Goal: Task Accomplishment & Management: Manage account settings

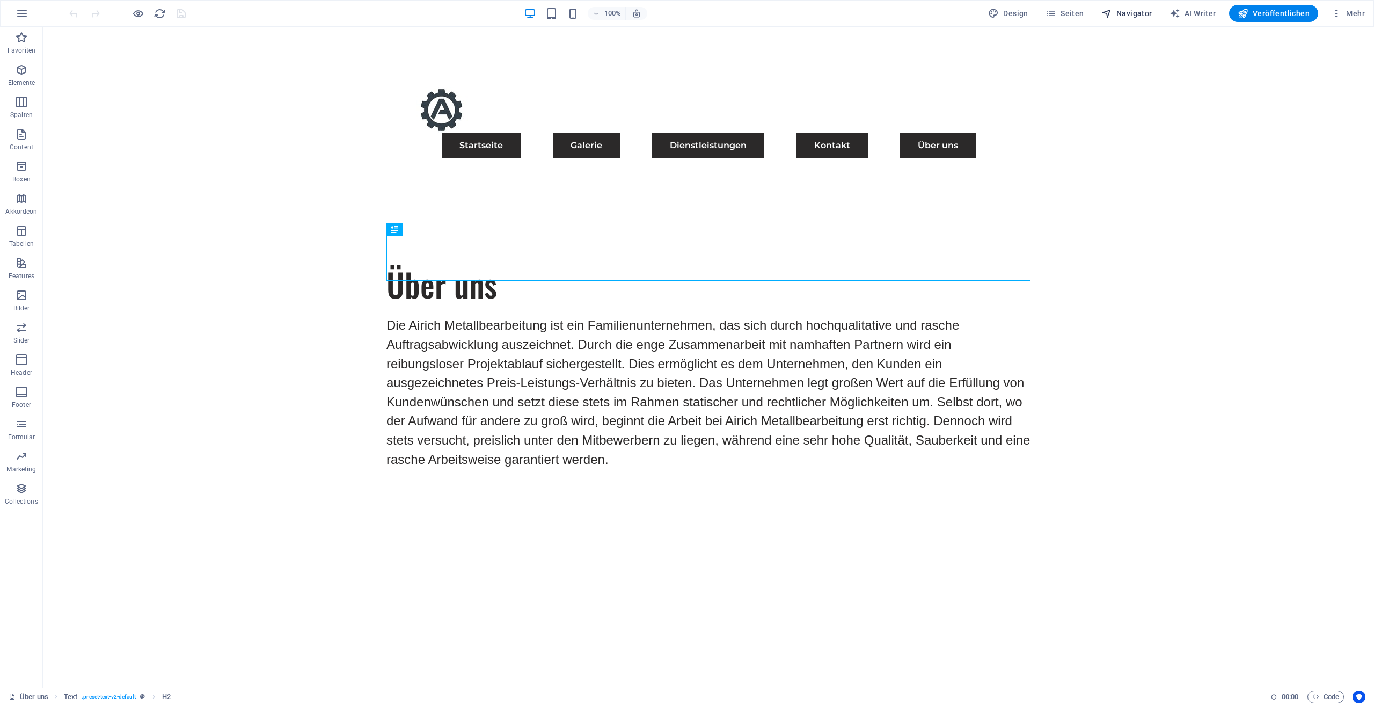
click at [1128, 10] on span "Navigator" at bounding box center [1126, 13] width 51 height 11
select select "17489479-de"
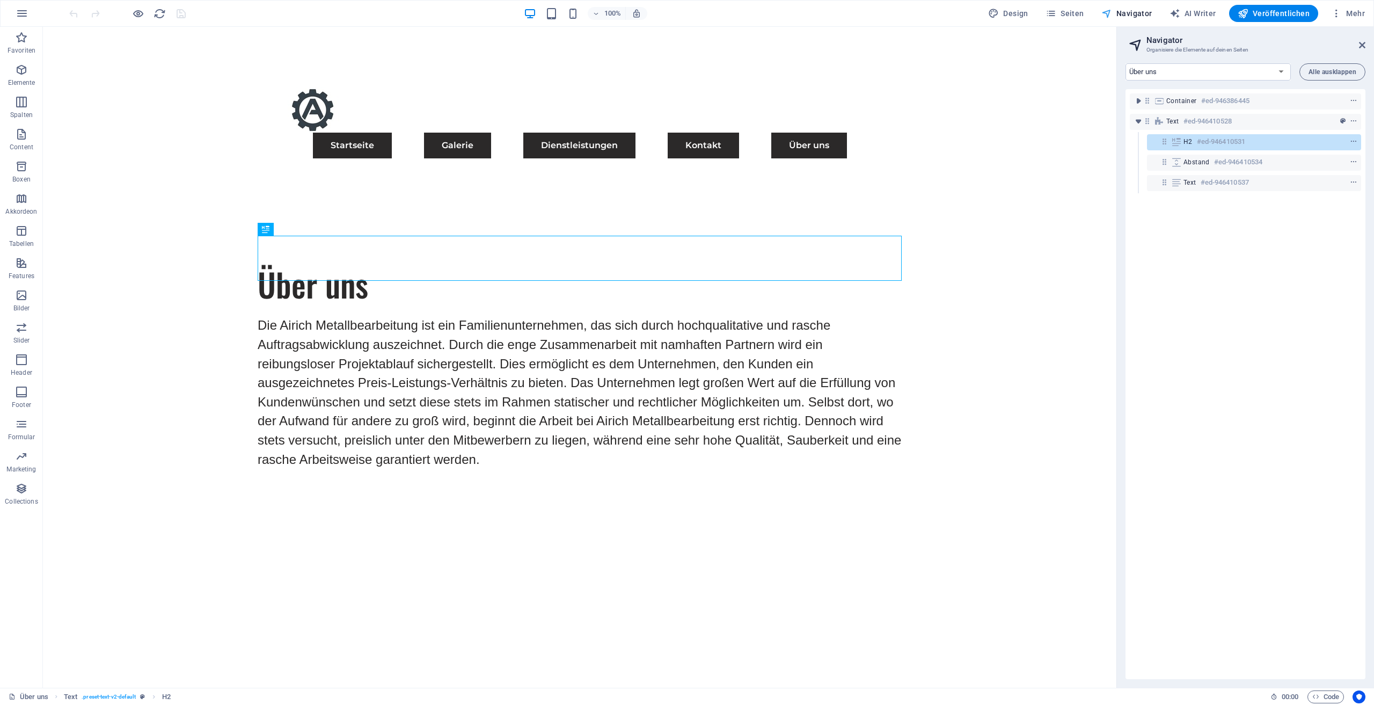
click at [1140, 13] on span "Navigator" at bounding box center [1126, 13] width 51 height 11
click at [1081, 17] on span "Seiten" at bounding box center [1065, 13] width 39 height 11
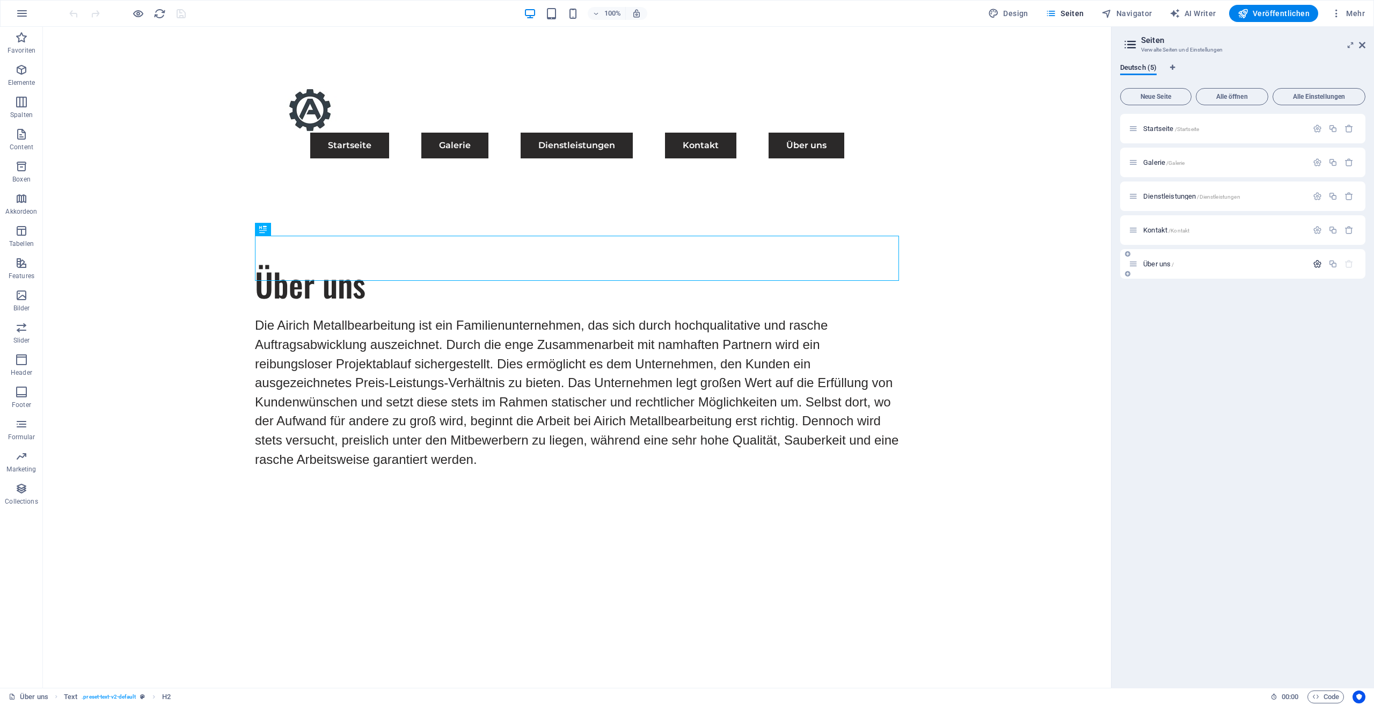
click at [1312, 262] on button "button" at bounding box center [1318, 263] width 16 height 9
click at [1313, 262] on icon "button" at bounding box center [1317, 263] width 9 height 9
click at [1315, 261] on icon "button" at bounding box center [1317, 263] width 9 height 9
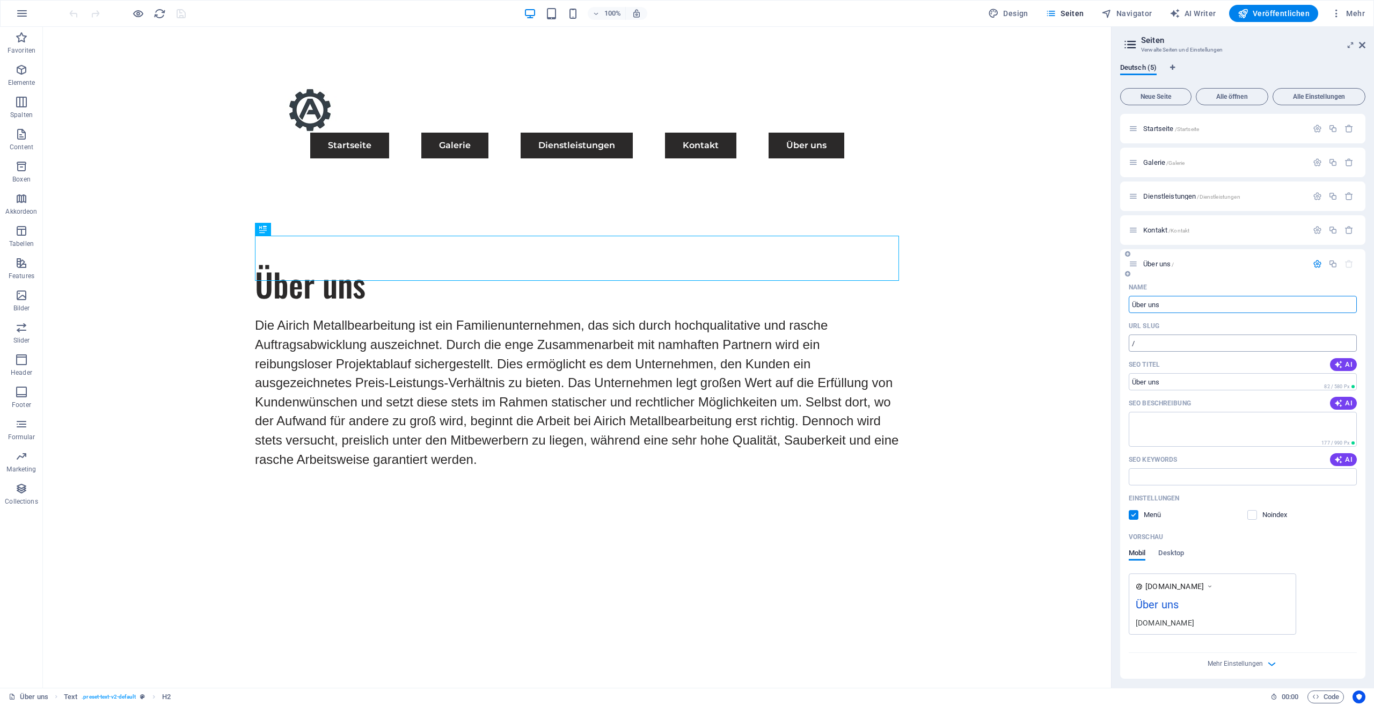
click at [1182, 342] on input "/" at bounding box center [1243, 342] width 228 height 17
click at [24, 170] on icon "button" at bounding box center [21, 166] width 13 height 13
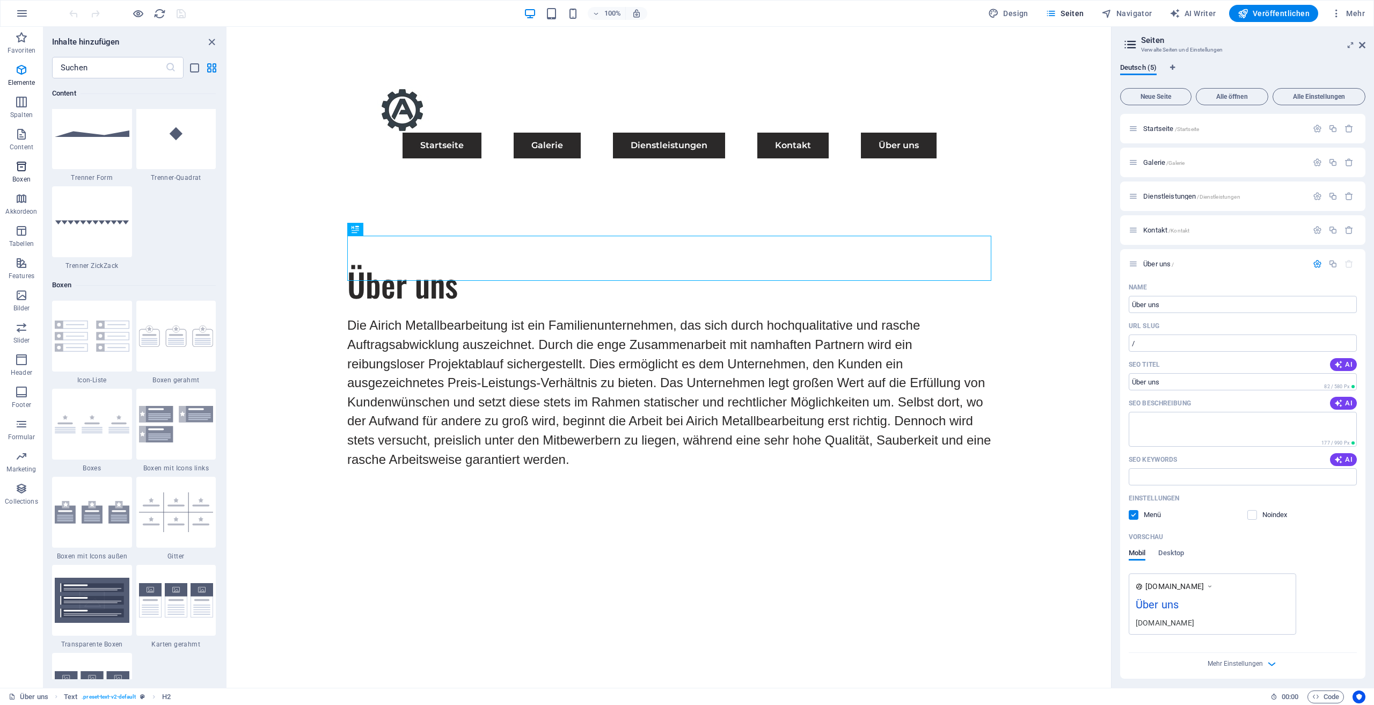
scroll to position [2961, 0]
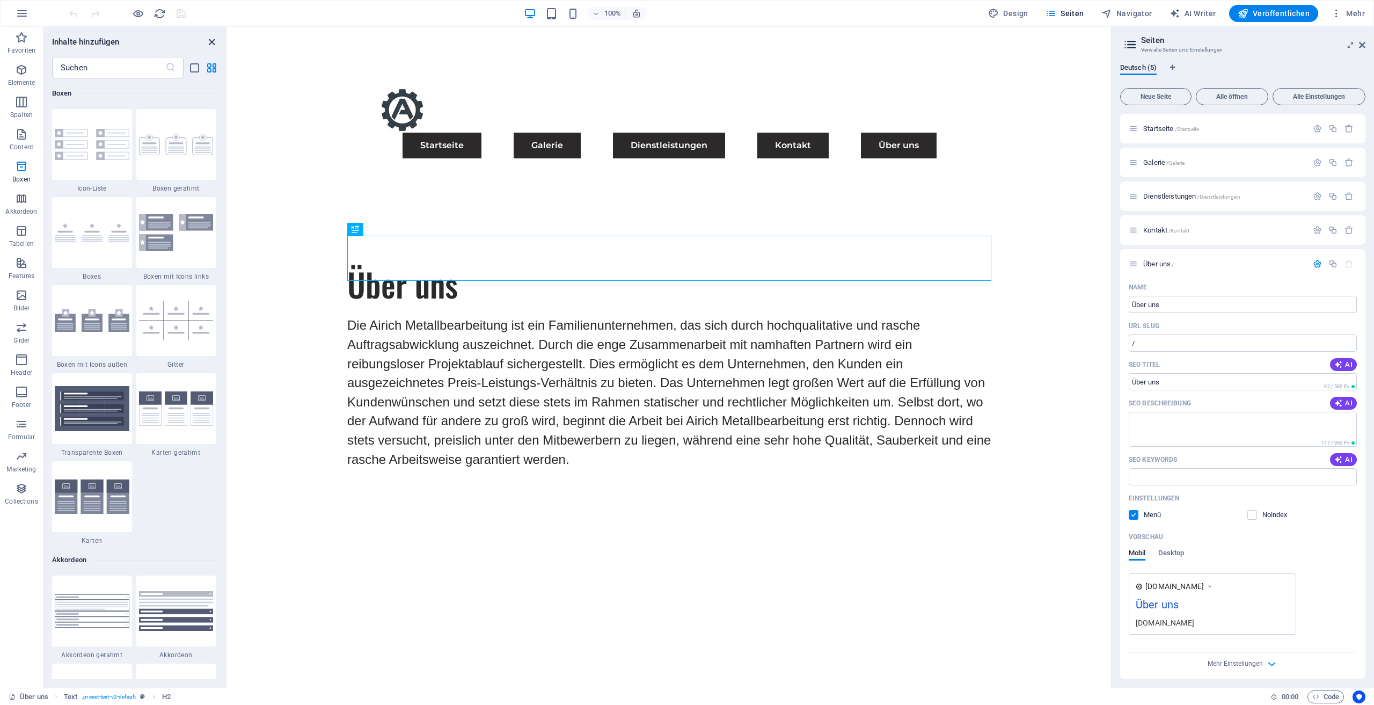
click at [210, 36] on icon "close panel" at bounding box center [212, 42] width 12 height 12
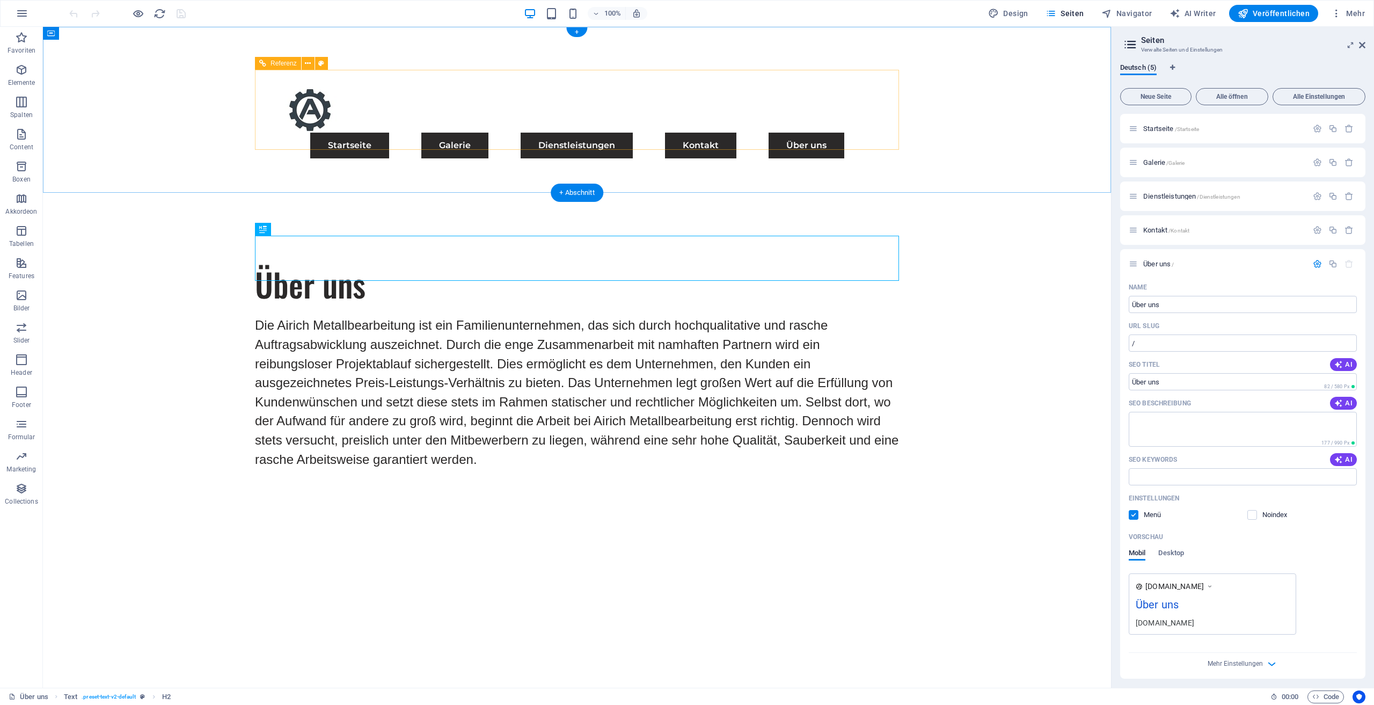
click at [833, 133] on nav "Startseite Galerie Dienstleistungen Kontakt Über uns" at bounding box center [577, 146] width 618 height 26
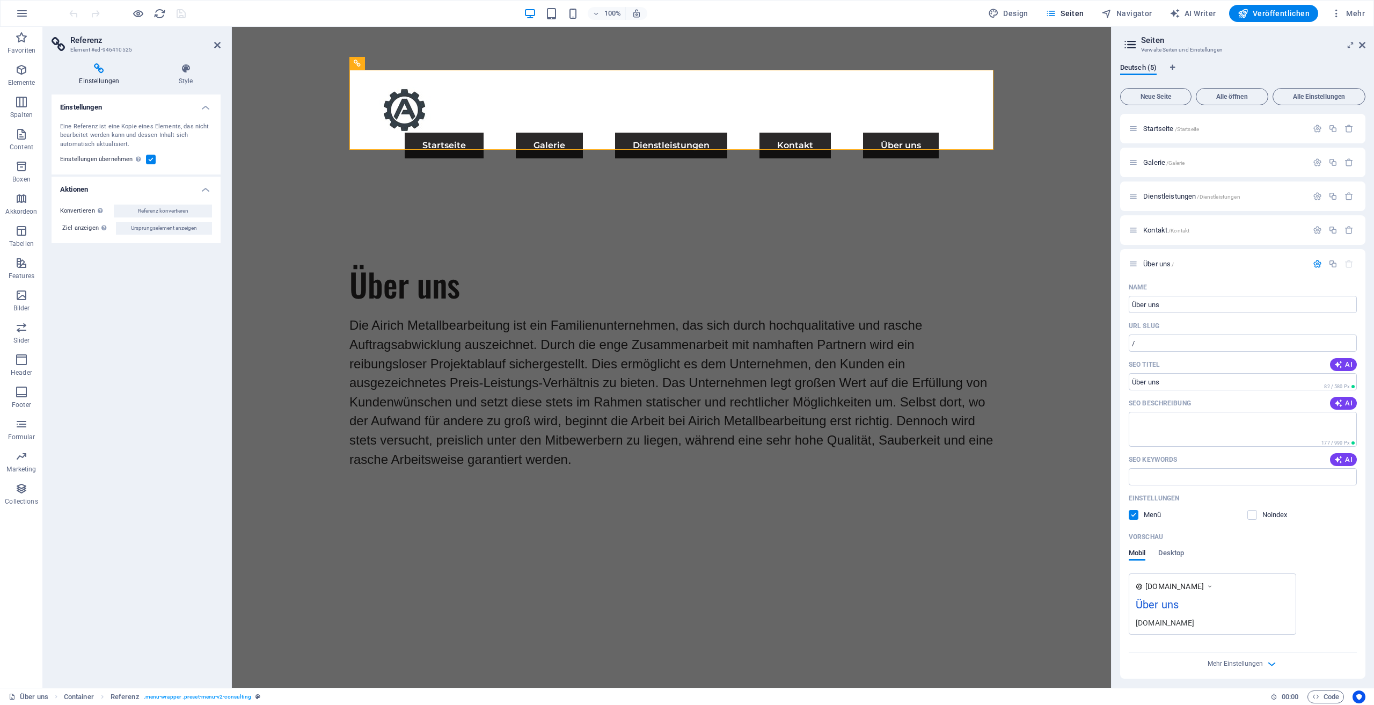
click at [114, 79] on h4 "Einstellungen" at bounding box center [102, 74] width 100 height 23
click at [109, 79] on h4 "Einstellungen" at bounding box center [102, 74] width 100 height 23
click at [181, 73] on icon at bounding box center [185, 68] width 69 height 11
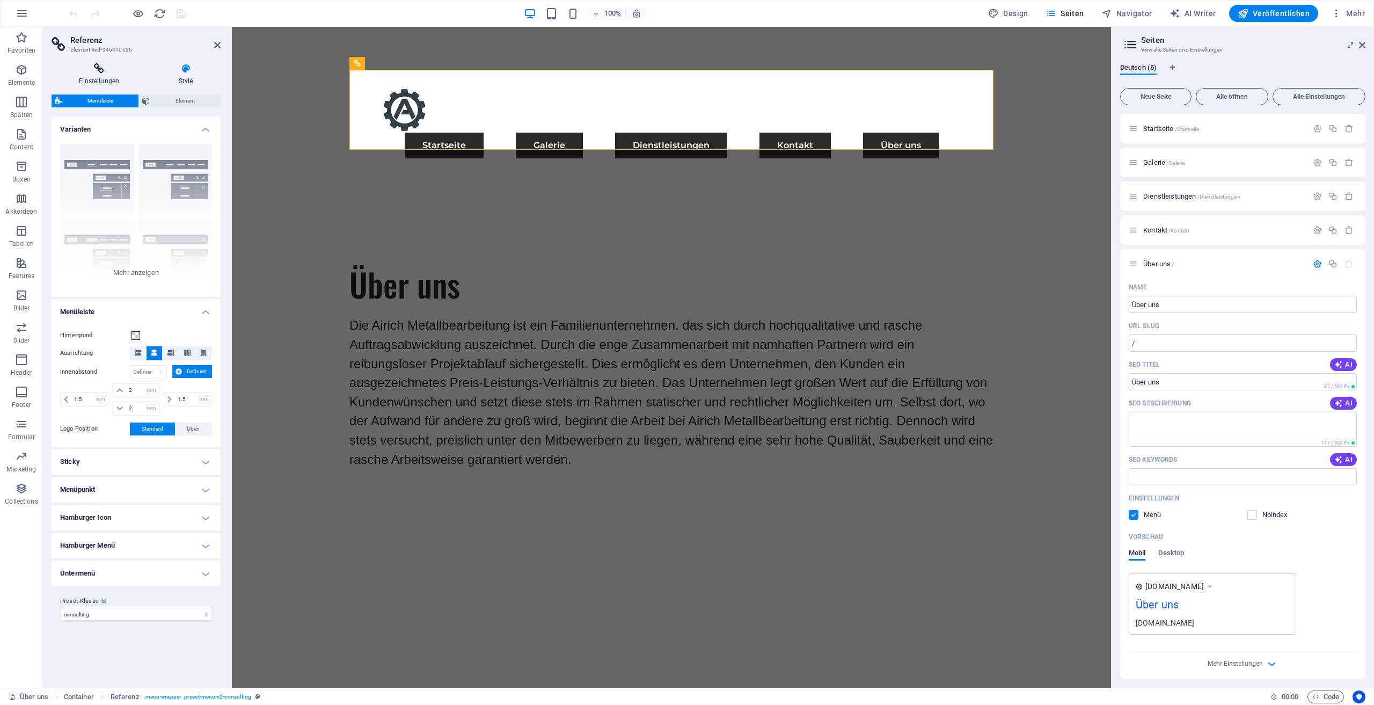
click at [106, 68] on icon at bounding box center [100, 68] width 96 height 11
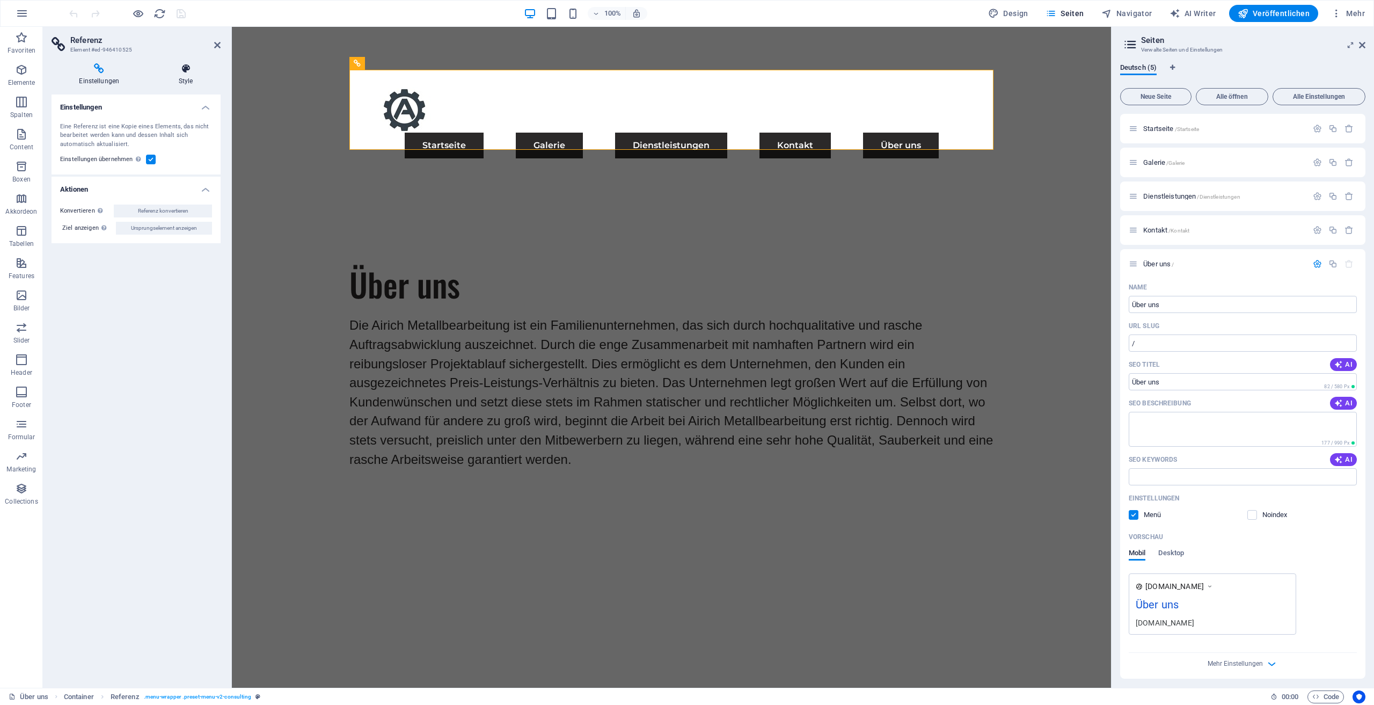
click at [180, 72] on icon at bounding box center [185, 68] width 69 height 11
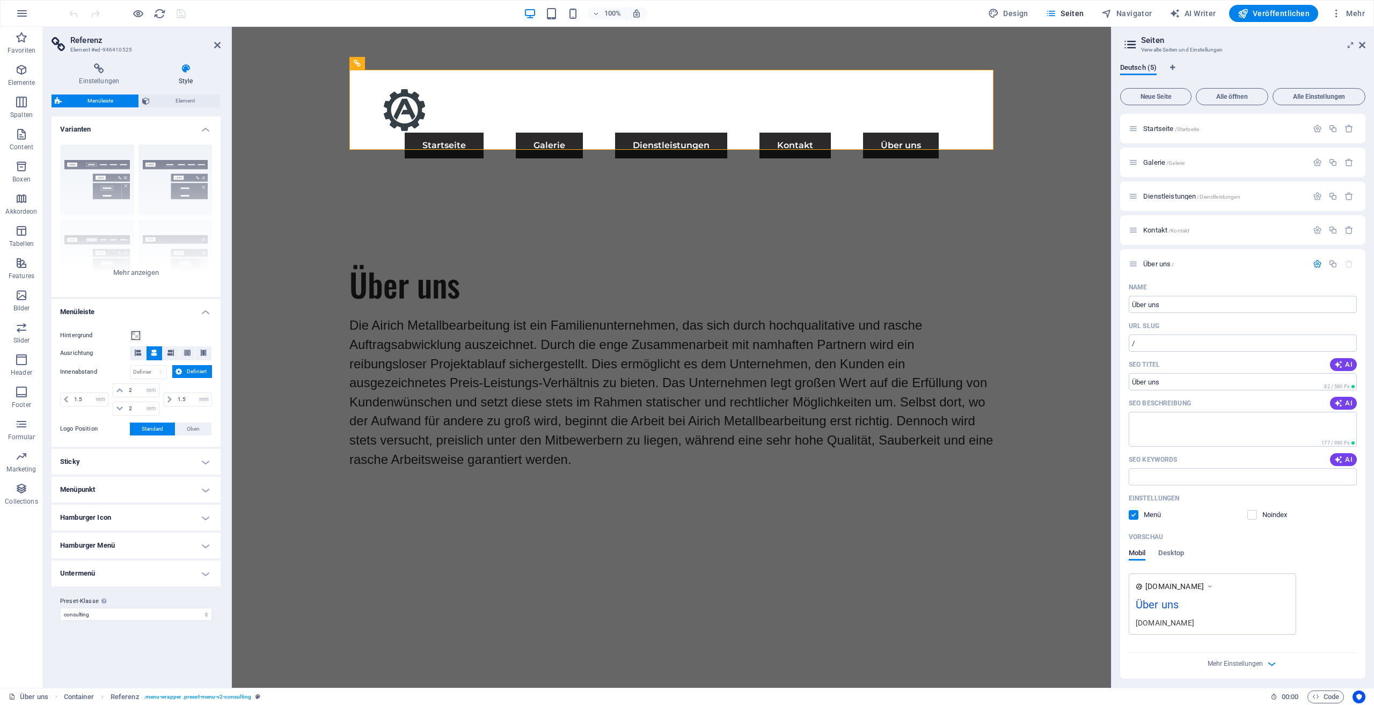
click at [130, 459] on h4 "Sticky" at bounding box center [136, 462] width 169 height 26
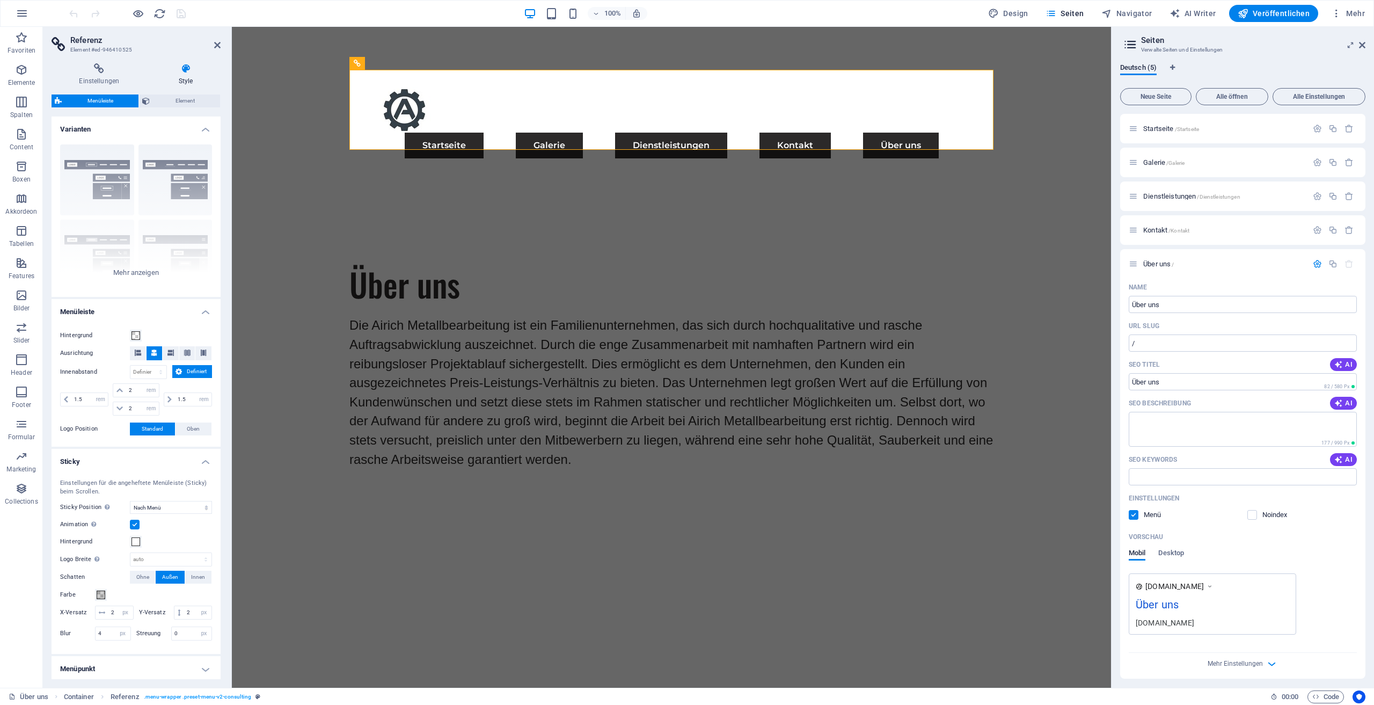
click at [130, 459] on h4 "Sticky" at bounding box center [136, 458] width 169 height 19
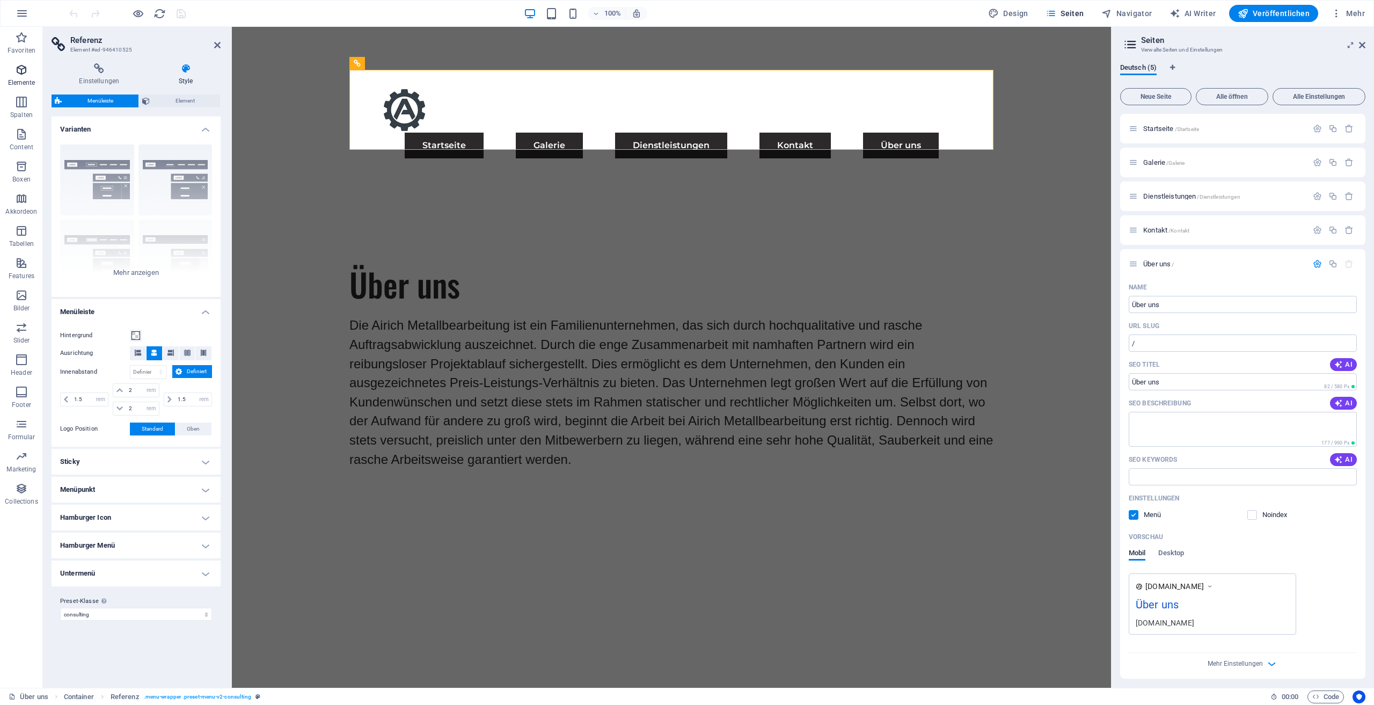
click at [24, 74] on icon "button" at bounding box center [21, 69] width 13 height 13
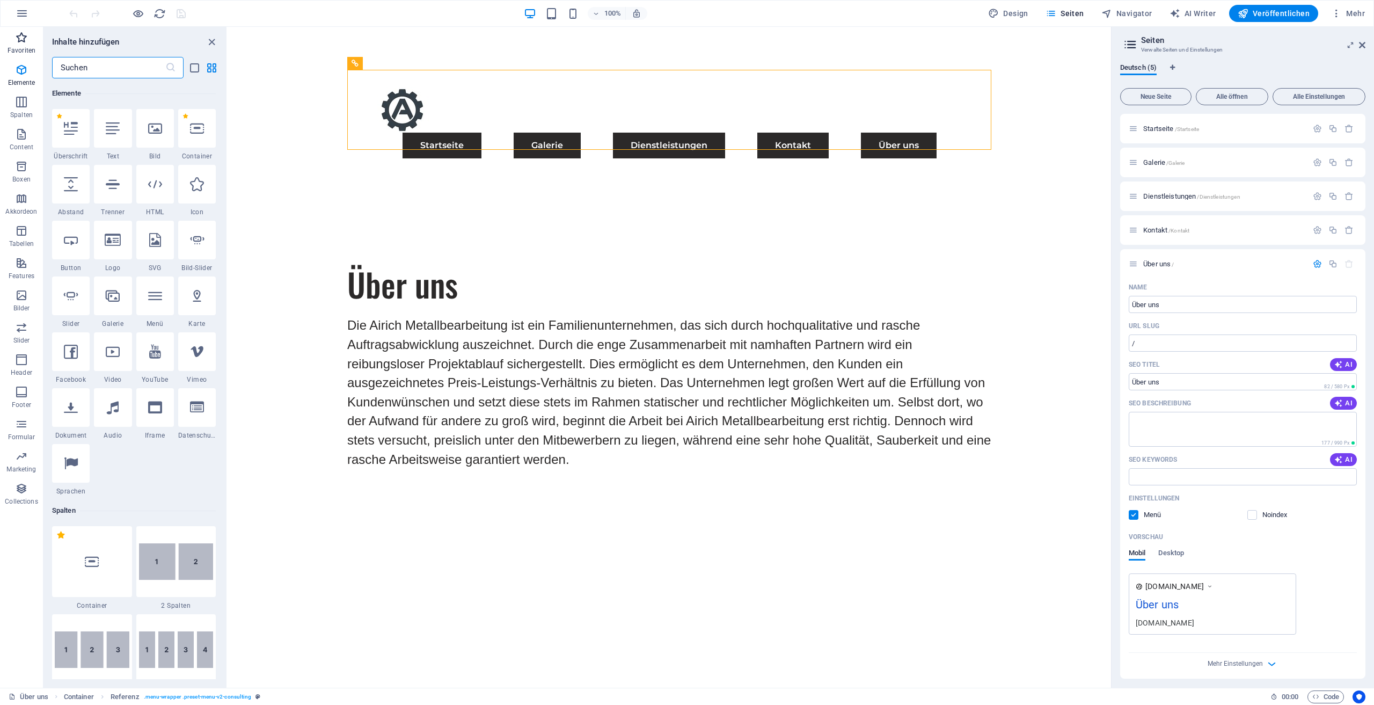
click at [24, 43] on icon "button" at bounding box center [21, 37] width 13 height 13
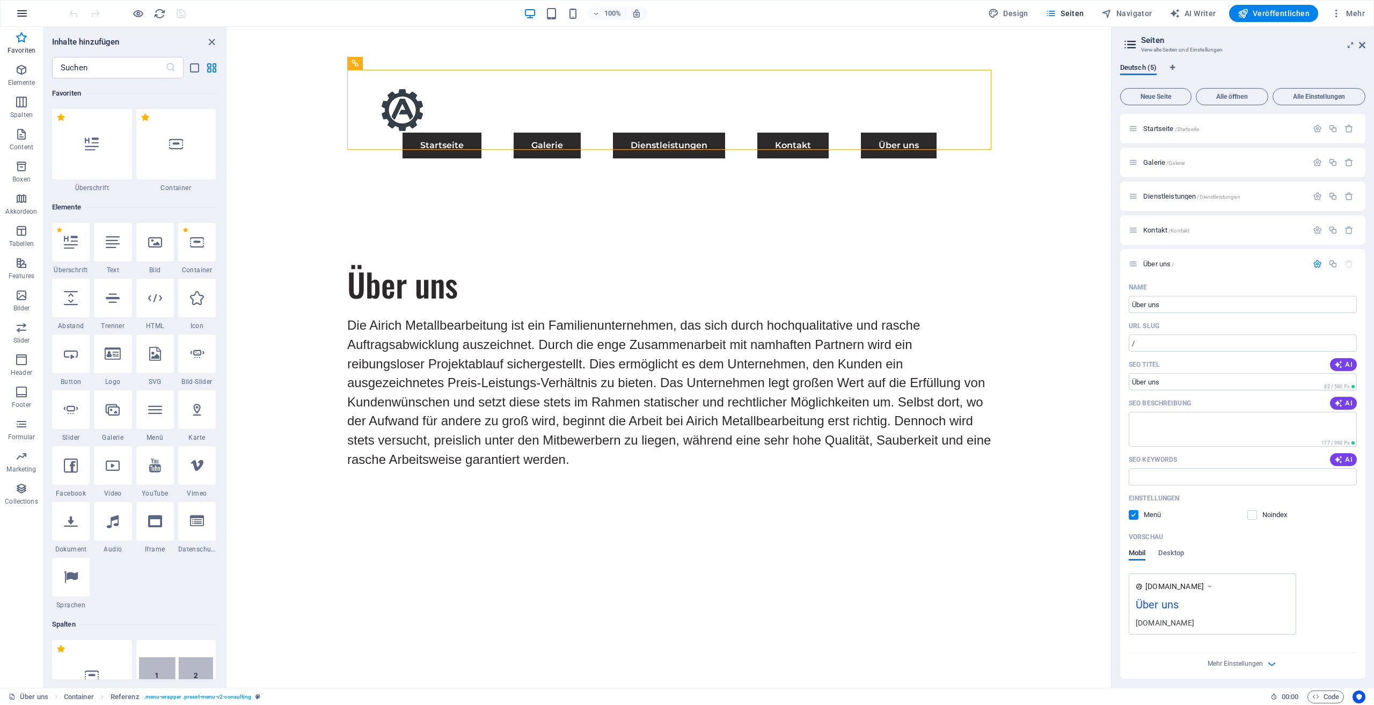
scroll to position [0, 0]
click at [28, 18] on button "button" at bounding box center [22, 14] width 26 height 26
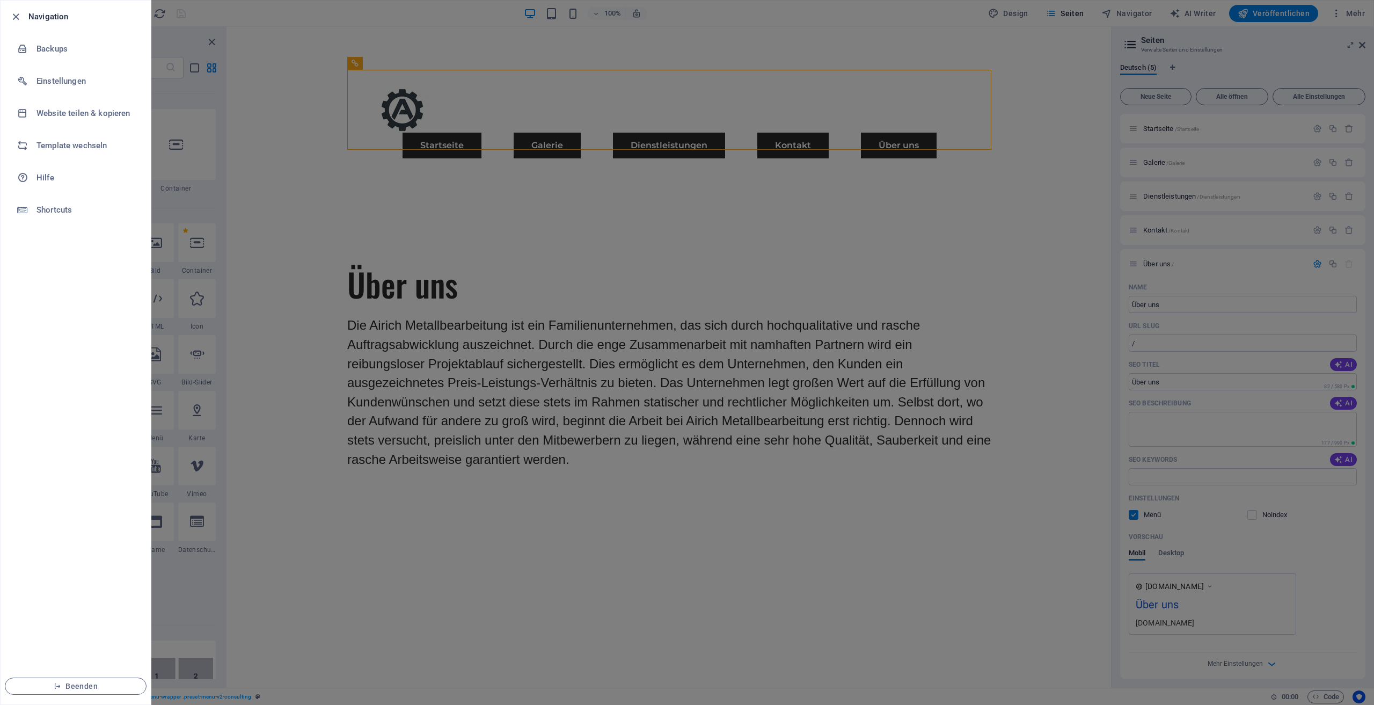
click at [299, 106] on div at bounding box center [687, 352] width 1374 height 705
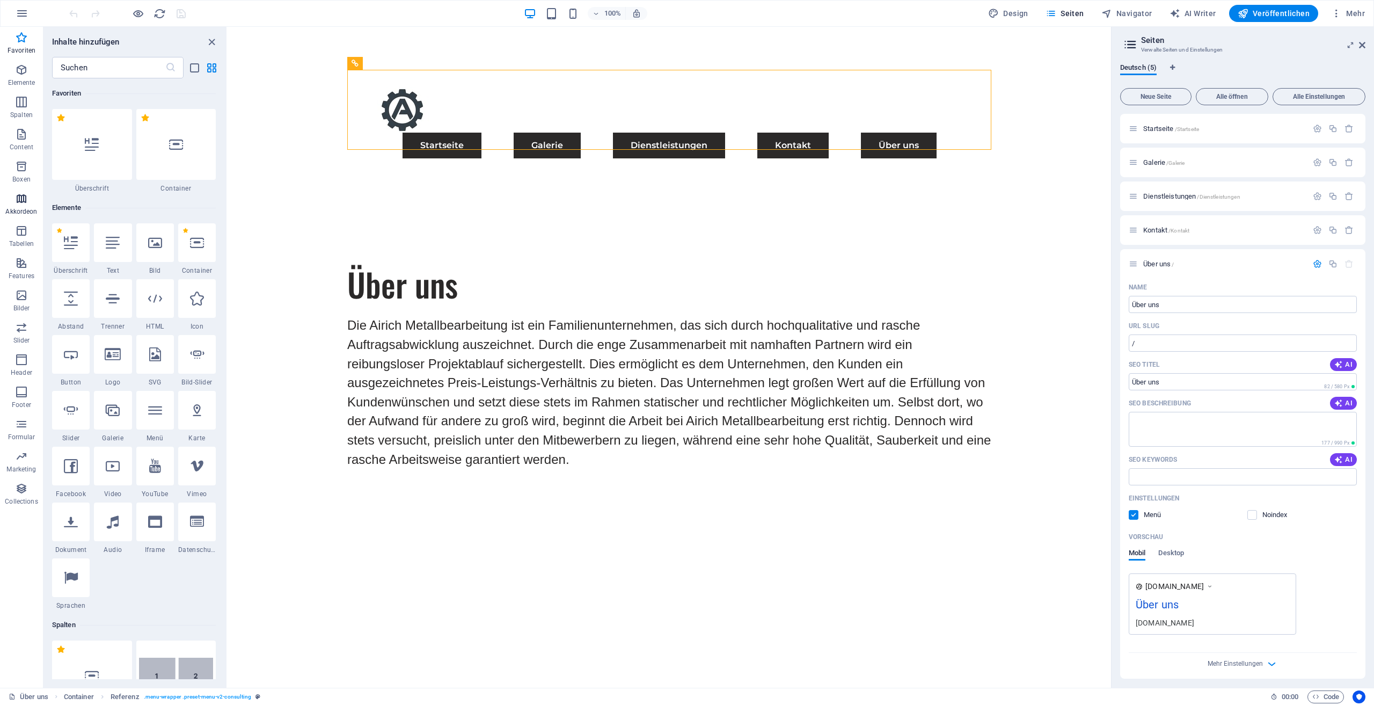
click at [24, 206] on span "Akkordeon" at bounding box center [21, 205] width 43 height 26
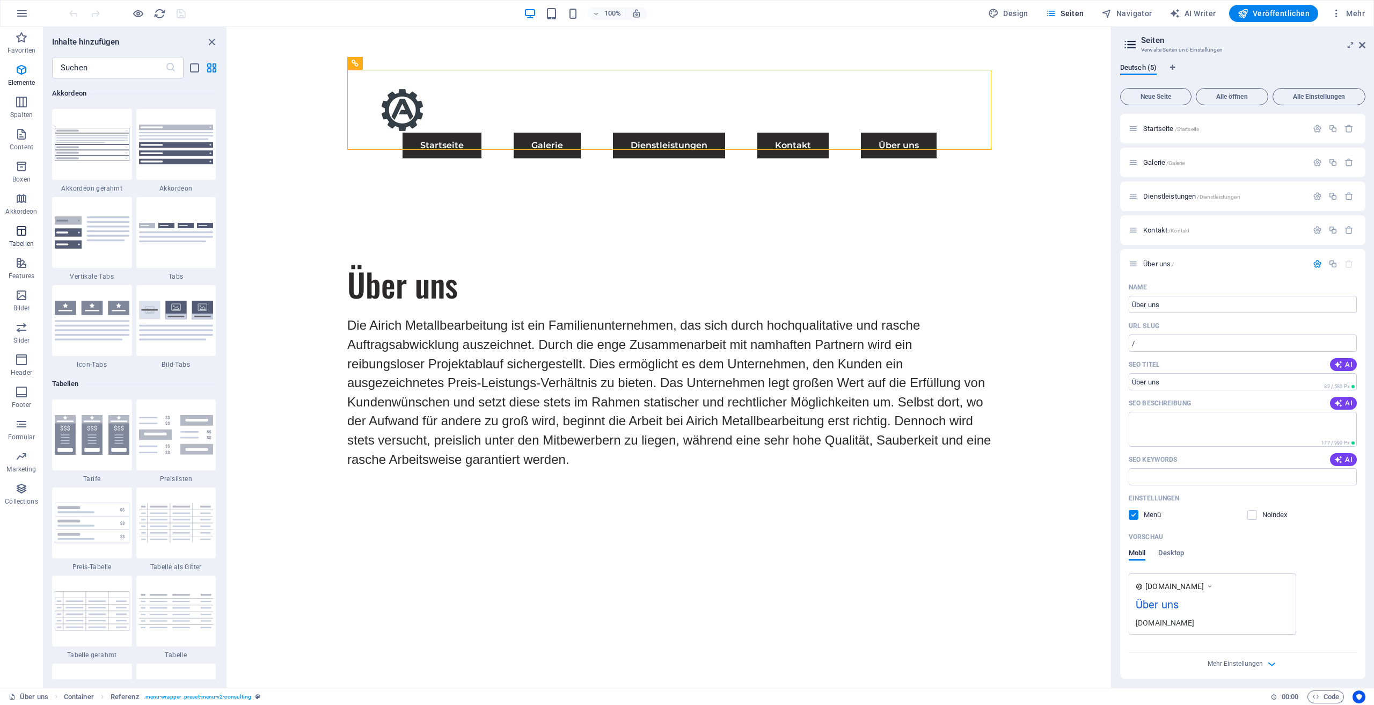
click at [23, 230] on icon "button" at bounding box center [21, 230] width 13 height 13
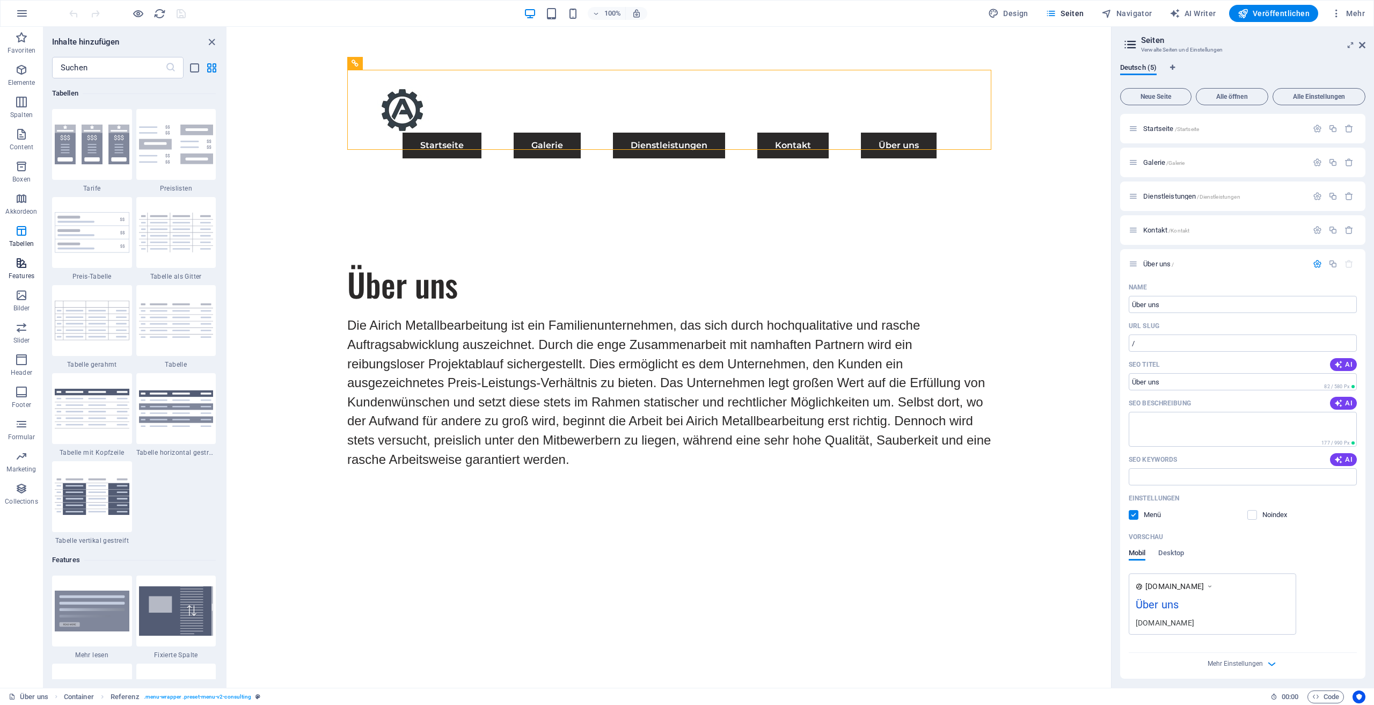
click at [24, 265] on icon "button" at bounding box center [21, 263] width 13 height 13
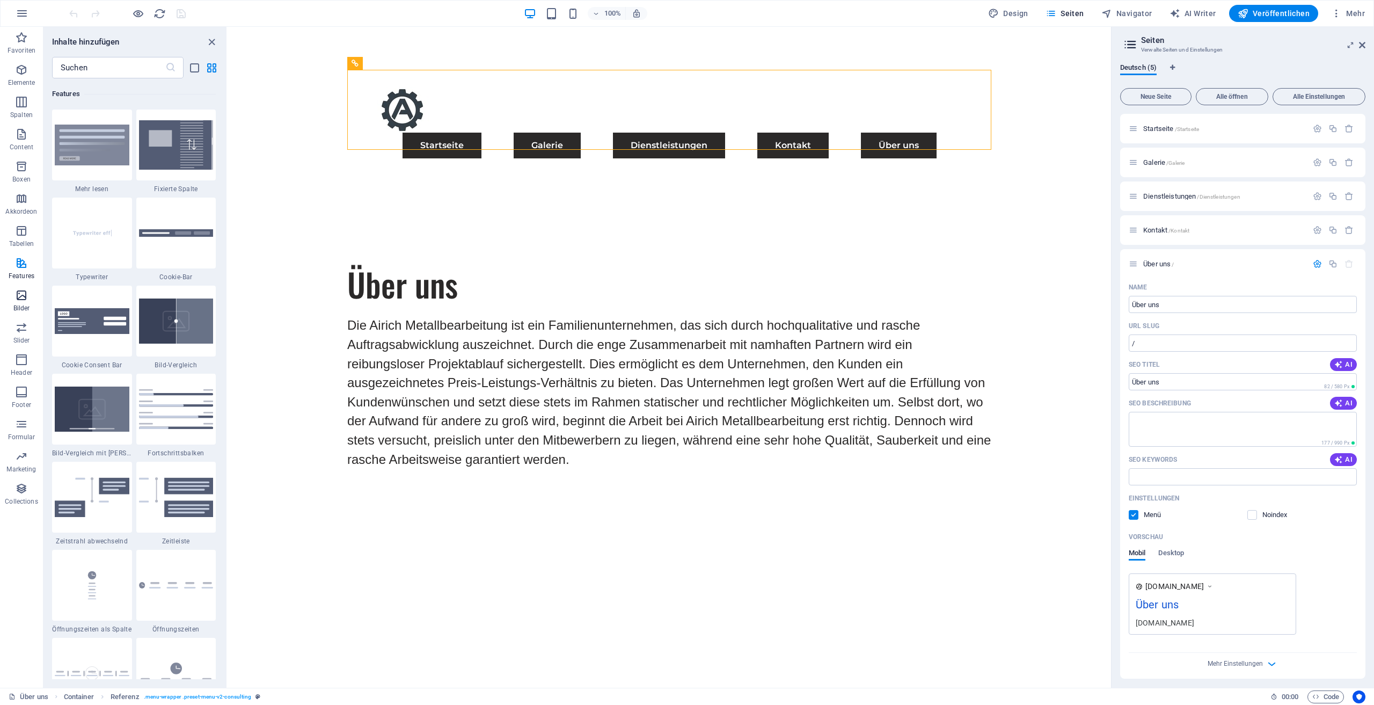
click at [21, 293] on icon "button" at bounding box center [21, 295] width 13 height 13
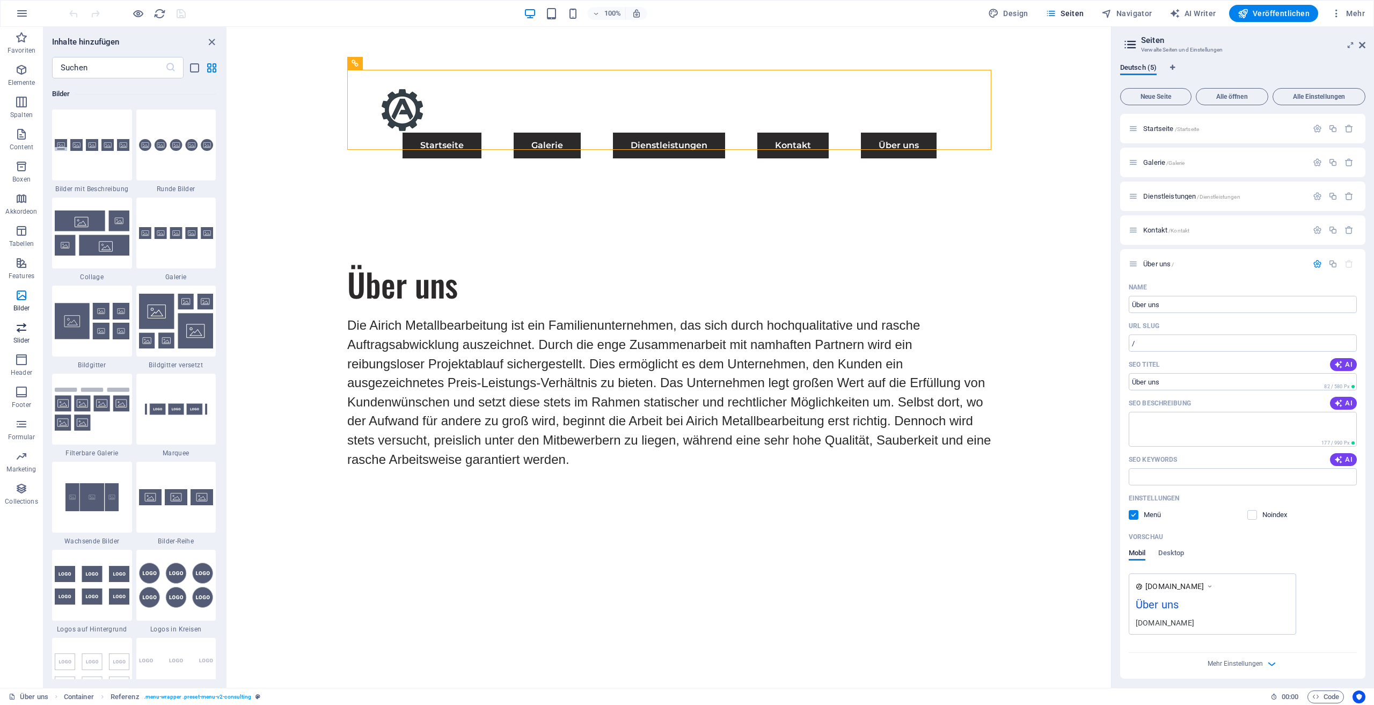
click at [23, 335] on span "Slider" at bounding box center [21, 334] width 43 height 26
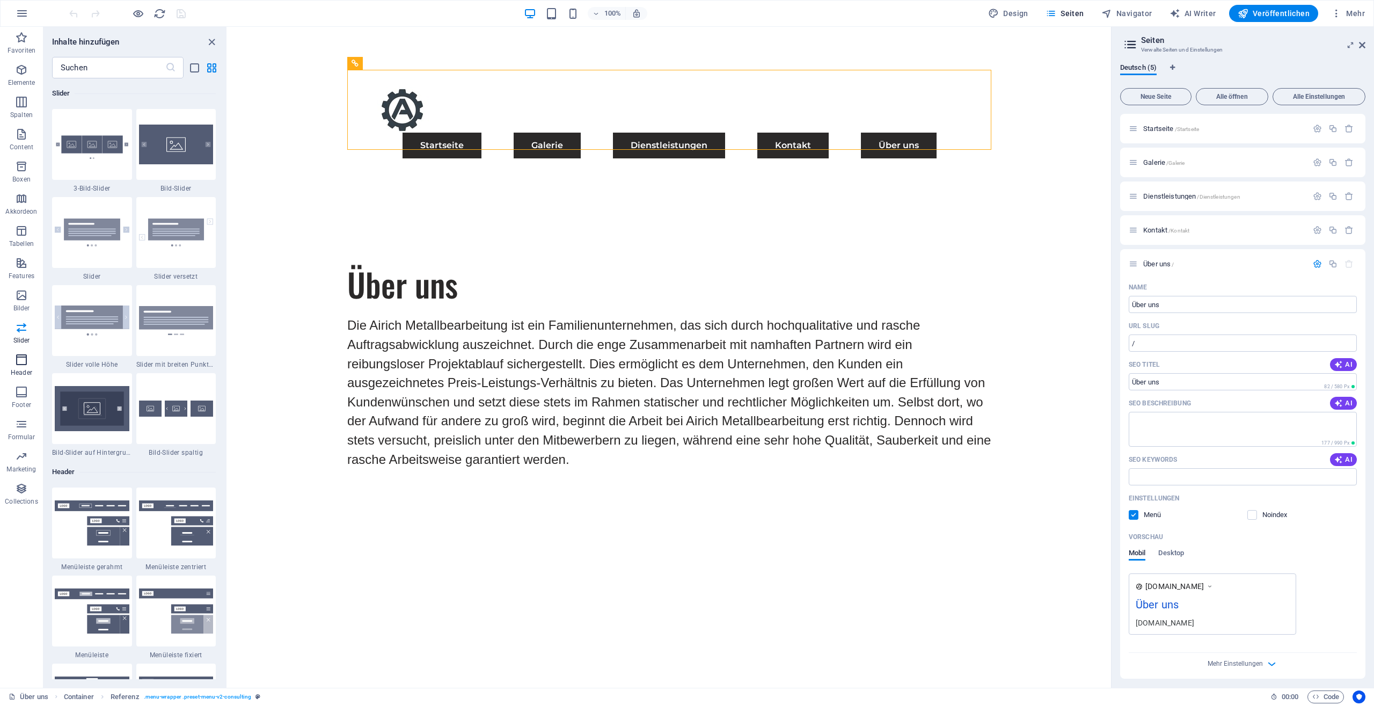
click at [17, 369] on p "Header" at bounding box center [21, 372] width 21 height 9
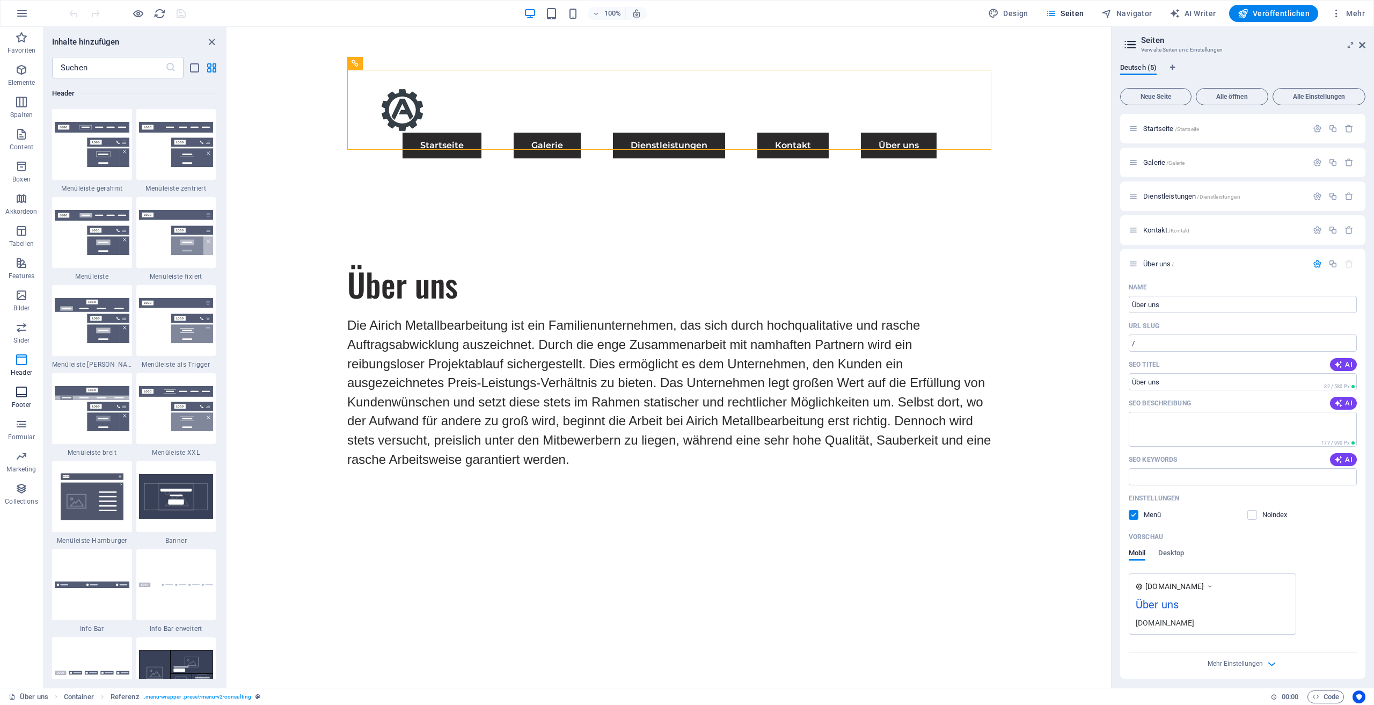
click at [22, 390] on icon "button" at bounding box center [21, 391] width 13 height 13
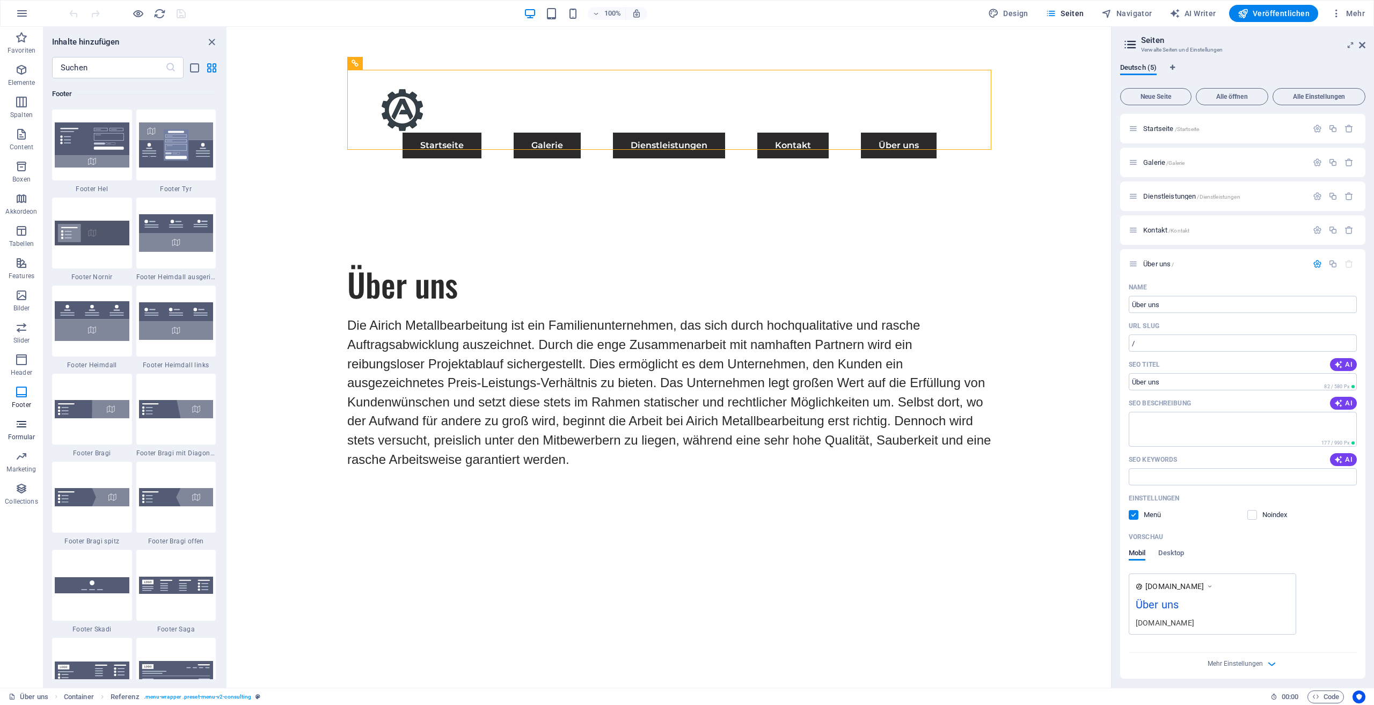
click at [22, 423] on icon "button" at bounding box center [21, 424] width 13 height 13
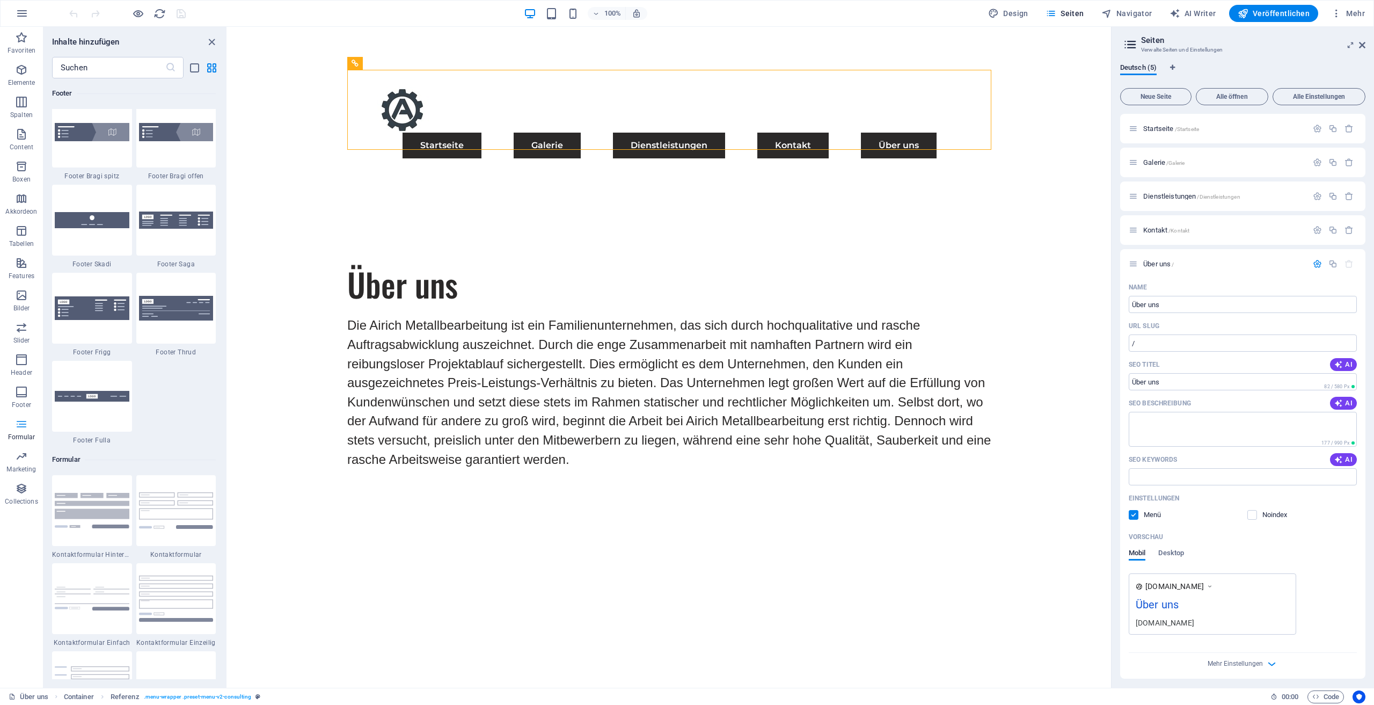
scroll to position [7836, 0]
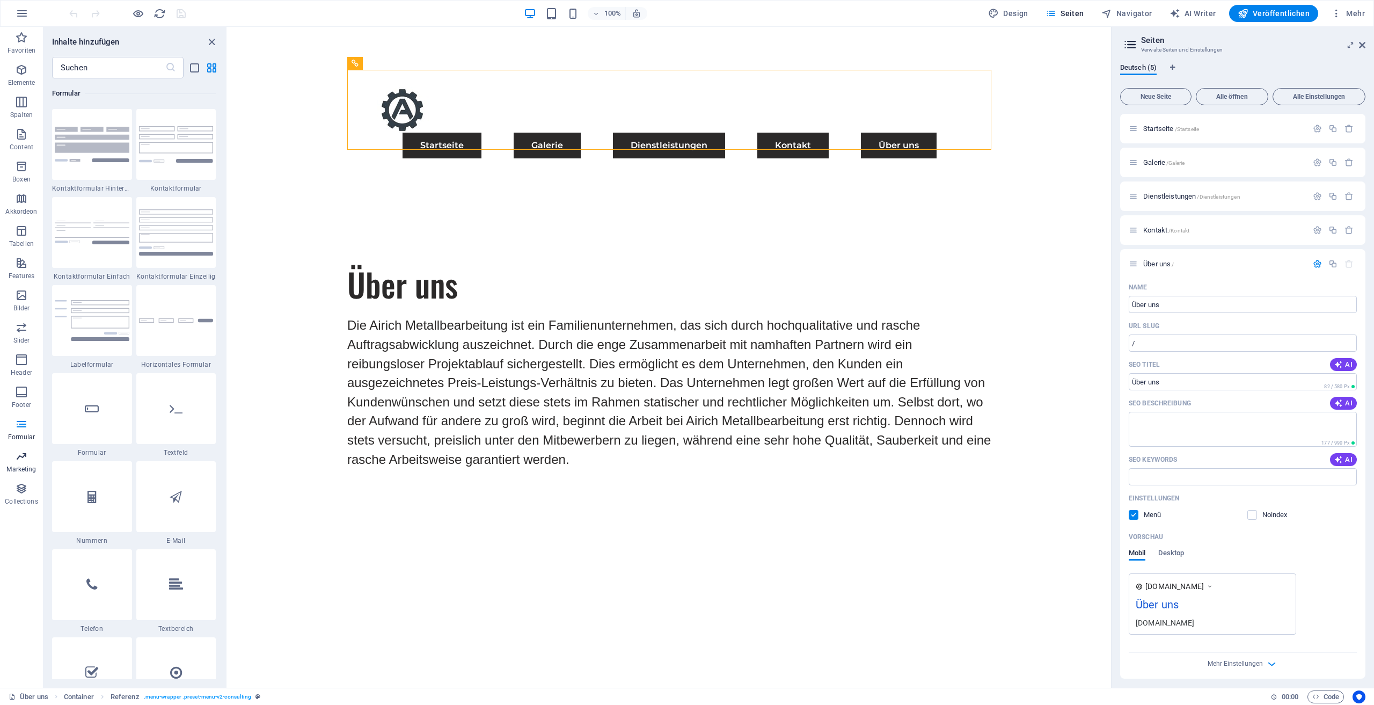
click at [23, 461] on icon "button" at bounding box center [21, 456] width 13 height 13
click at [1168, 343] on input "/" at bounding box center [1243, 342] width 228 height 17
click at [493, 133] on nav "Startseite Galerie Dienstleistungen Kontakt Über uns" at bounding box center [669, 146] width 618 height 26
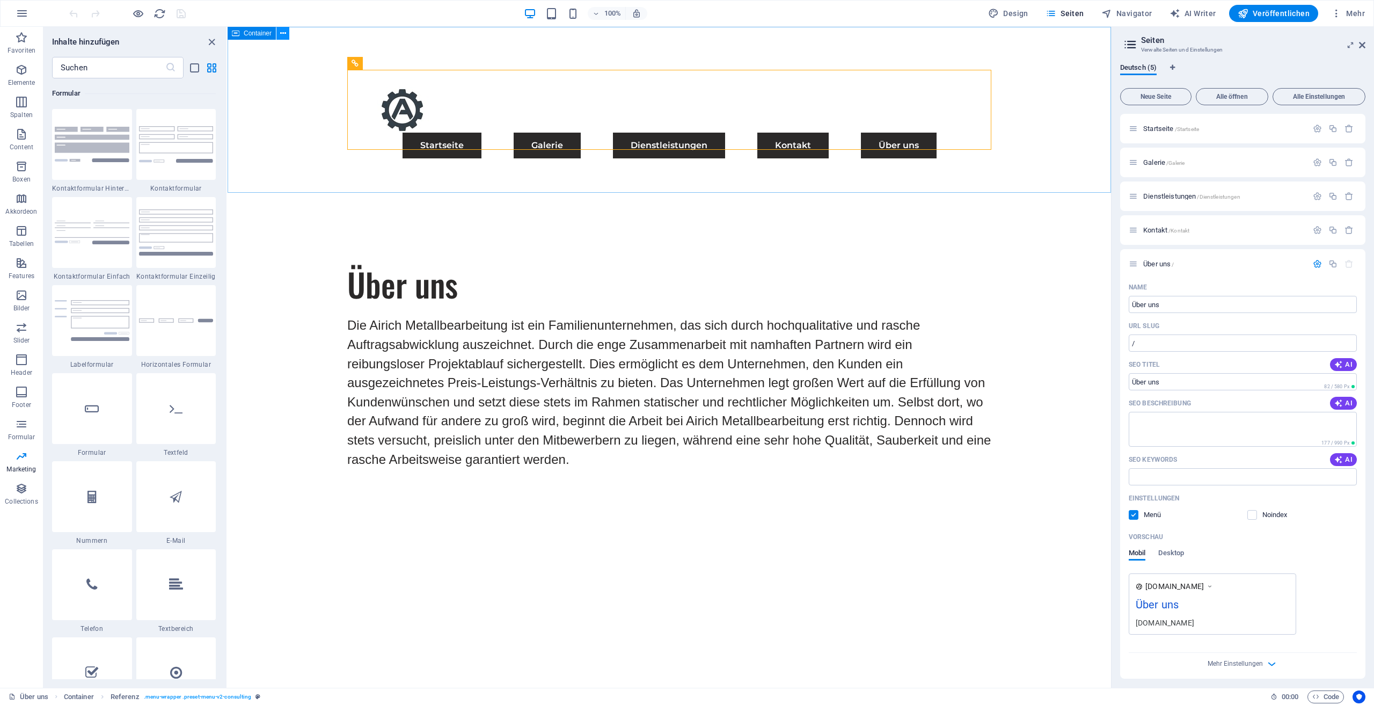
click at [286, 35] on icon at bounding box center [283, 33] width 6 height 11
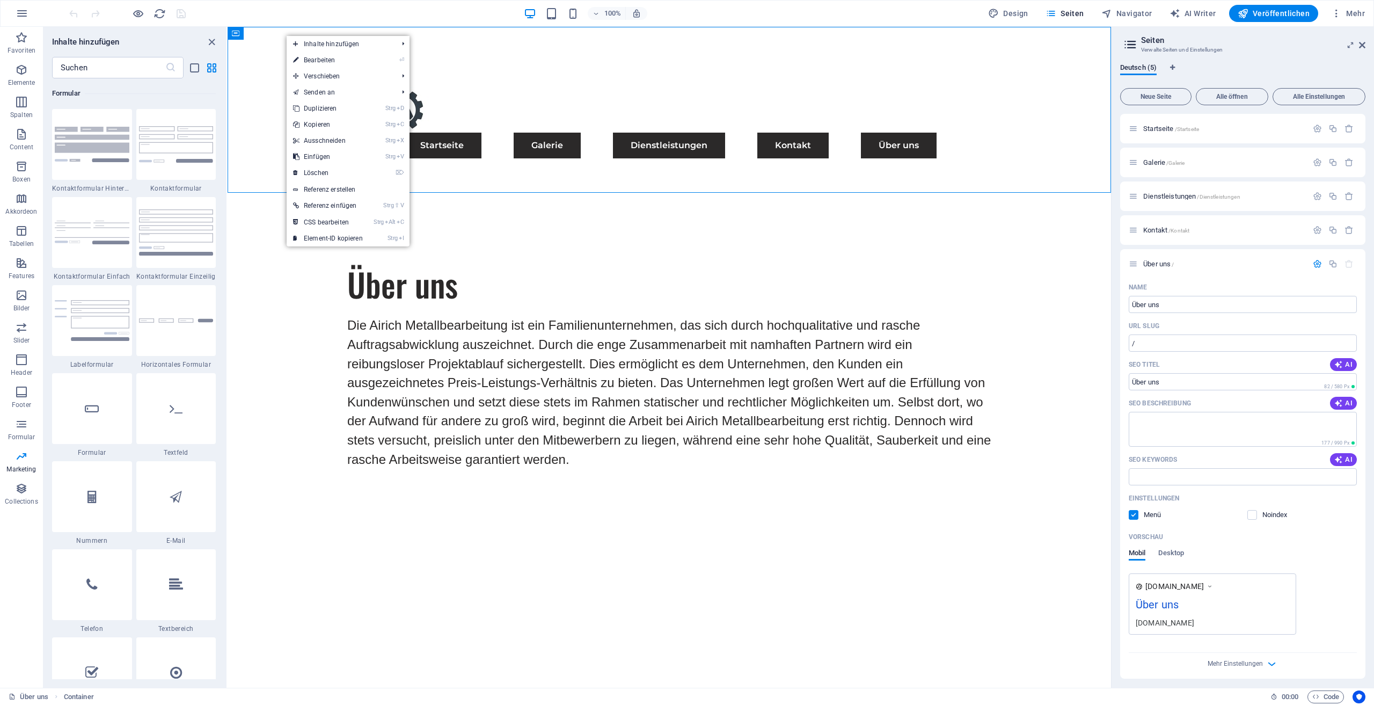
click at [350, 8] on div "100% Design Seiten Navigator AI Writer Veröffentlichen Mehr" at bounding box center [718, 13] width 1302 height 17
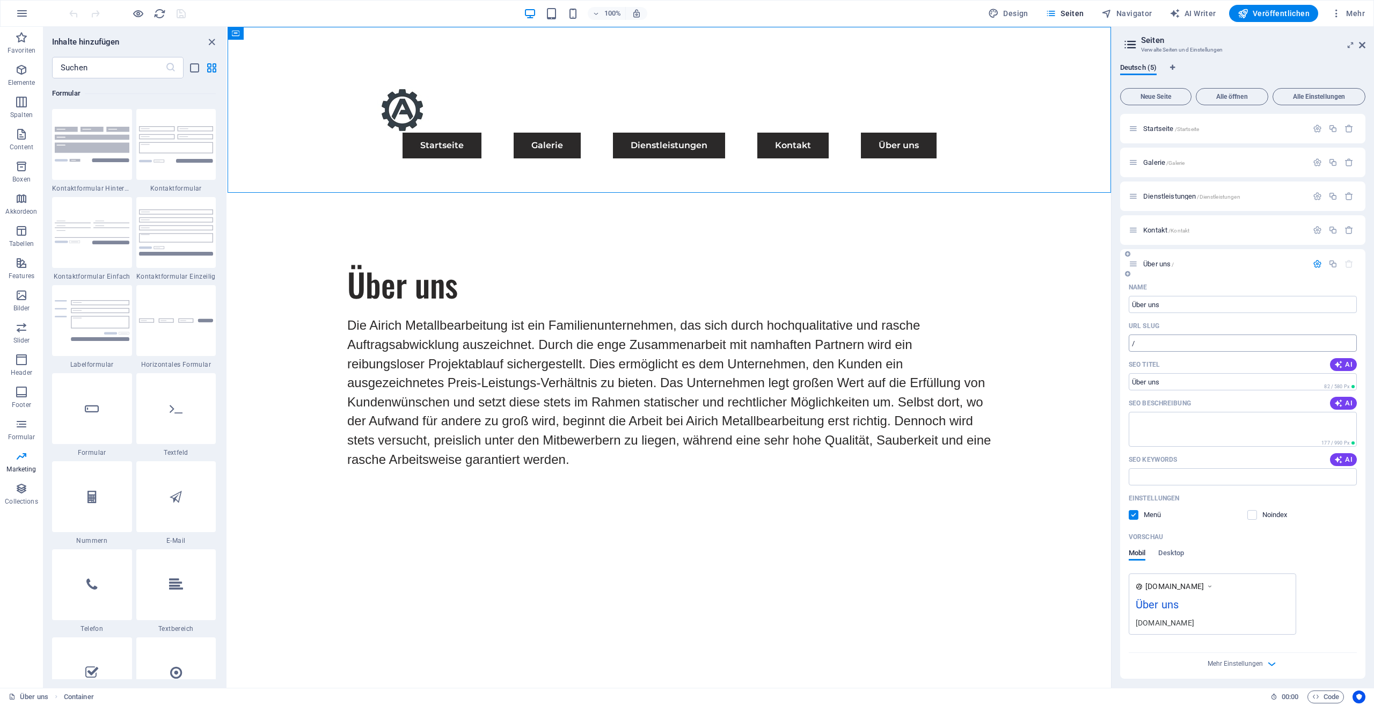
click at [1170, 349] on input "/" at bounding box center [1243, 342] width 228 height 17
click at [27, 114] on p "Spalten" at bounding box center [21, 115] width 23 height 9
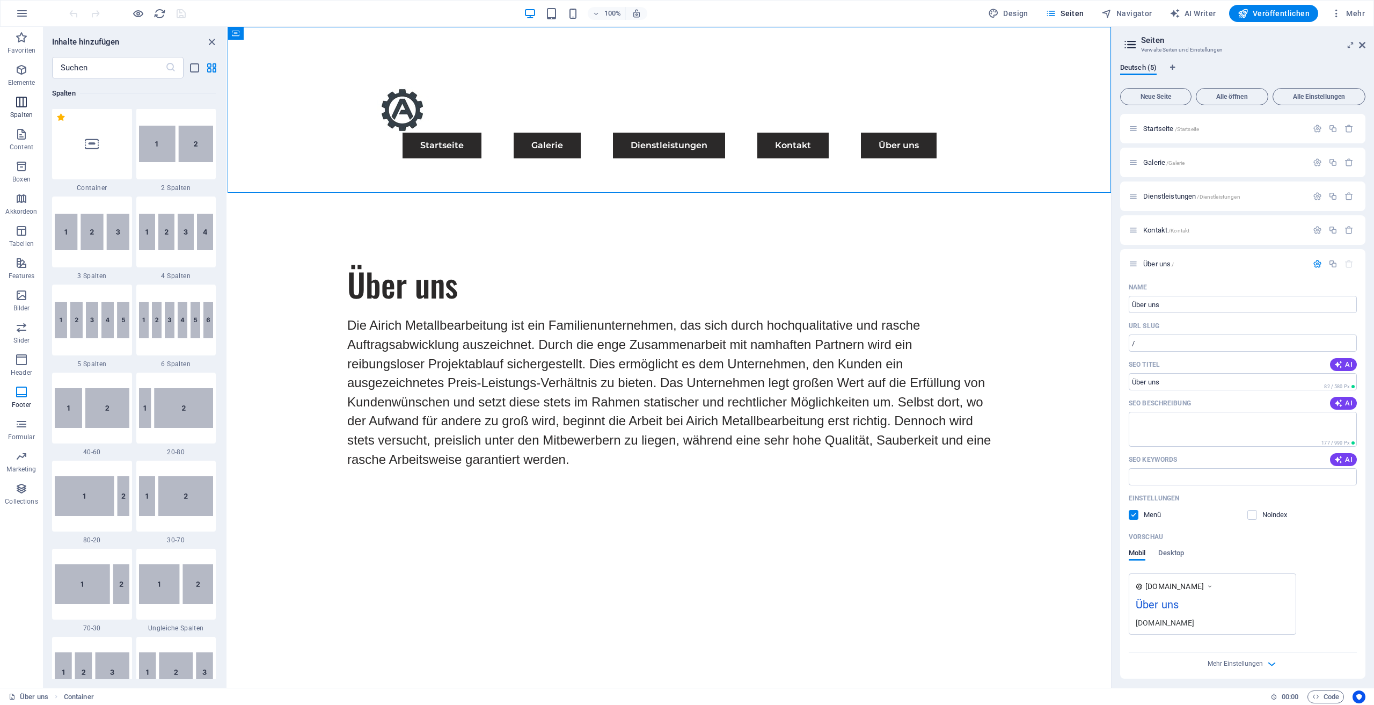
scroll to position [531, 0]
click at [28, 76] on span "Elemente" at bounding box center [21, 76] width 43 height 26
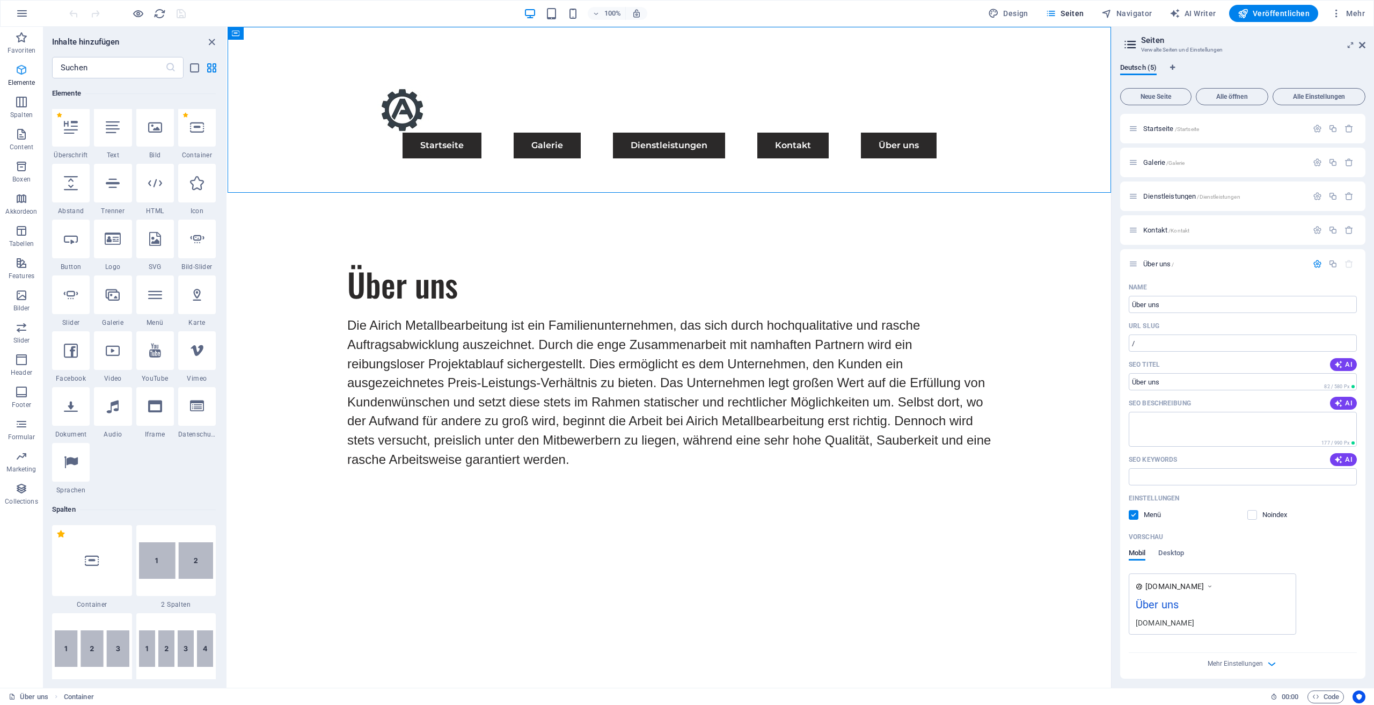
scroll to position [114, 0]
click at [17, 47] on p "Favoriten" at bounding box center [22, 50] width 28 height 9
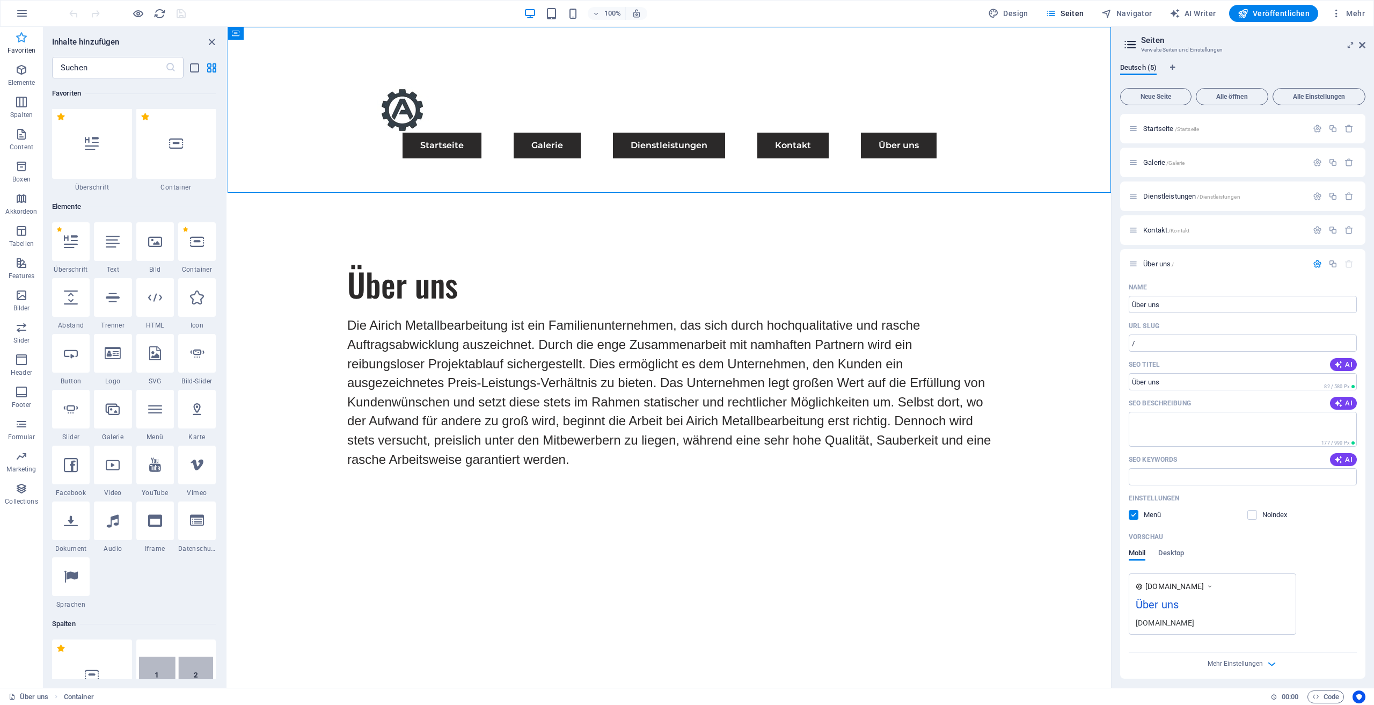
scroll to position [0, 0]
click at [18, 231] on icon "button" at bounding box center [21, 230] width 13 height 13
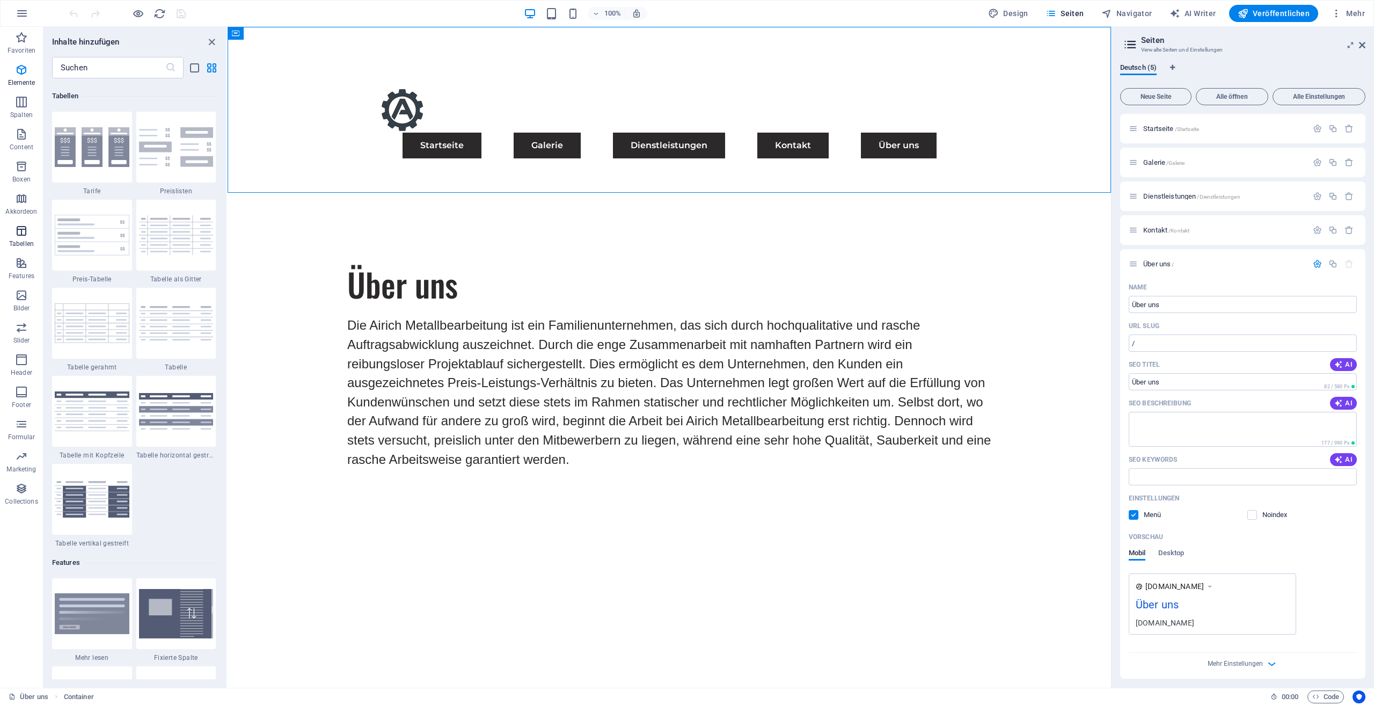
scroll to position [3717, 0]
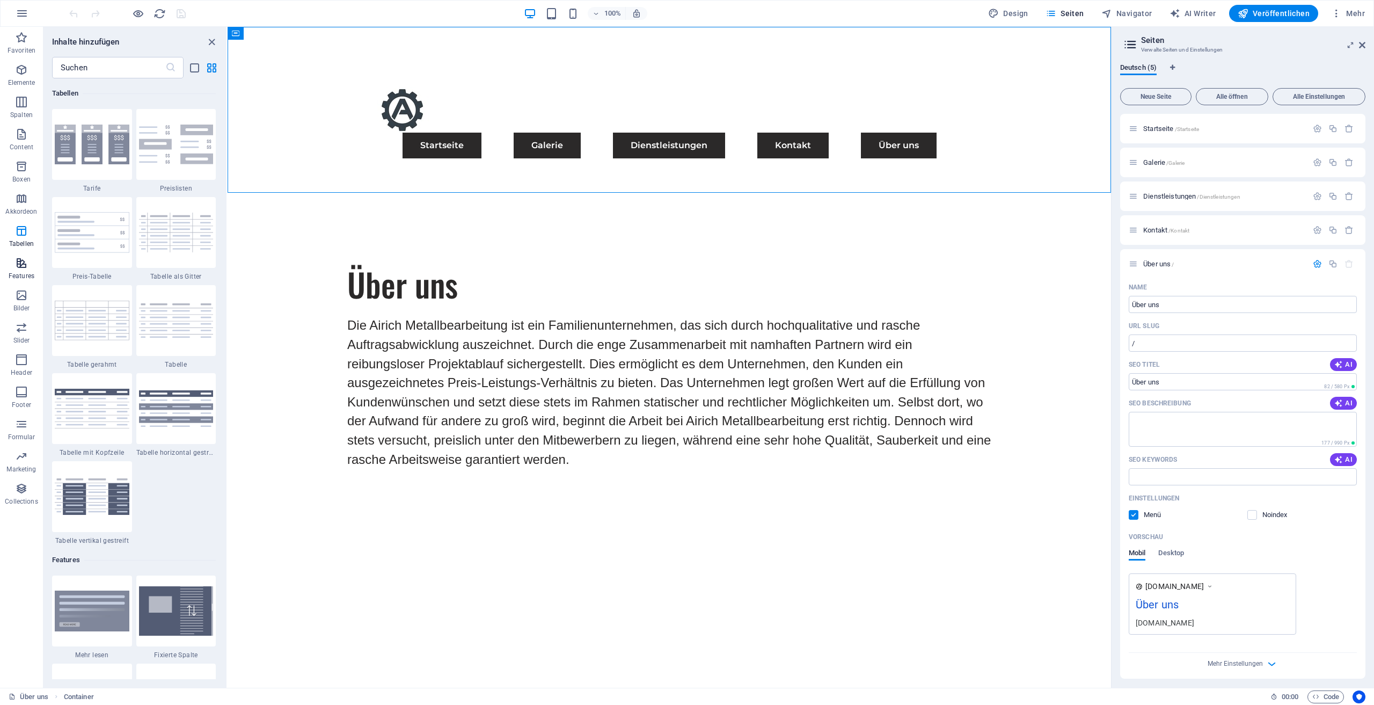
click at [21, 279] on p "Features" at bounding box center [22, 276] width 26 height 9
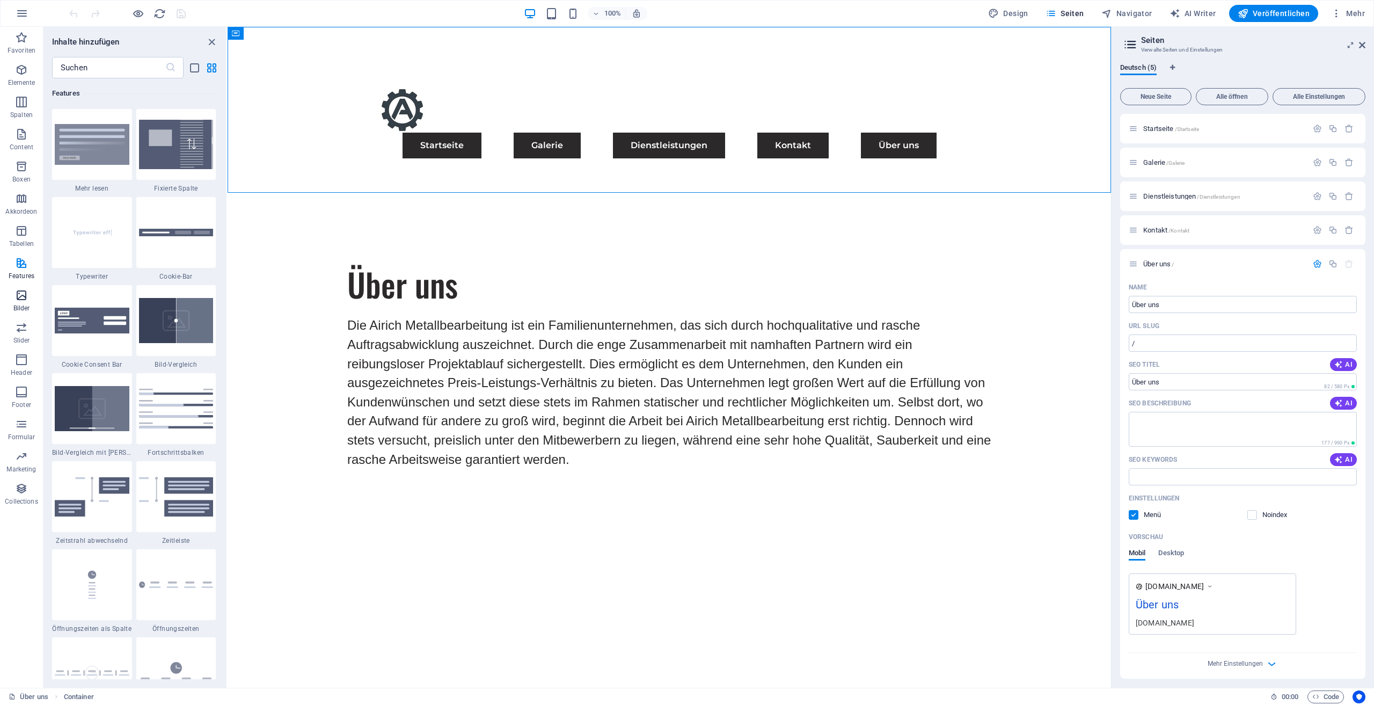
click at [28, 297] on icon "button" at bounding box center [21, 295] width 13 height 13
click at [27, 357] on icon "button" at bounding box center [21, 359] width 13 height 13
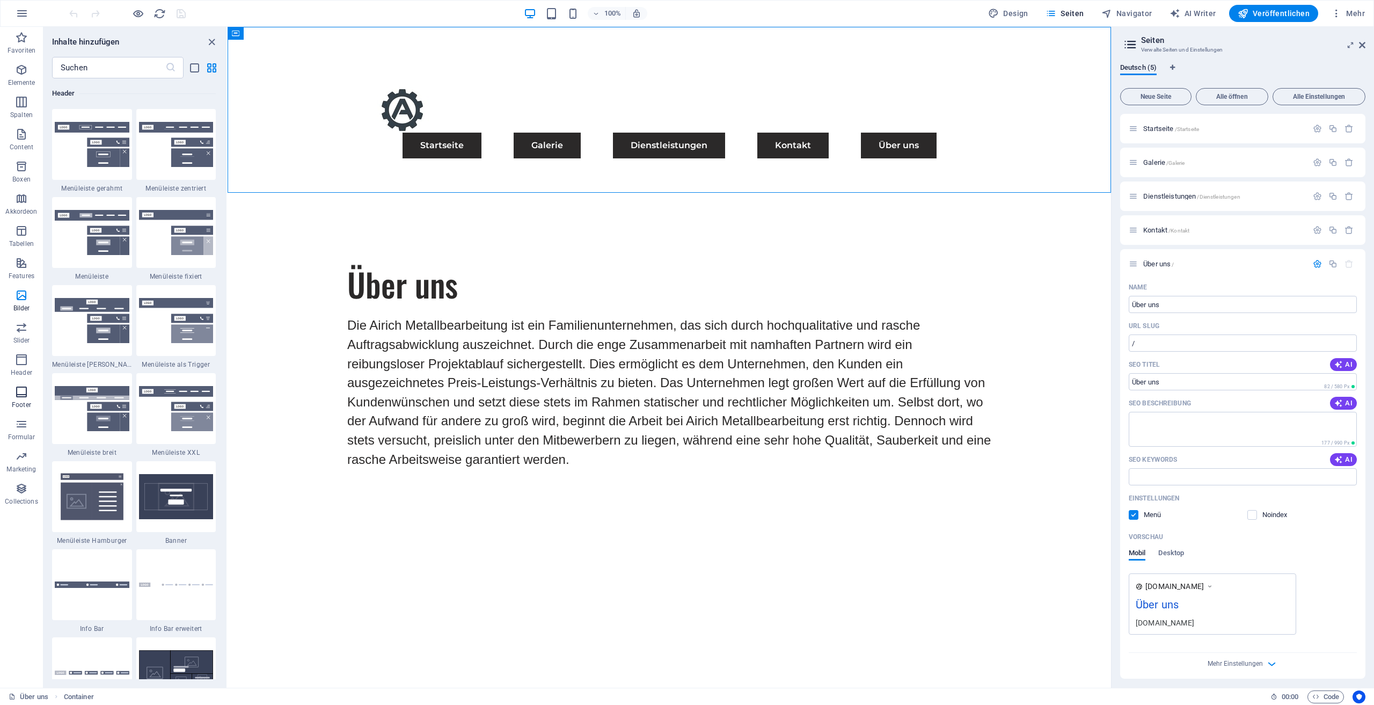
click at [23, 393] on icon "button" at bounding box center [21, 391] width 13 height 13
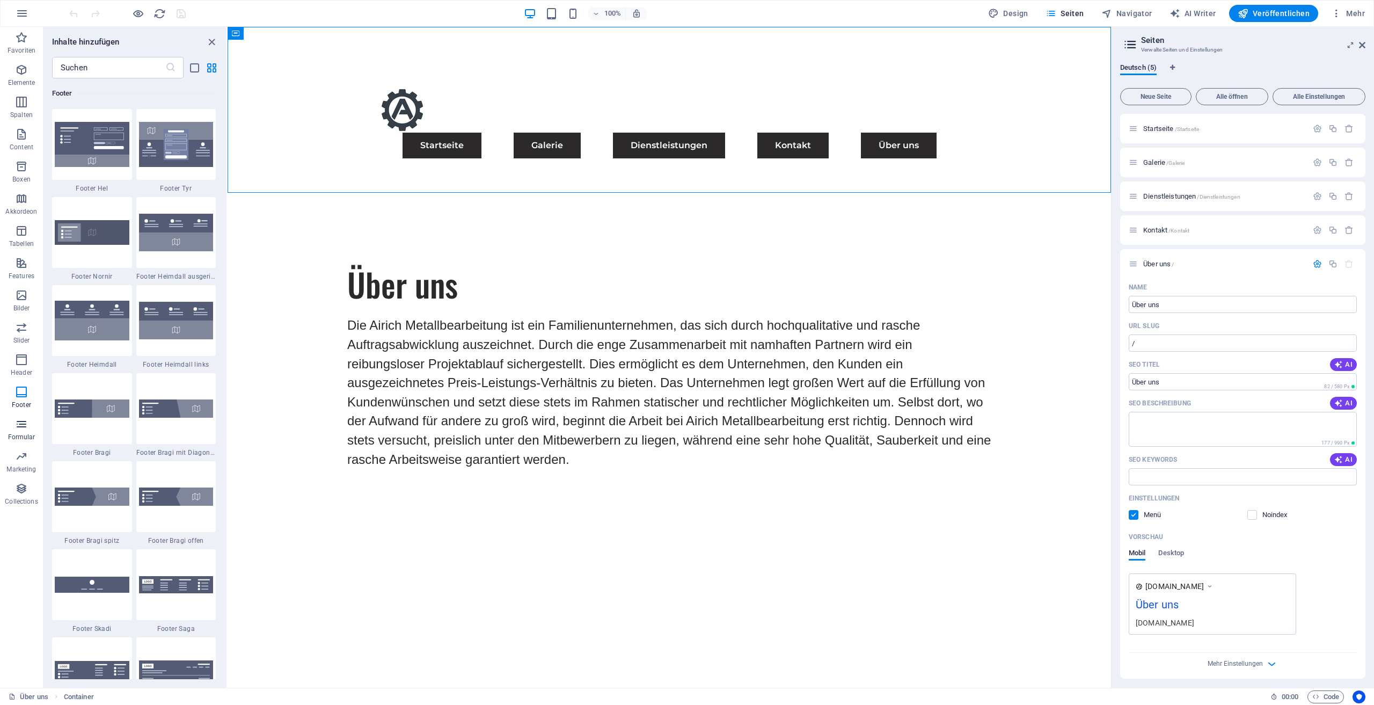
click at [19, 425] on icon "button" at bounding box center [21, 424] width 13 height 13
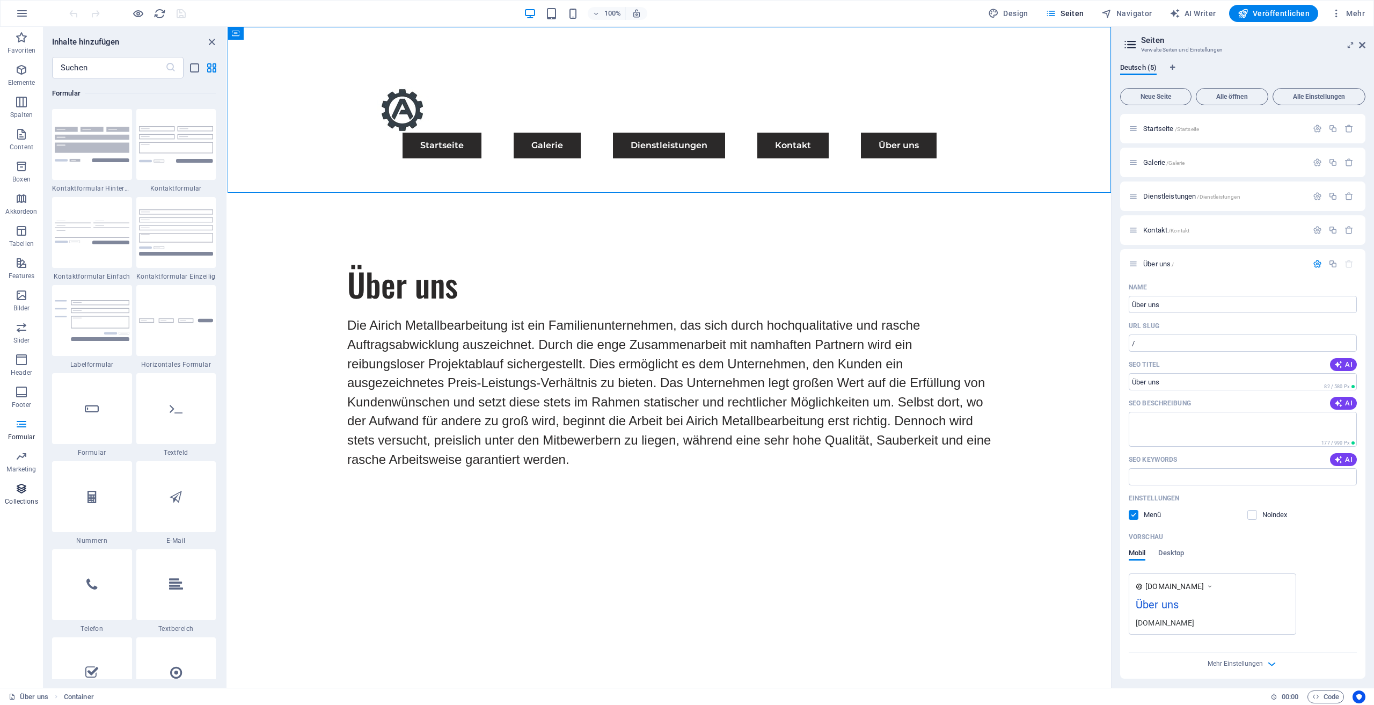
scroll to position [7836, 0]
click at [213, 43] on icon "close panel" at bounding box center [212, 42] width 12 height 12
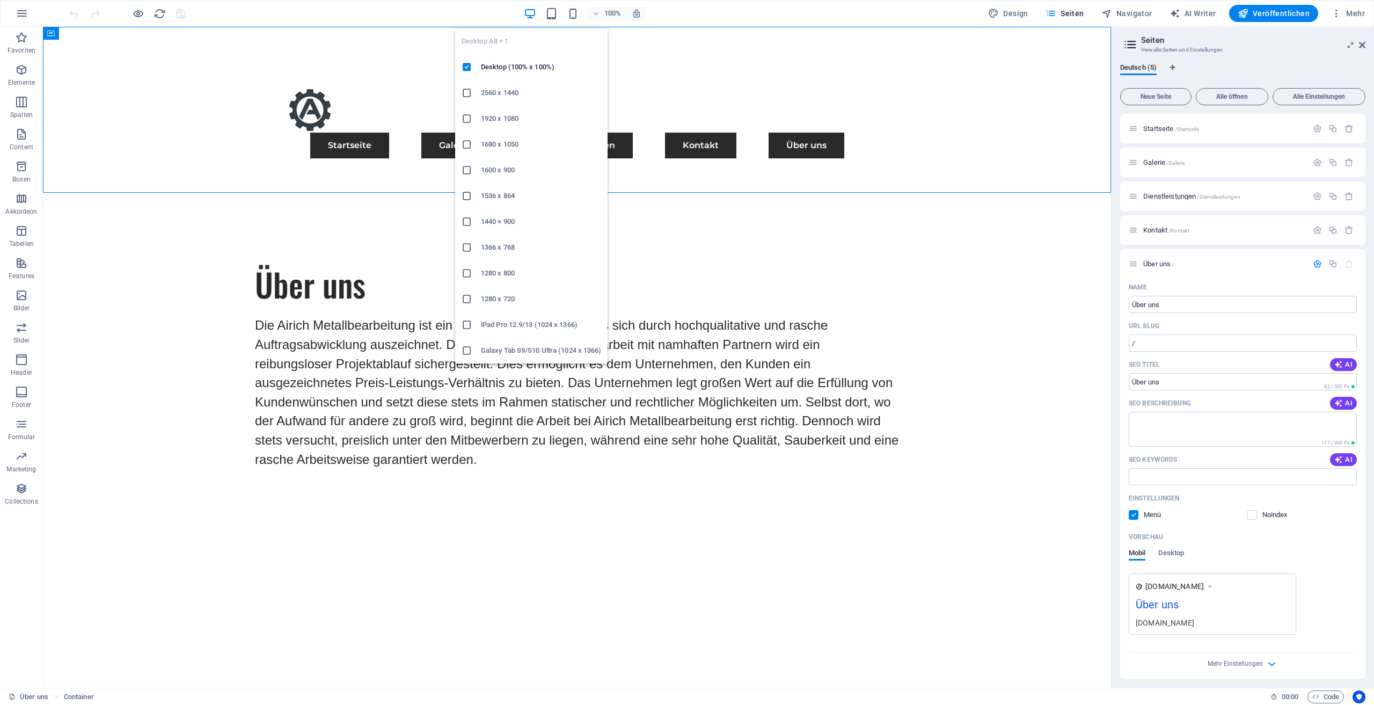
click at [529, 17] on icon "button" at bounding box center [530, 14] width 12 height 12
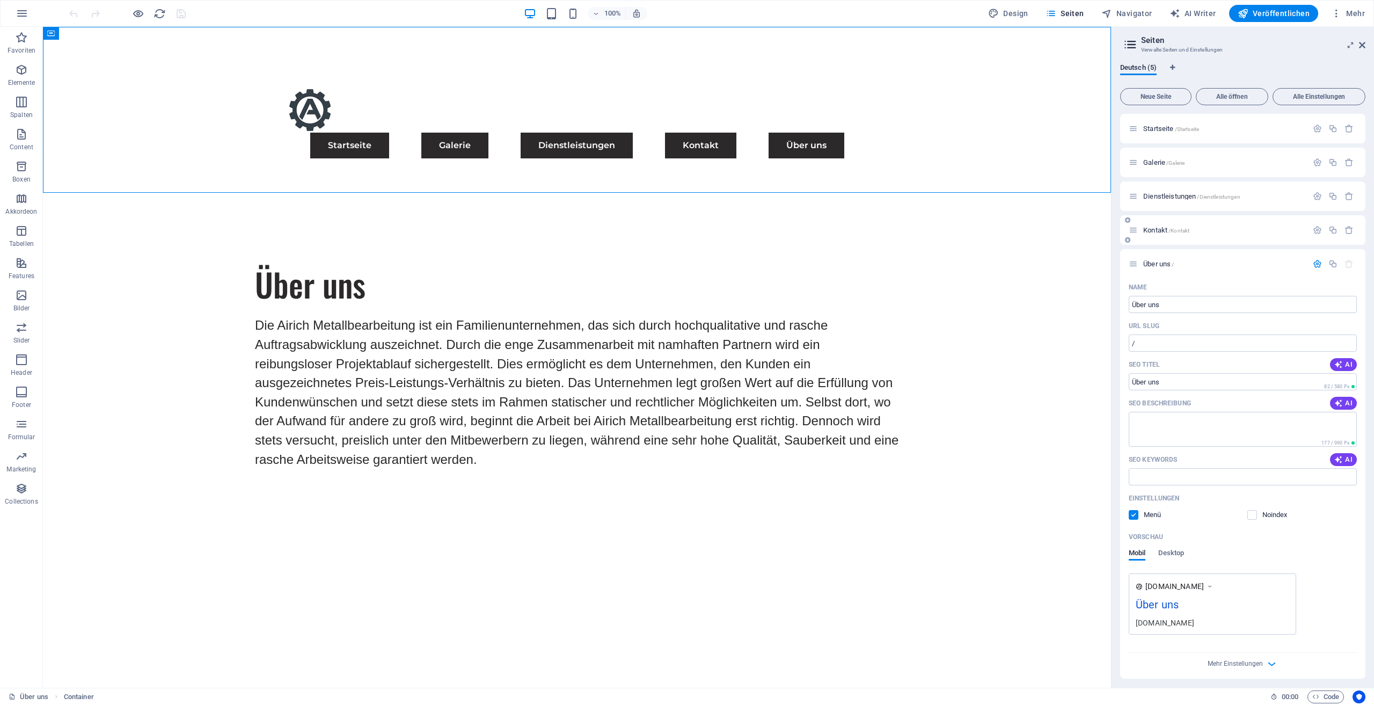
click at [1159, 230] on span "Kontakt /Kontakt" at bounding box center [1166, 230] width 46 height 8
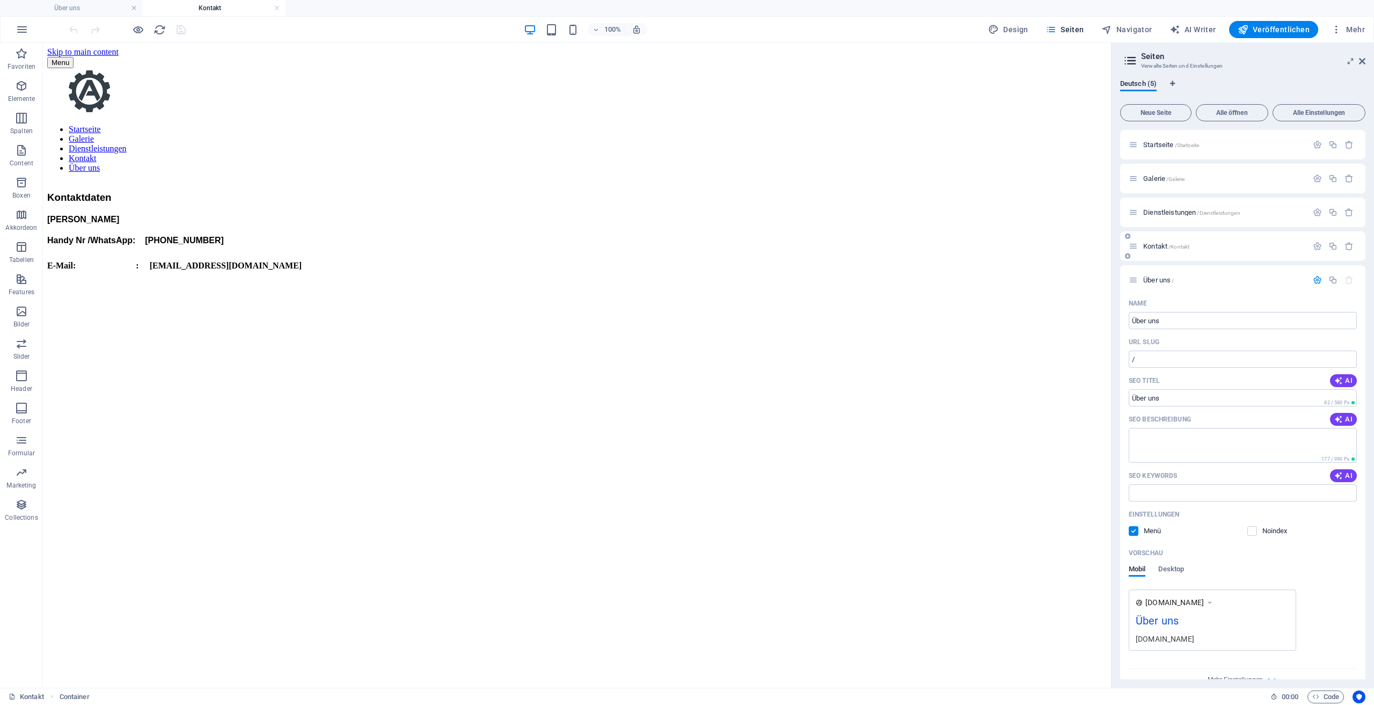
scroll to position [0, 0]
click at [1185, 361] on input "/" at bounding box center [1243, 358] width 228 height 17
type input "/"
click at [432, 125] on nav "Startseite Galerie Dienstleistungen Kontakt Über uns" at bounding box center [576, 149] width 1059 height 48
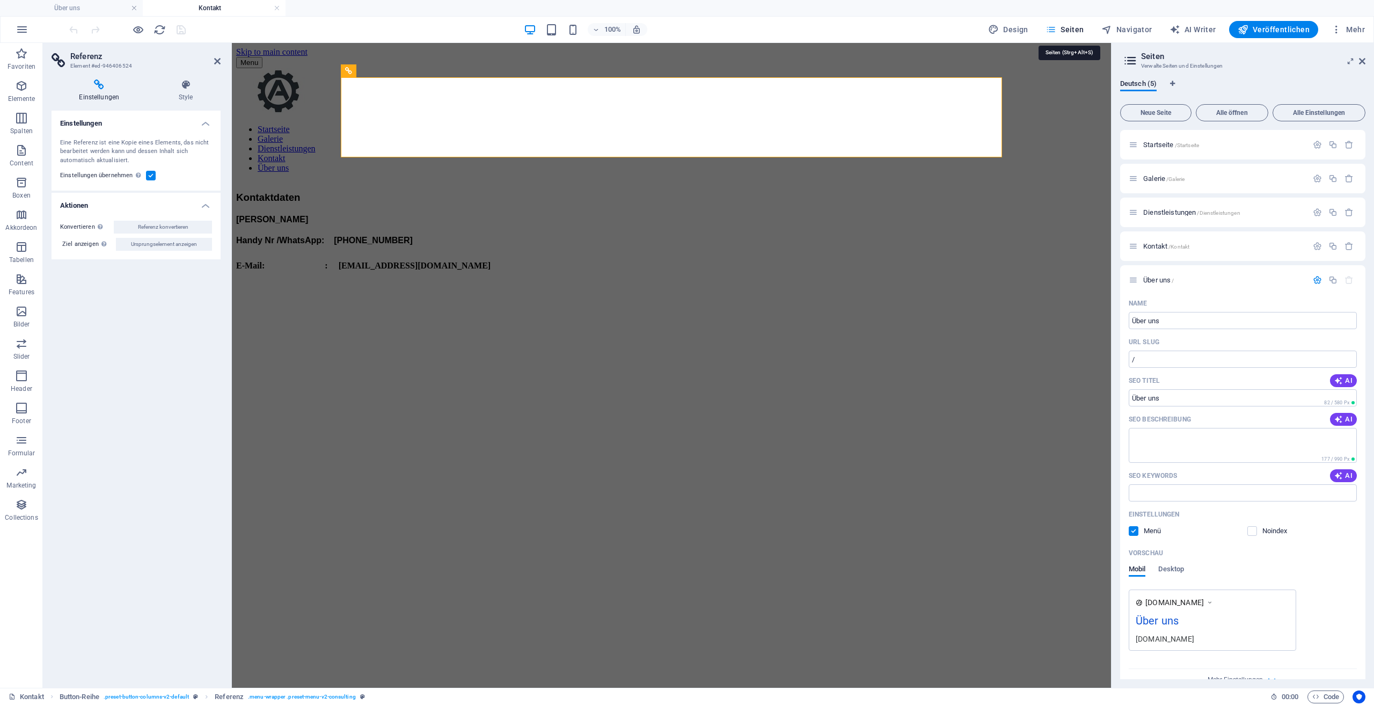
click at [1082, 35] on button "Seiten" at bounding box center [1064, 29] width 47 height 17
click at [1157, 31] on button "Navigator" at bounding box center [1127, 29] width 60 height 17
select select "17485150-de"
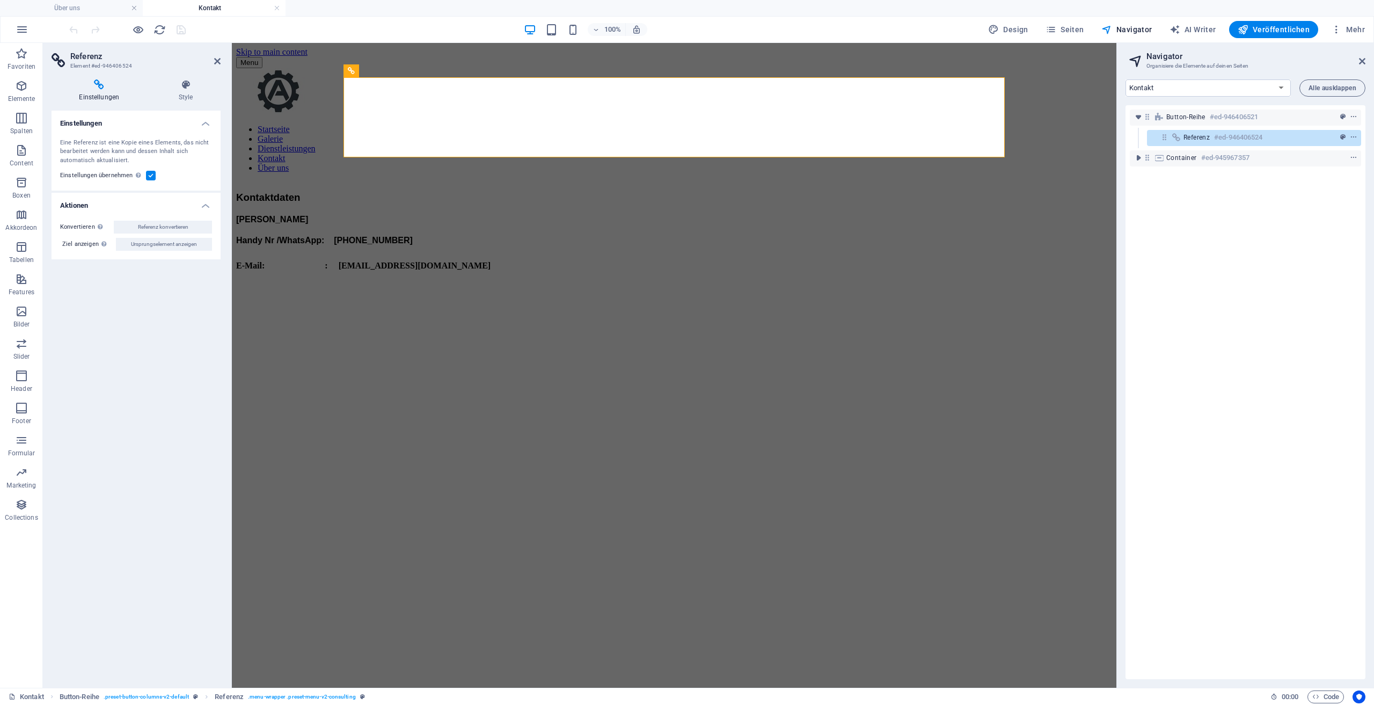
click at [1099, 28] on div "Design Seiten Navigator AI Writer Veröffentlichen Mehr" at bounding box center [1176, 29] width 385 height 17
click at [1056, 27] on icon "button" at bounding box center [1051, 29] width 11 height 11
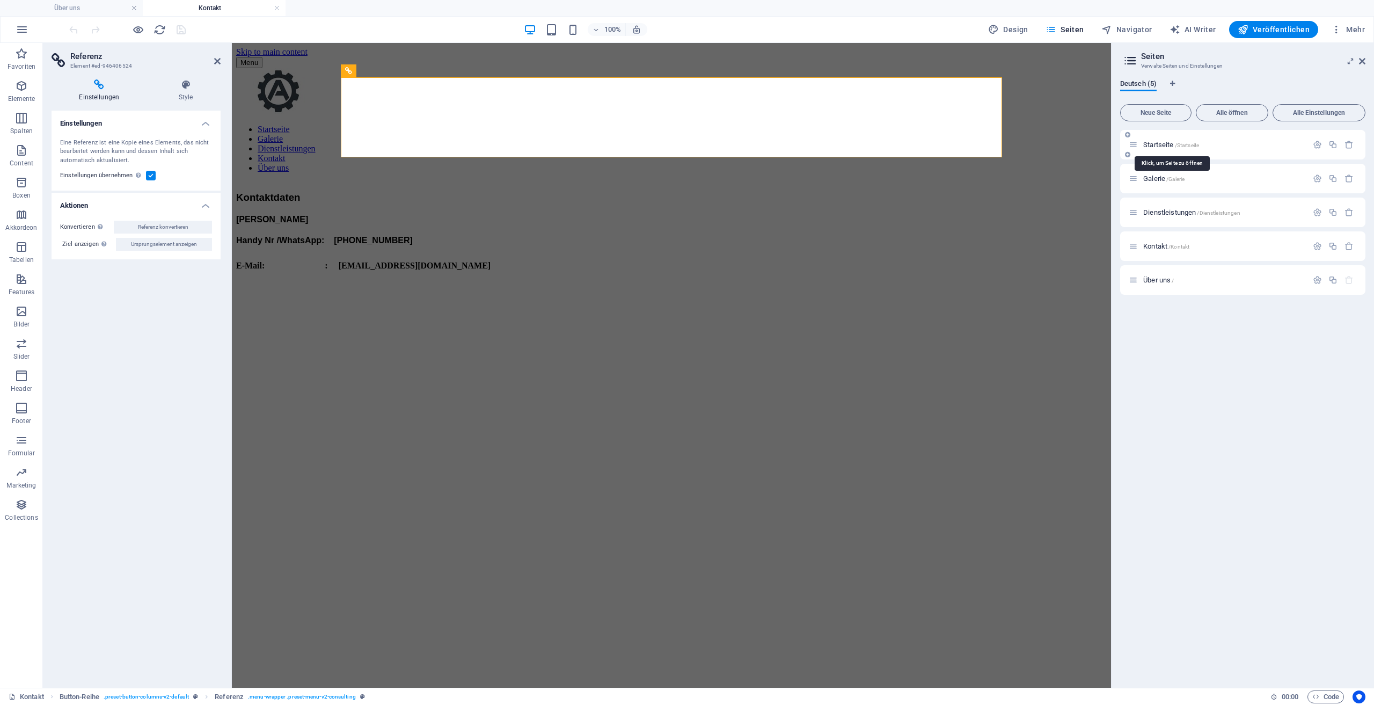
click at [1168, 142] on span "Startseite /Startseite" at bounding box center [1171, 145] width 56 height 8
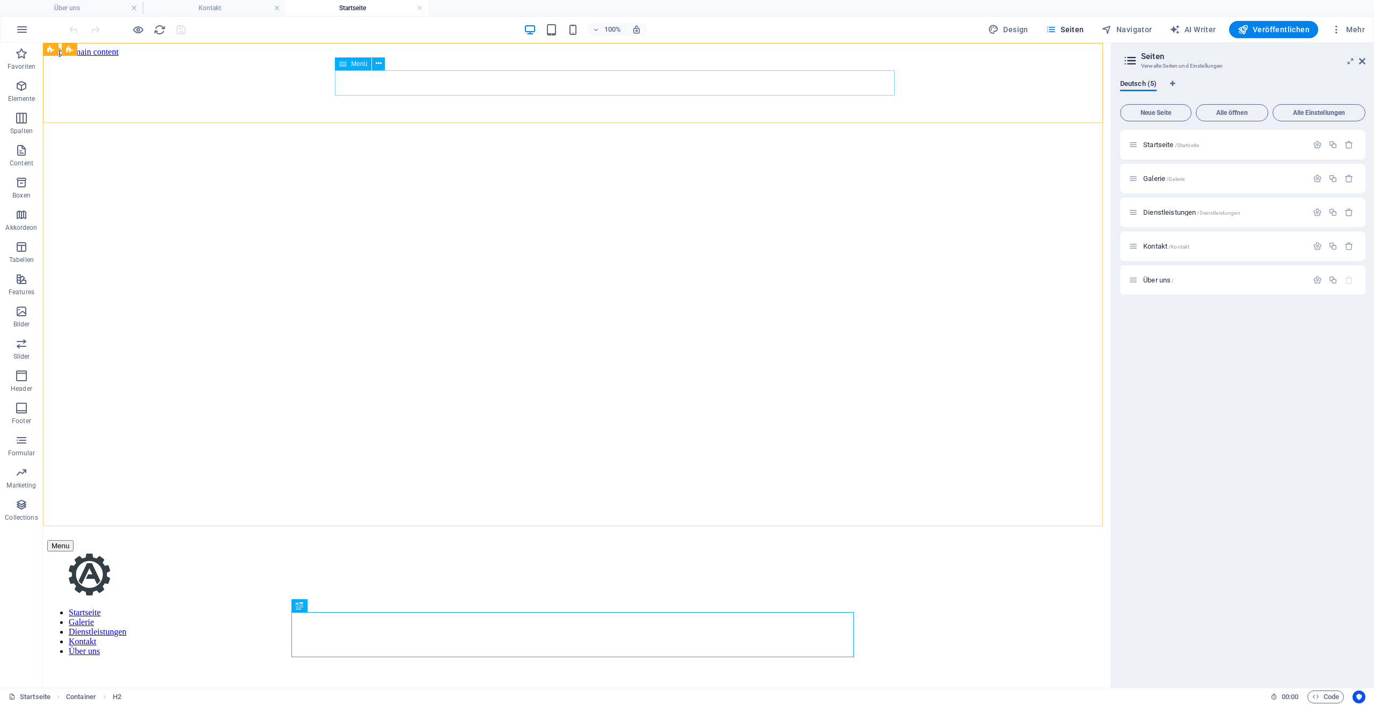
click at [357, 62] on span "Menü" at bounding box center [359, 64] width 16 height 6
select select
select select "default"
select select "1"
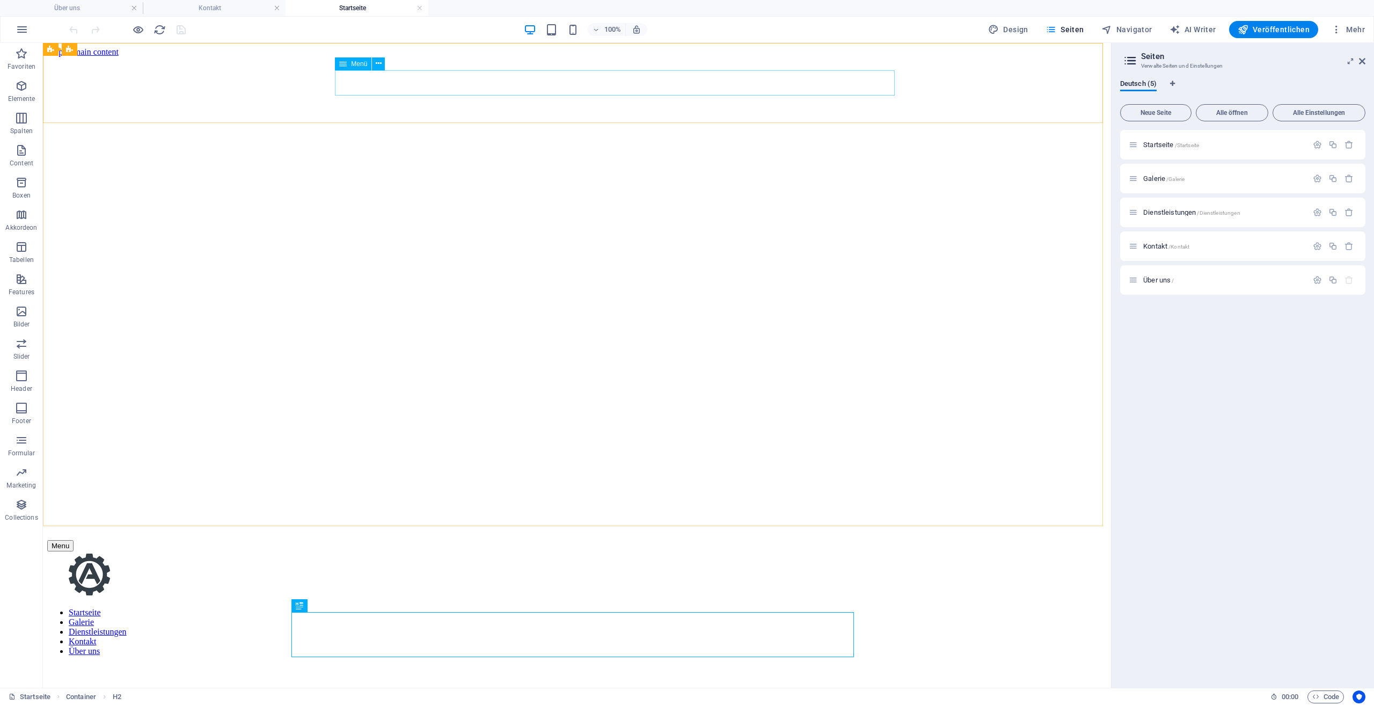
select select "license"
select select "default"
select select "2"
select select "default"
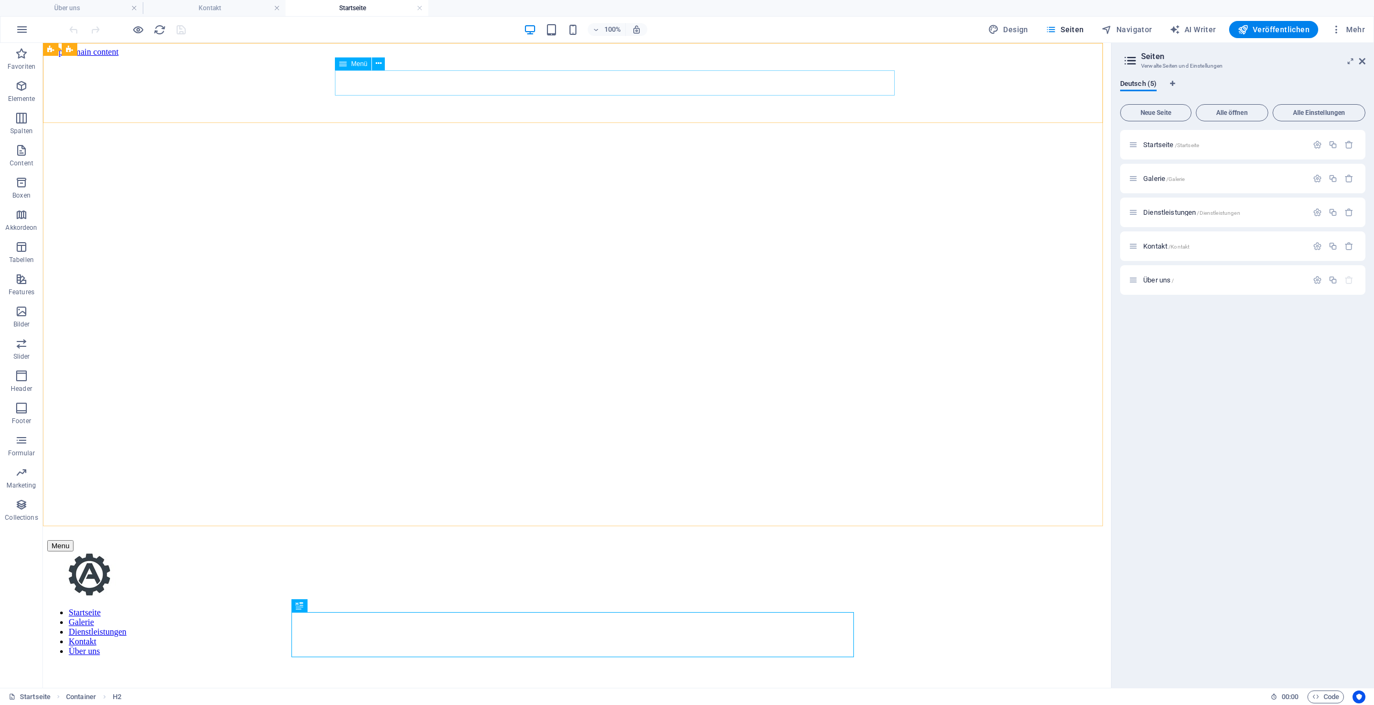
select select
select select "default"
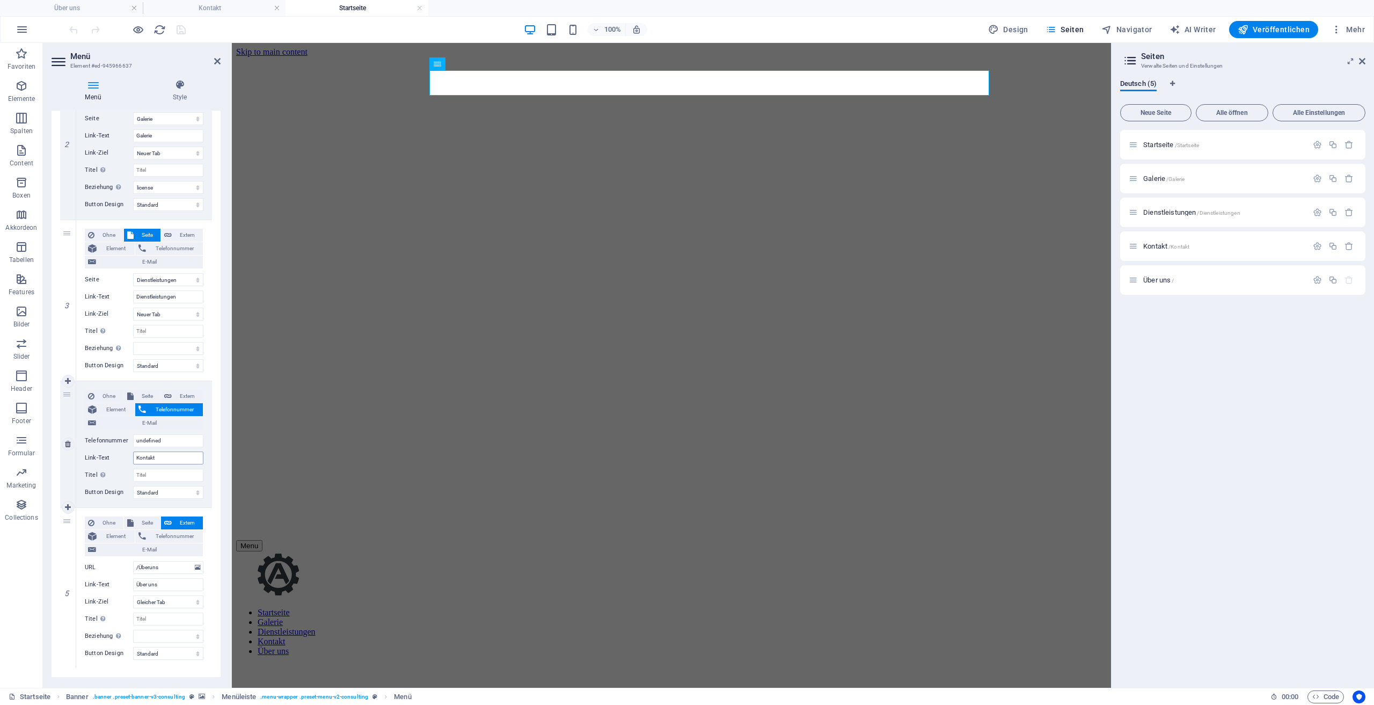
scroll to position [322, 0]
drag, startPoint x: 168, startPoint y: 561, endPoint x: 128, endPoint y: 562, distance: 40.3
click at [130, 562] on div "URL /Überuns" at bounding box center [144, 559] width 119 height 13
click at [127, 562] on label "URL" at bounding box center [109, 559] width 48 height 13
click at [133, 562] on input "/Überuns" at bounding box center [168, 559] width 70 height 13
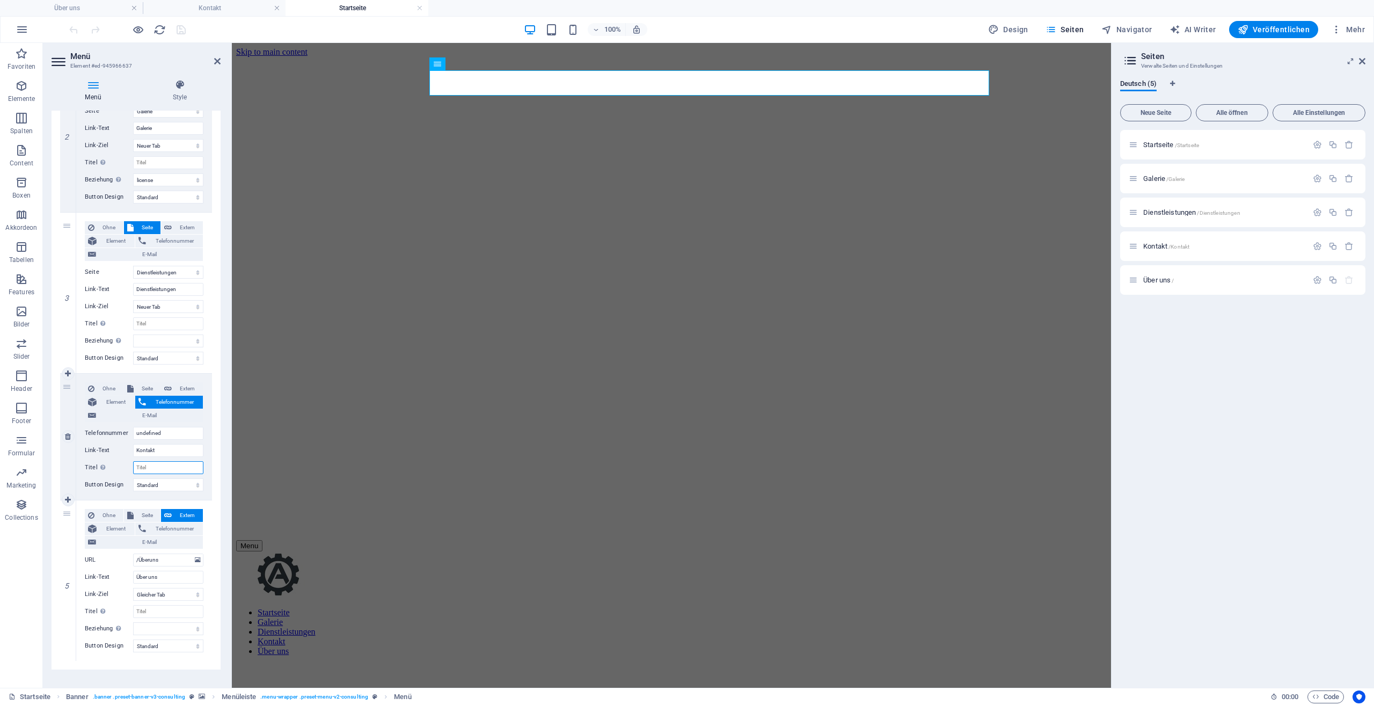
click at [184, 470] on input "Titel Zusätzliche Linkbeschreibung, sollte nicht mit dem Linktext identisch sei…" at bounding box center [168, 467] width 70 height 13
click at [1167, 283] on span "Über uns /" at bounding box center [1158, 280] width 31 height 8
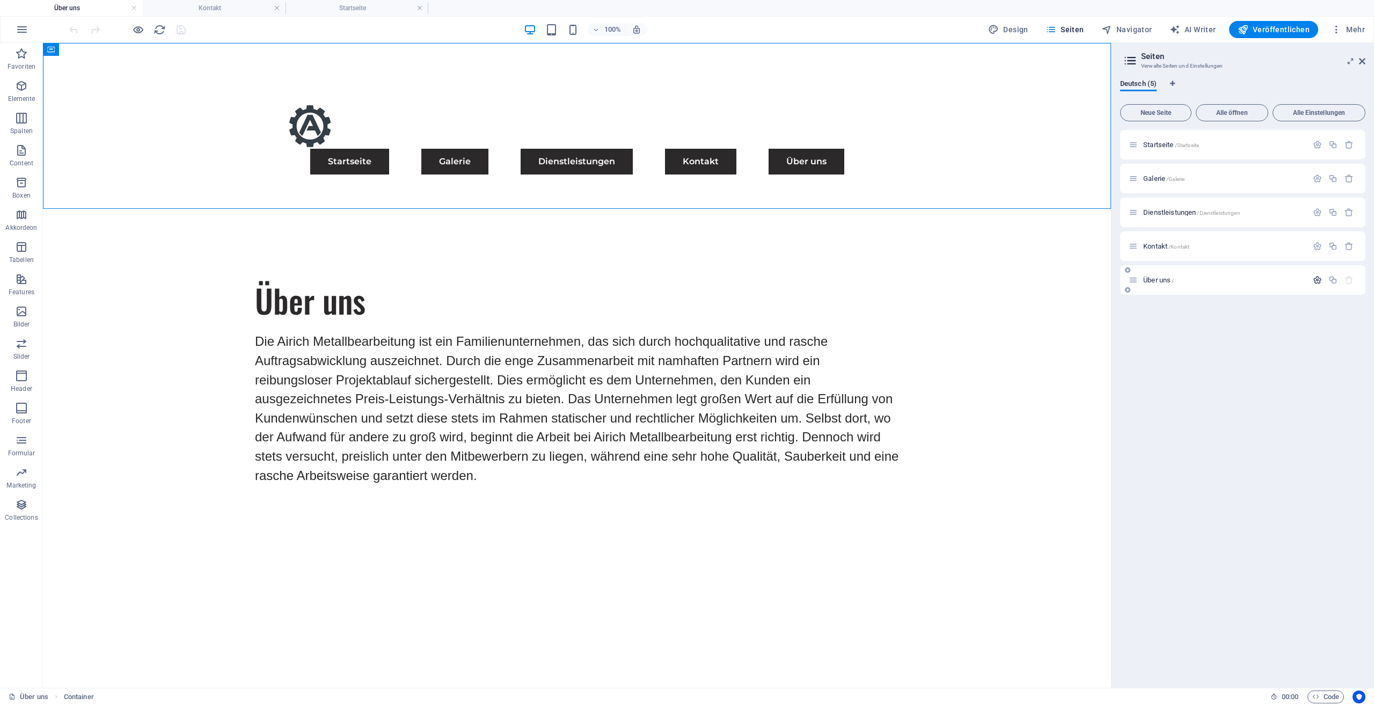
click at [1319, 281] on icon "button" at bounding box center [1317, 279] width 9 height 9
click at [1318, 281] on icon "button" at bounding box center [1317, 279] width 9 height 9
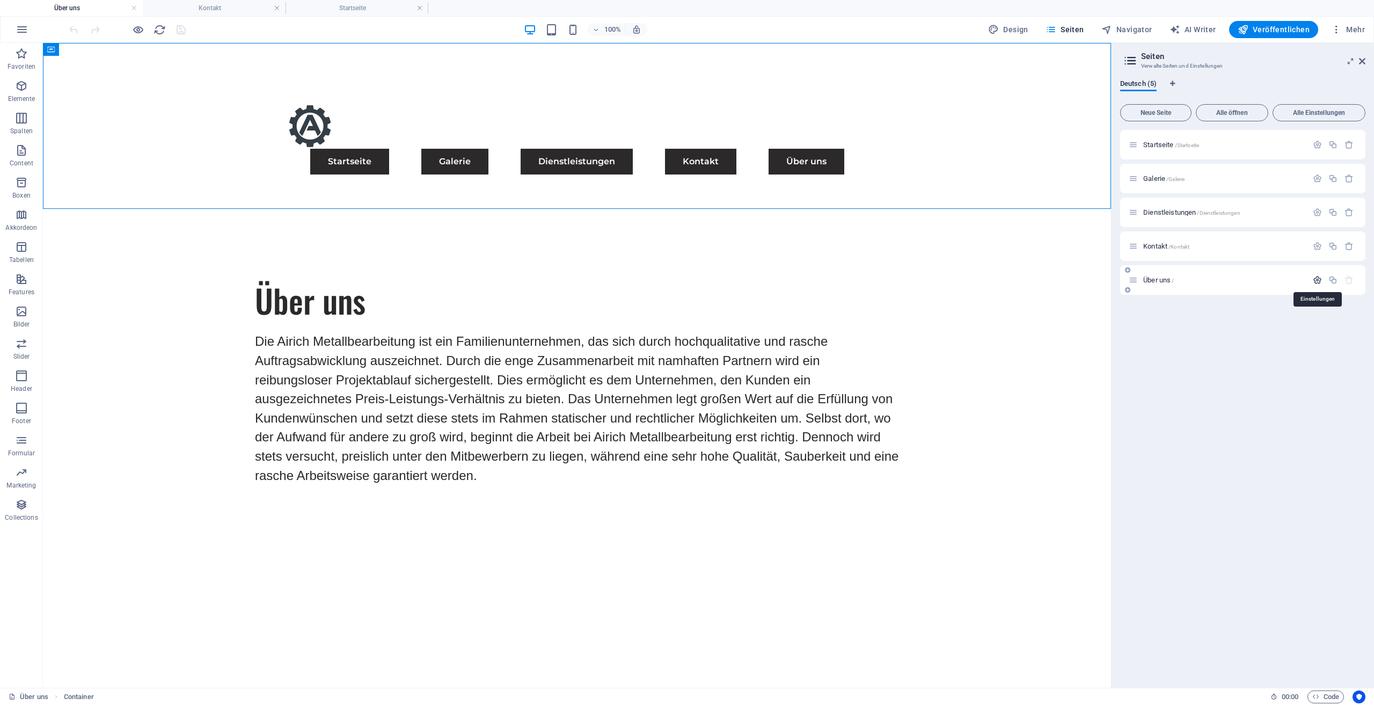
click at [1318, 281] on icon "button" at bounding box center [1317, 279] width 9 height 9
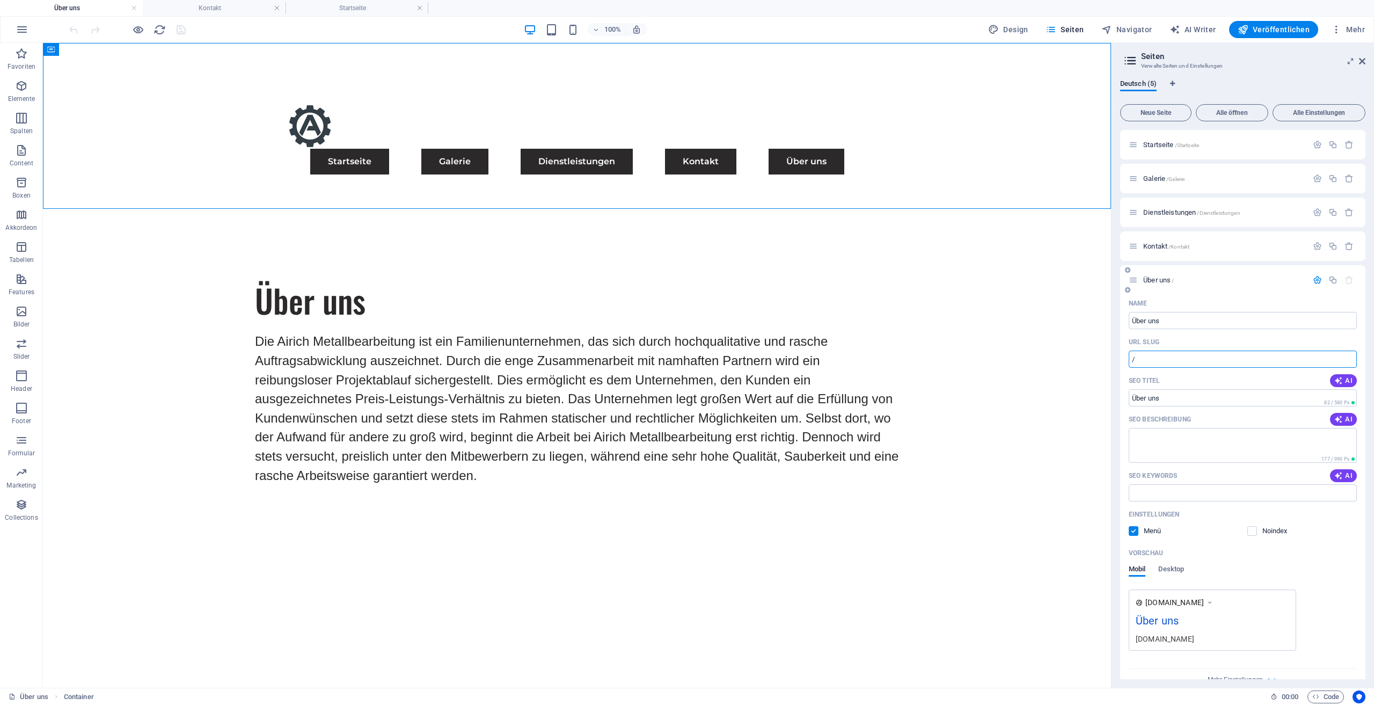
click at [1165, 358] on input "/" at bounding box center [1243, 358] width 228 height 17
paste input "text"
click at [1175, 487] on input "SEO Keywords" at bounding box center [1243, 492] width 228 height 17
click at [1167, 349] on div "URL SLUG" at bounding box center [1243, 341] width 228 height 17
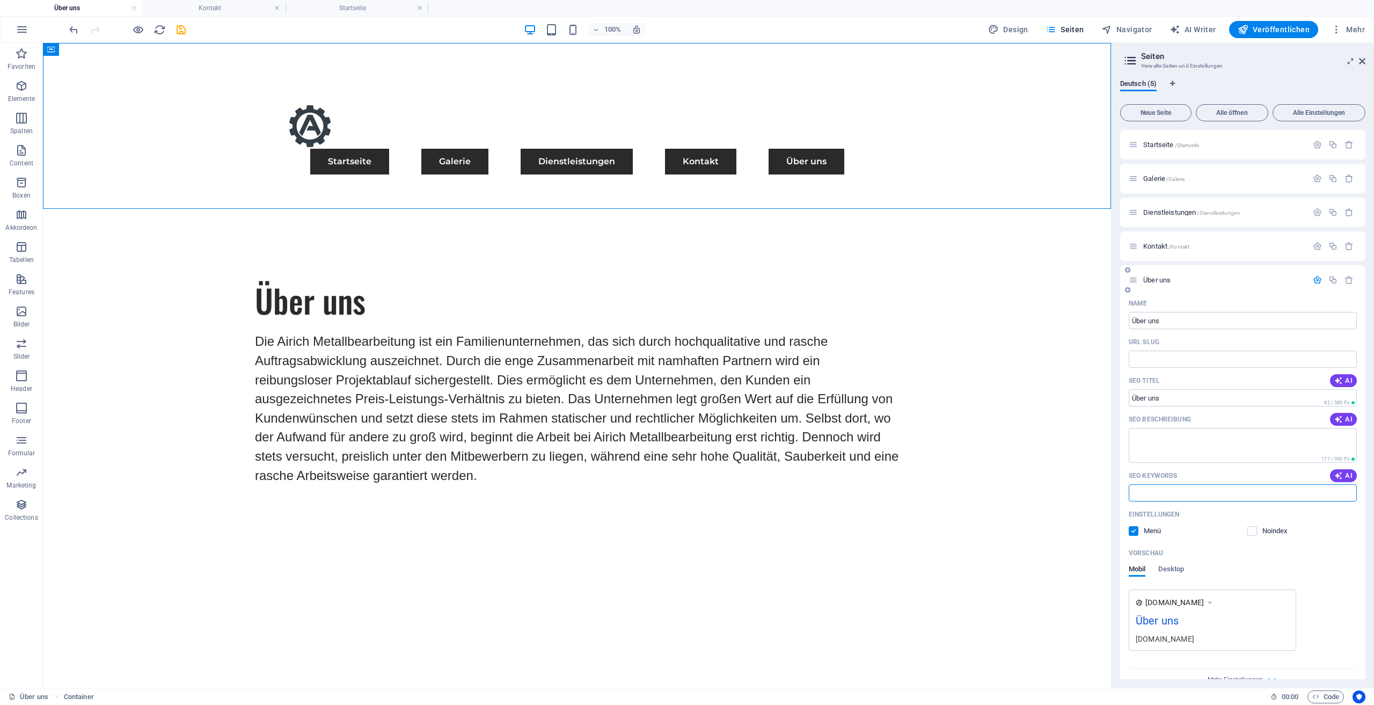
click at [1167, 349] on div "URL SLUG" at bounding box center [1243, 341] width 228 height 17
click at [1167, 356] on input "URL SLUG" at bounding box center [1243, 358] width 228 height 17
paste input "text"
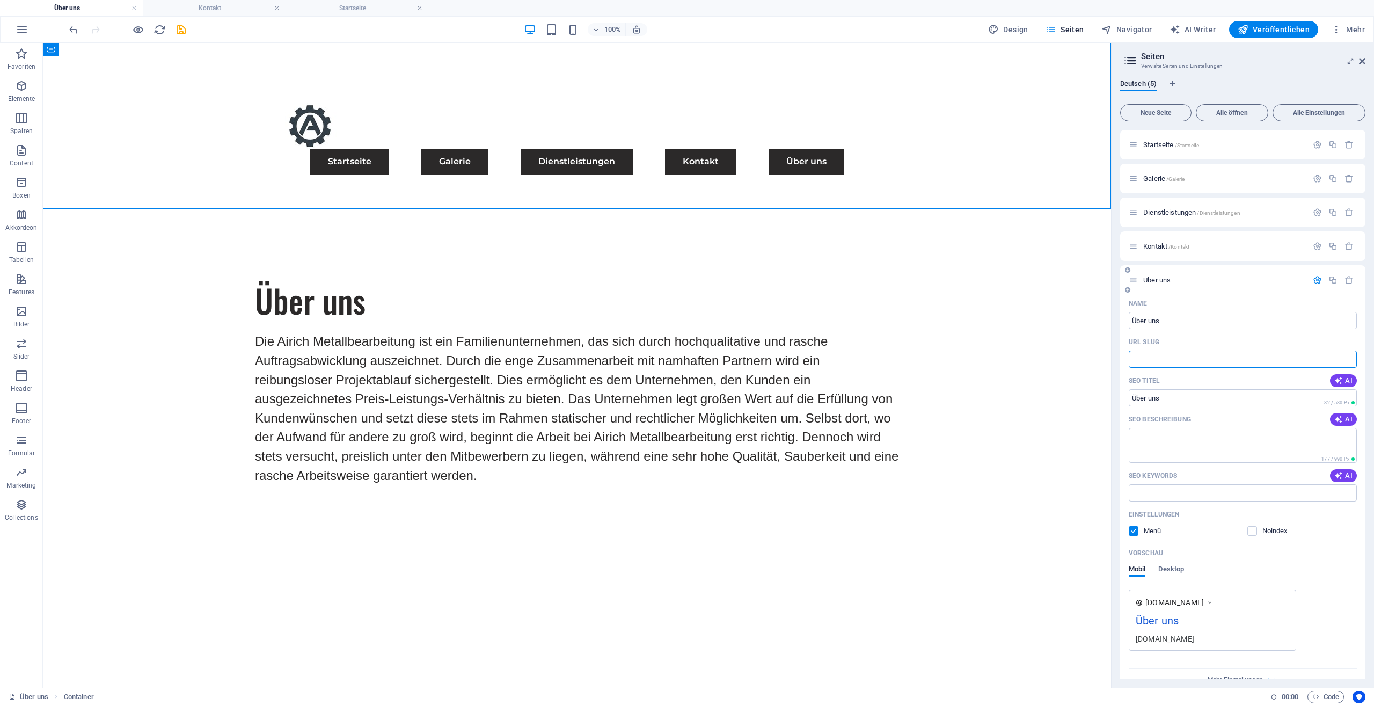
drag, startPoint x: 1164, startPoint y: 355, endPoint x: 1192, endPoint y: 481, distance: 129.7
click at [1193, 481] on div "SEO Keywords AI" at bounding box center [1243, 475] width 228 height 17
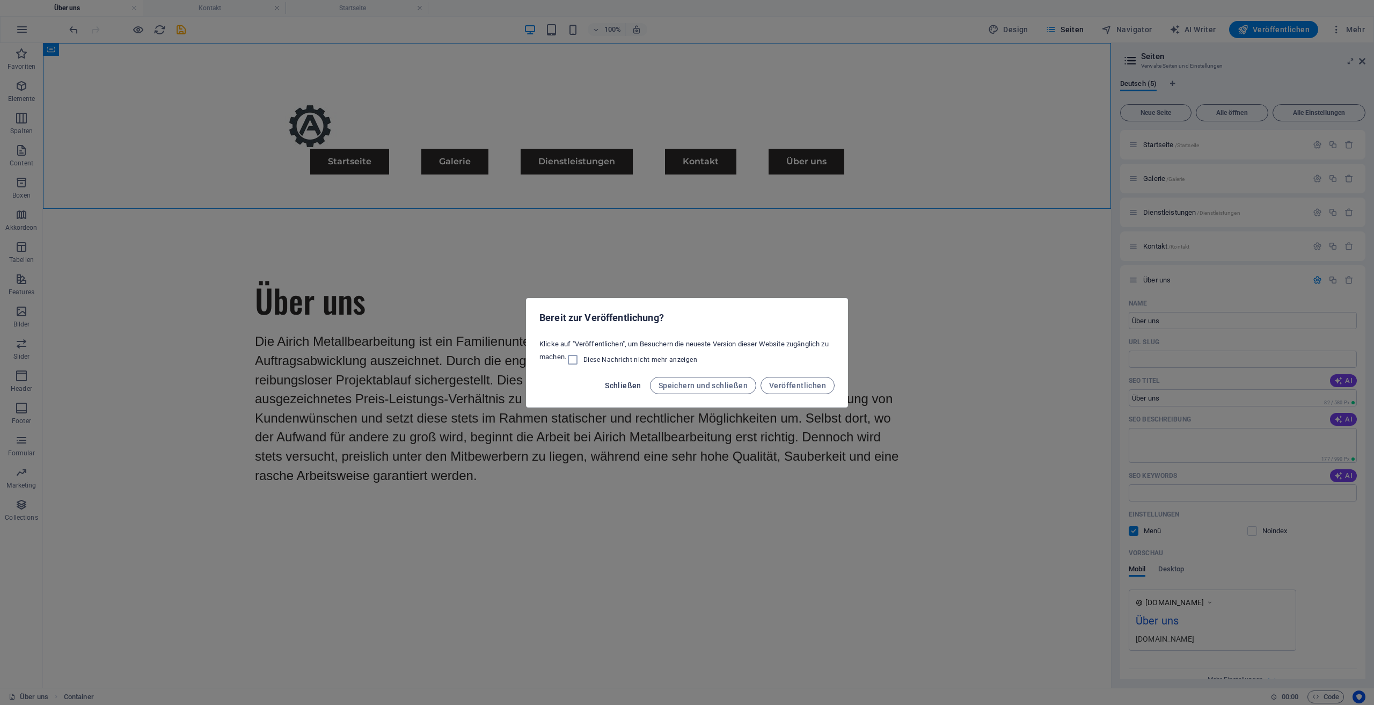
click at [627, 389] on span "Schließen" at bounding box center [623, 385] width 36 height 9
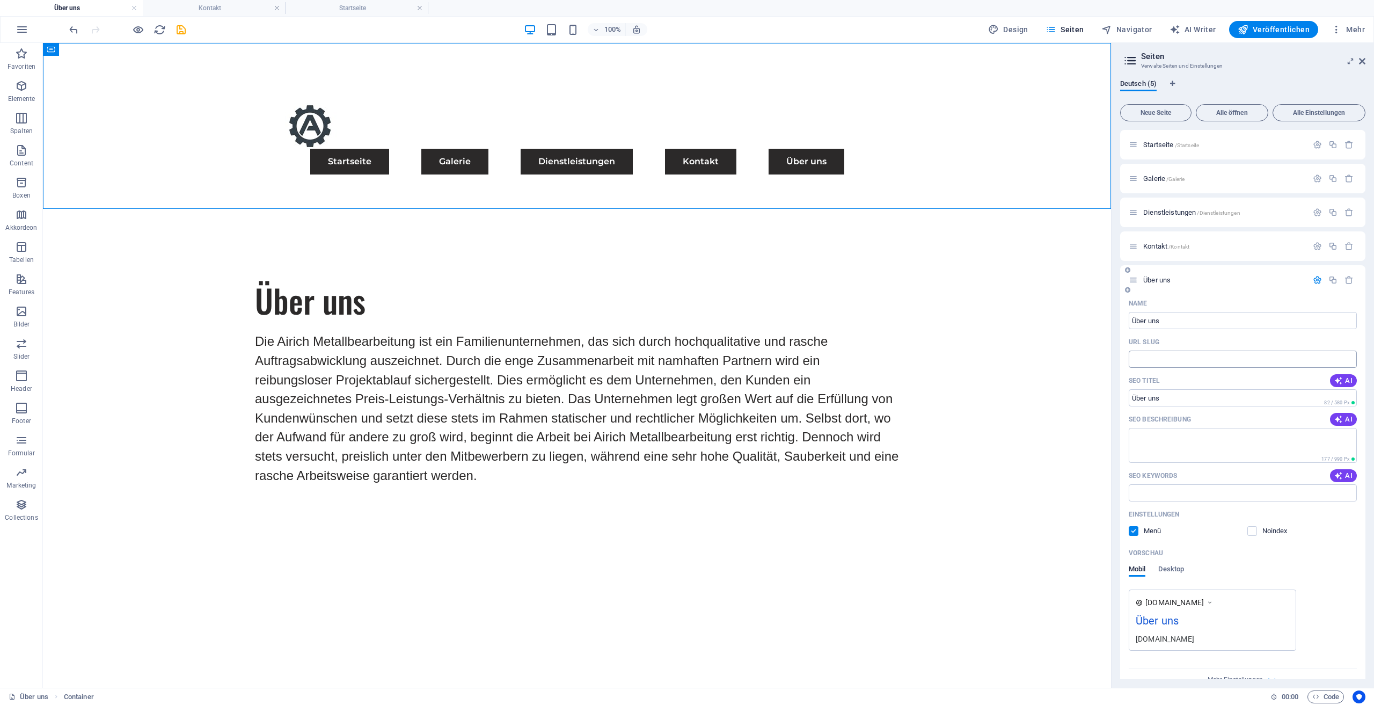
click at [1158, 362] on input "URL SLUG" at bounding box center [1243, 358] width 228 height 17
paste input "text"
drag, startPoint x: 1154, startPoint y: 362, endPoint x: 1189, endPoint y: 489, distance: 131.9
click at [1189, 491] on input "SEO Keywords" at bounding box center [1243, 492] width 228 height 17
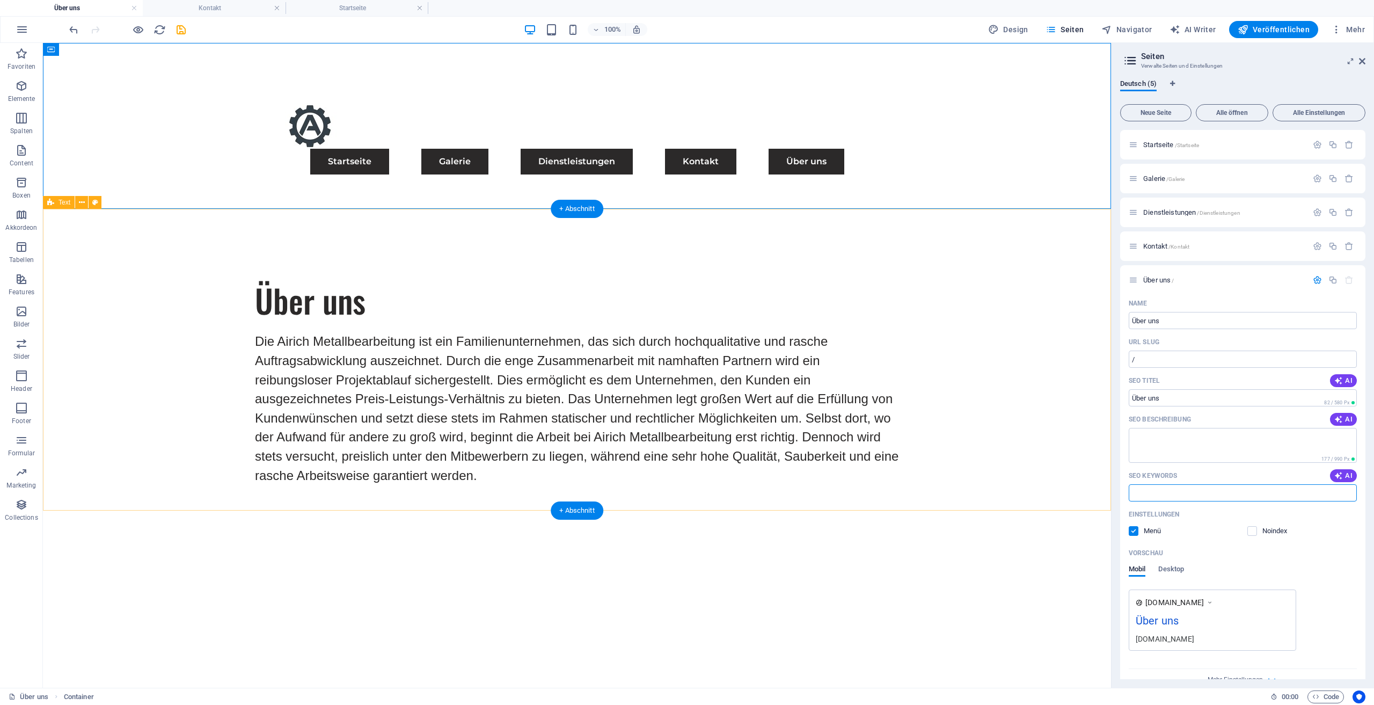
click at [1056, 381] on div "Über uns Die Airich Metallbearbeitung ist ein Familienunternehmen, das sich dur…" at bounding box center [577, 387] width 1068 height 304
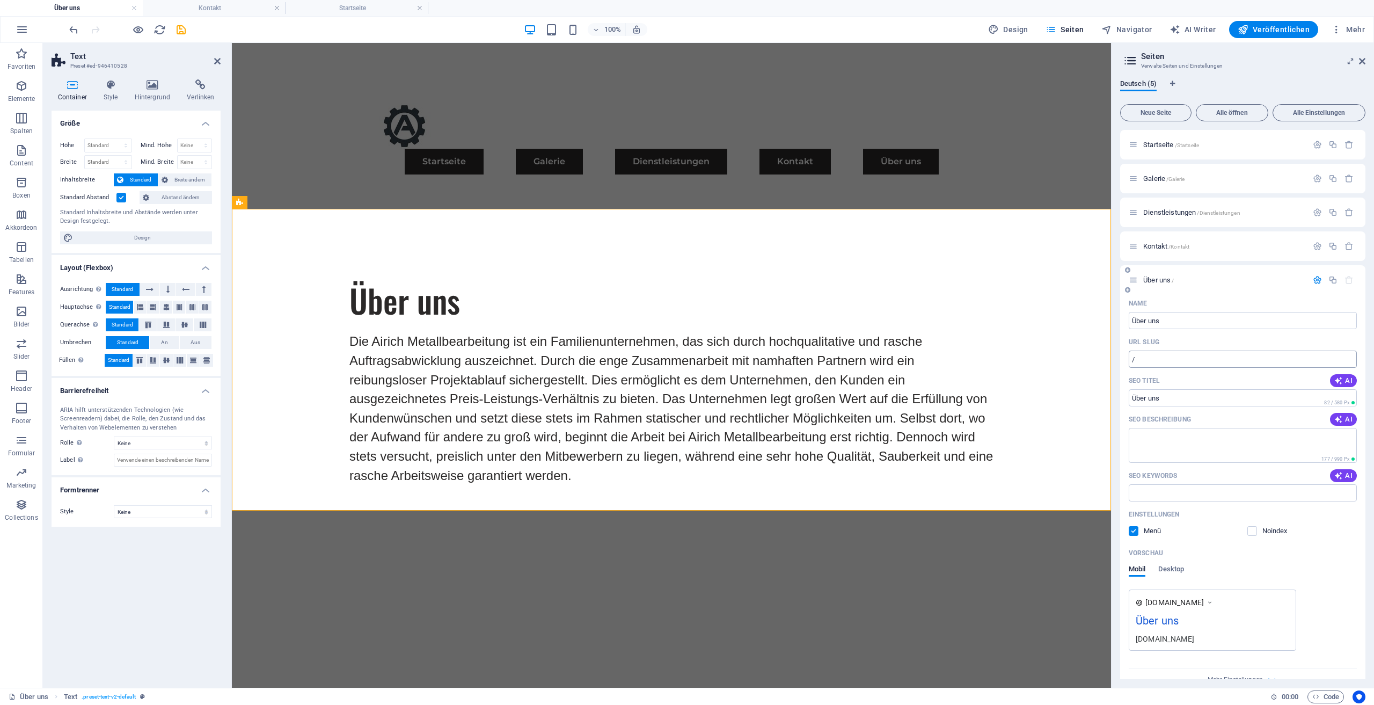
click at [1201, 364] on input "/" at bounding box center [1243, 358] width 228 height 17
type input "/"
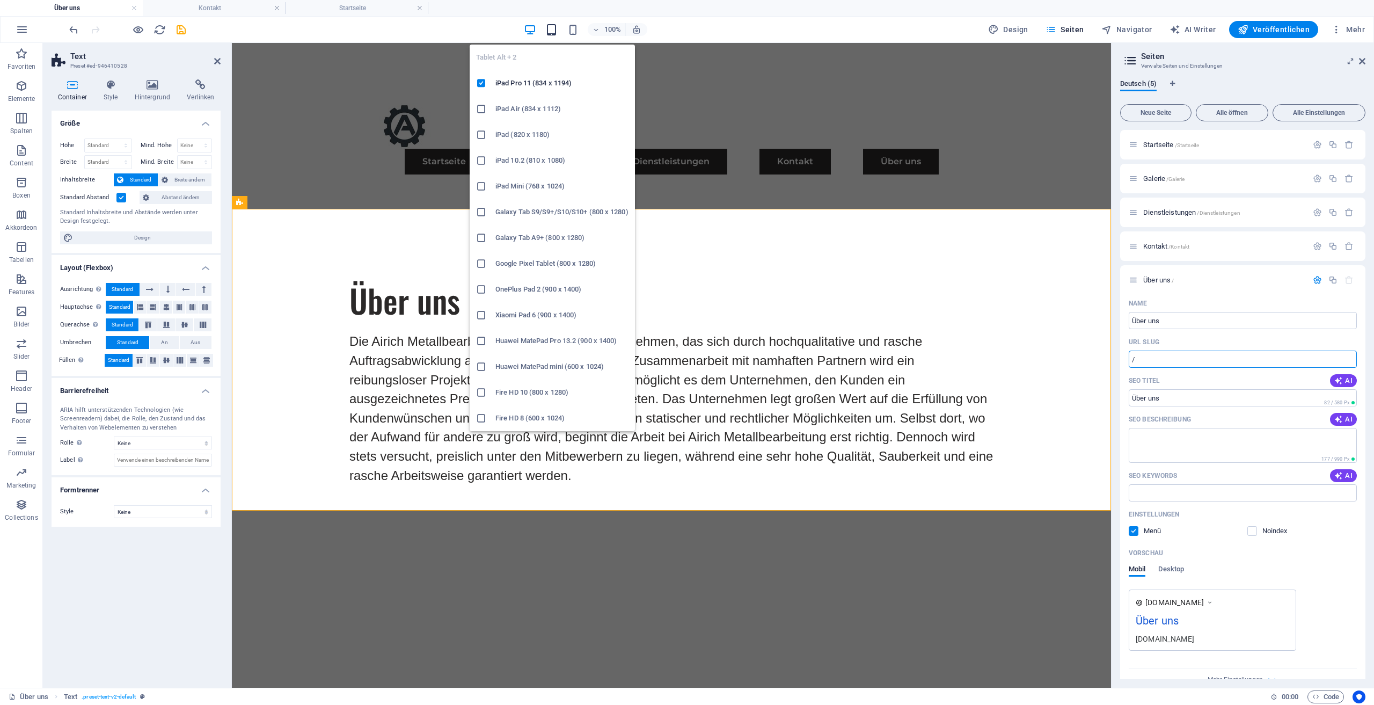
click at [558, 30] on icon "button" at bounding box center [551, 30] width 12 height 12
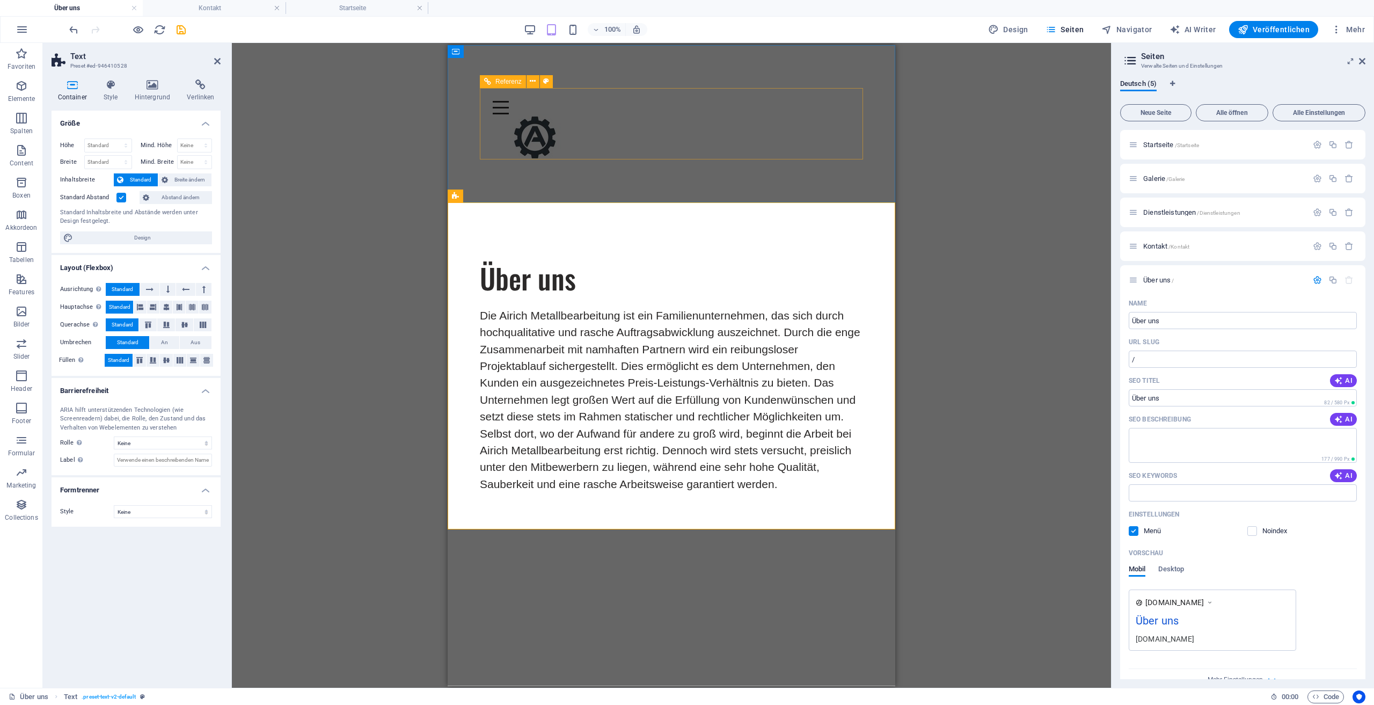
click at [847, 114] on div "Menu" at bounding box center [671, 106] width 357 height 13
select select "rem"
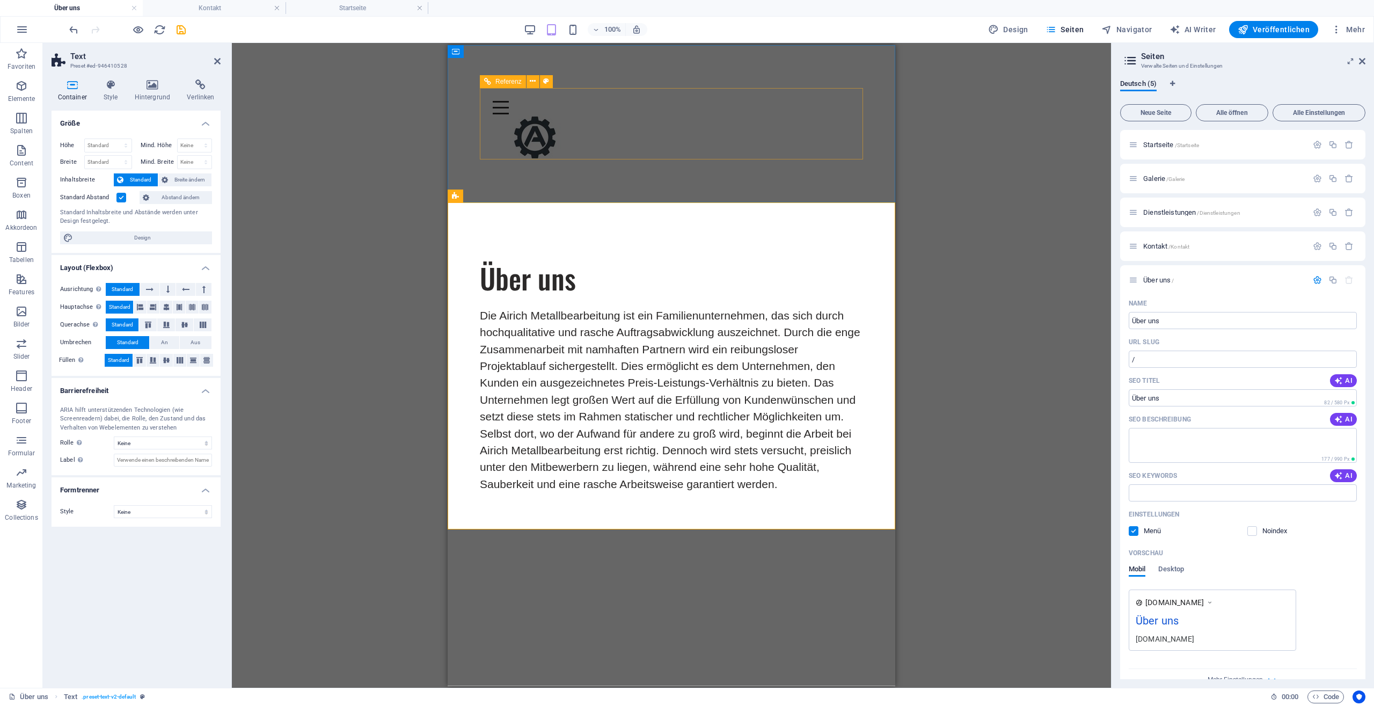
select select "rem"
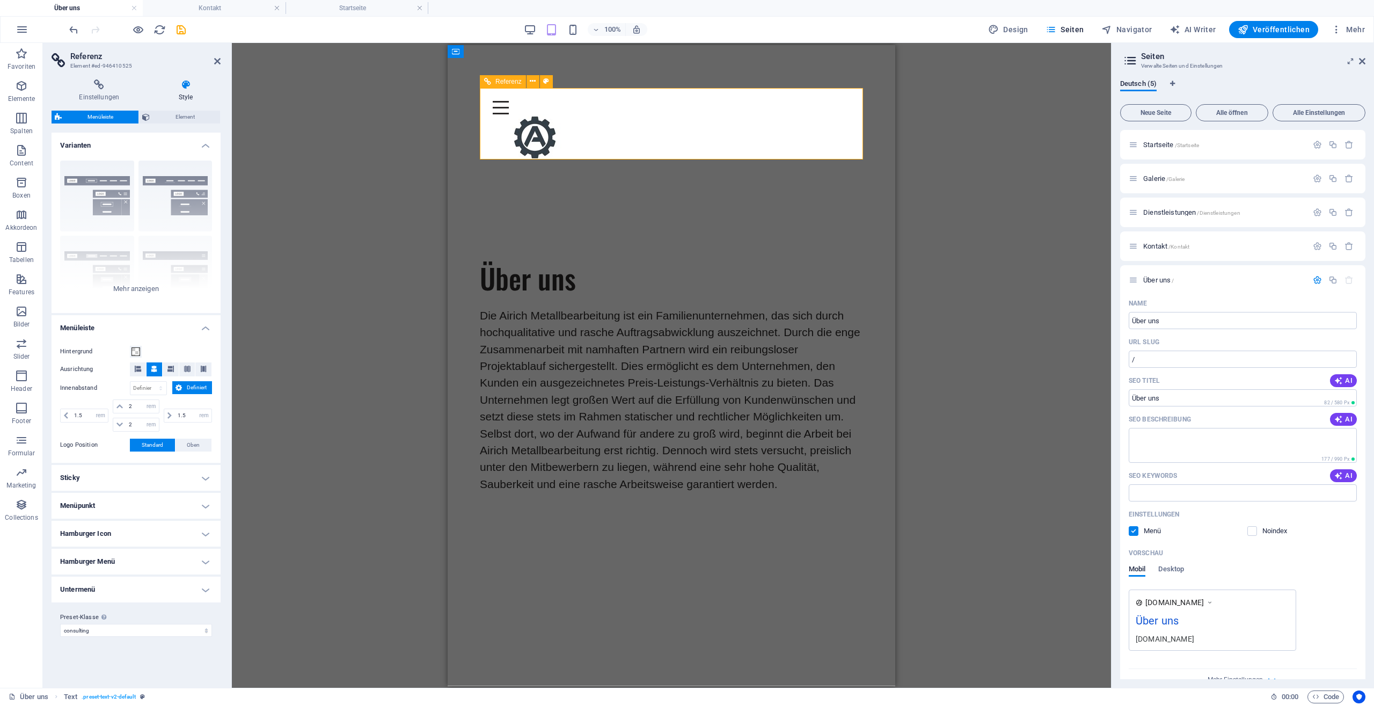
type input "1.5"
select select "rem"
type input "1.5"
click at [847, 114] on div "Menu" at bounding box center [671, 106] width 357 height 13
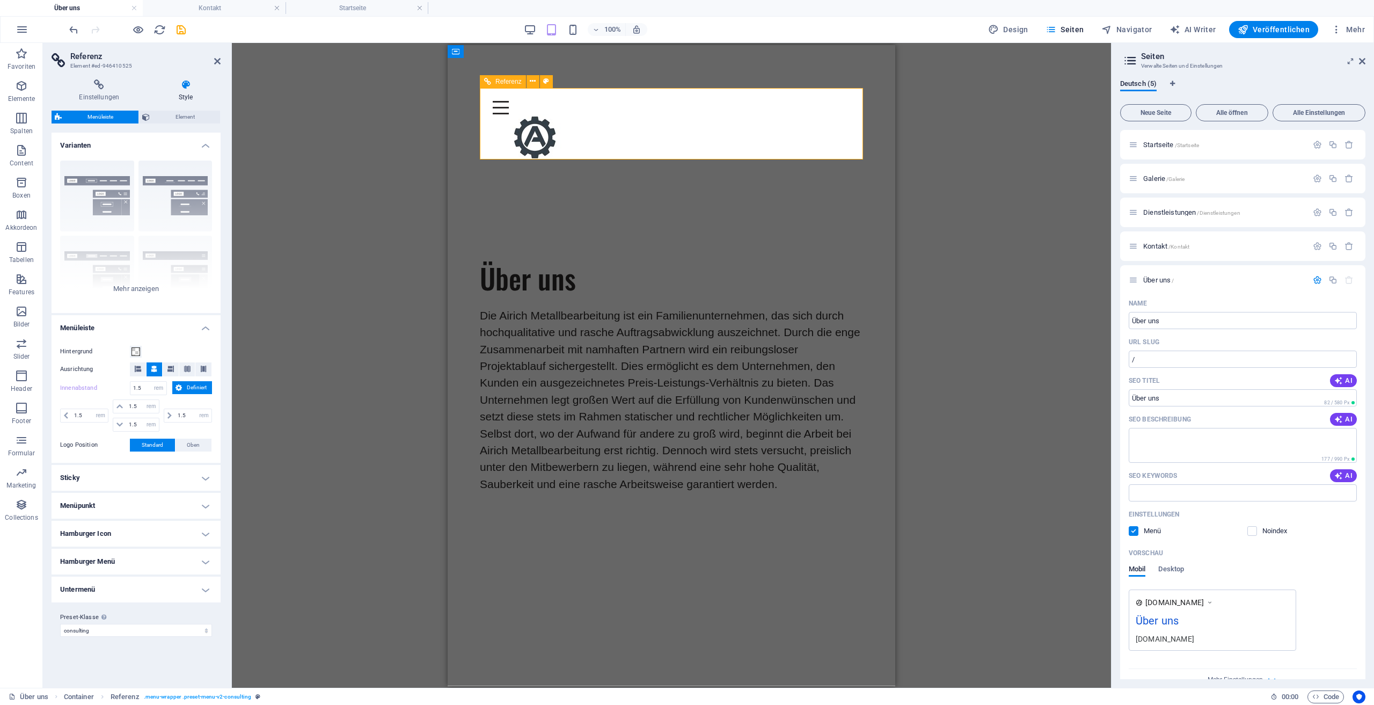
click at [847, 114] on div "Menu" at bounding box center [671, 106] width 357 height 13
click at [1172, 145] on span "Startseite /Startseite" at bounding box center [1171, 145] width 56 height 8
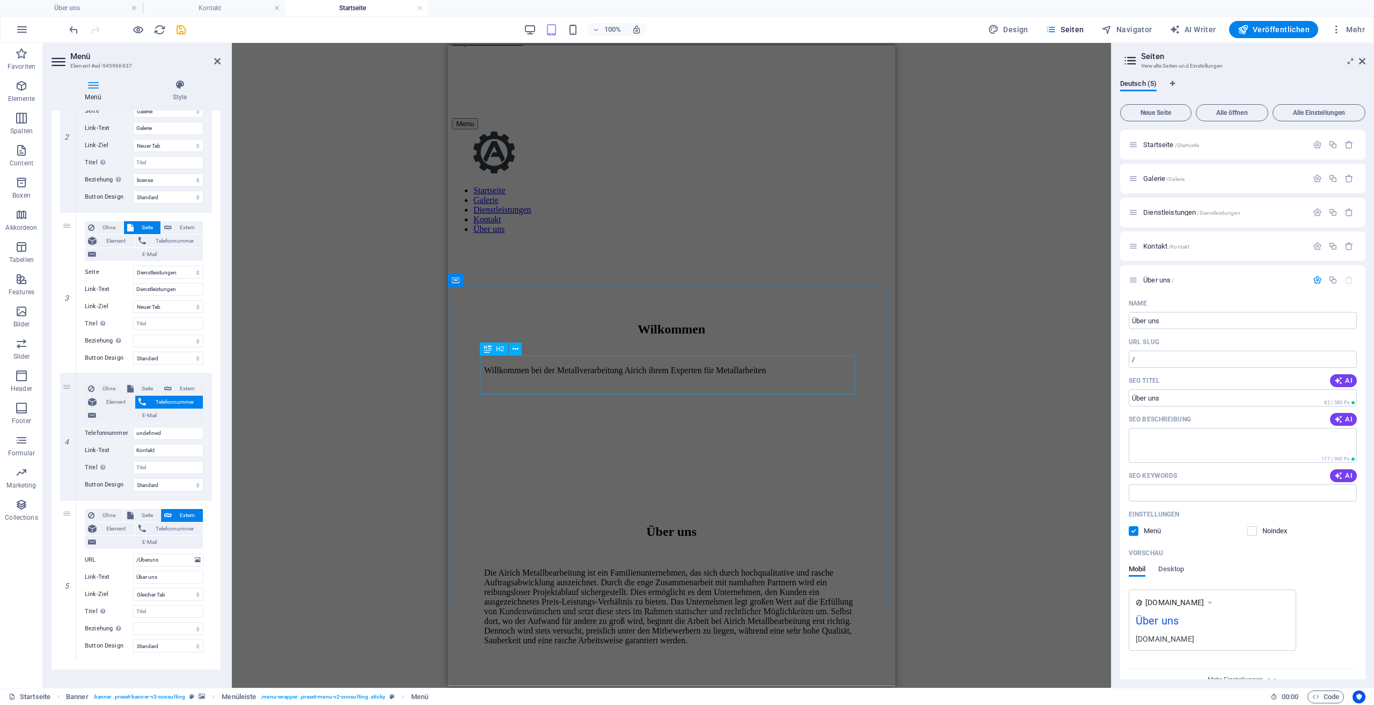
scroll to position [0, 0]
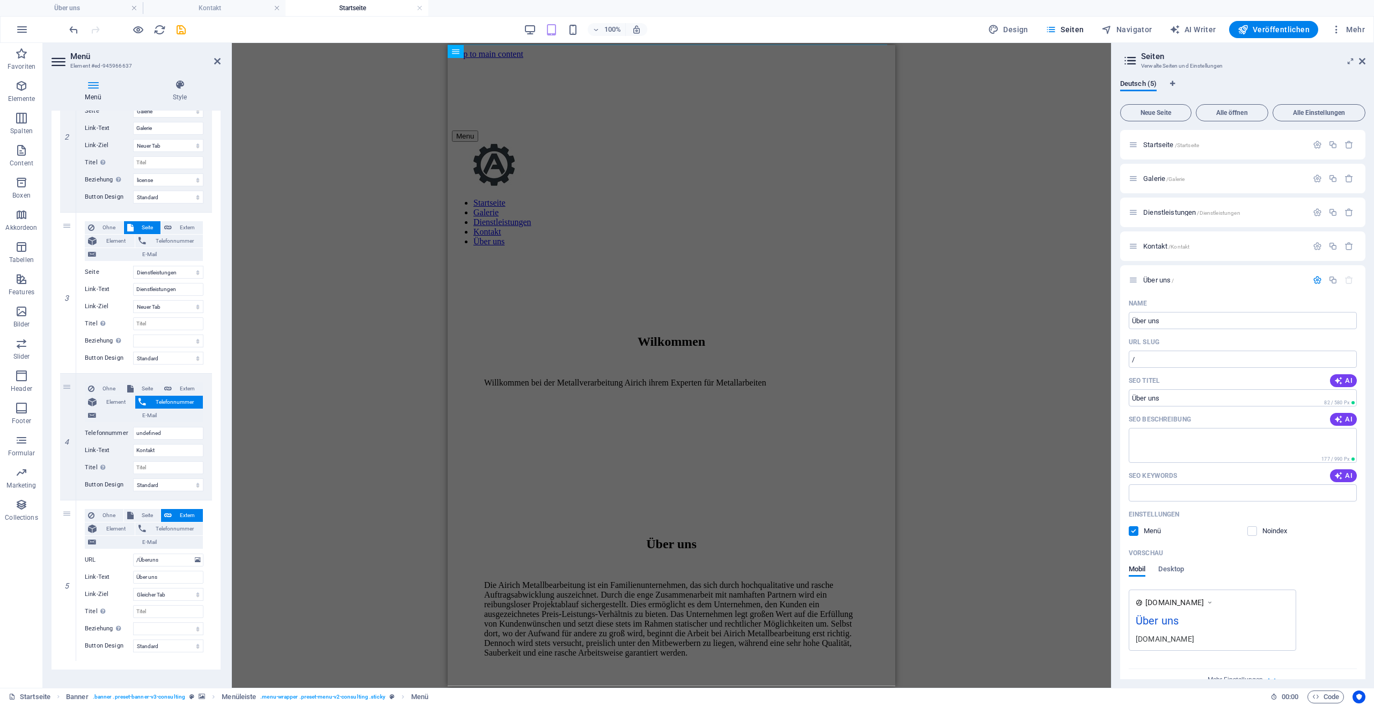
click at [770, 130] on div "Menu Startseite Galerie Dienstleistungen Kontakt Über uns" at bounding box center [671, 188] width 439 height 116
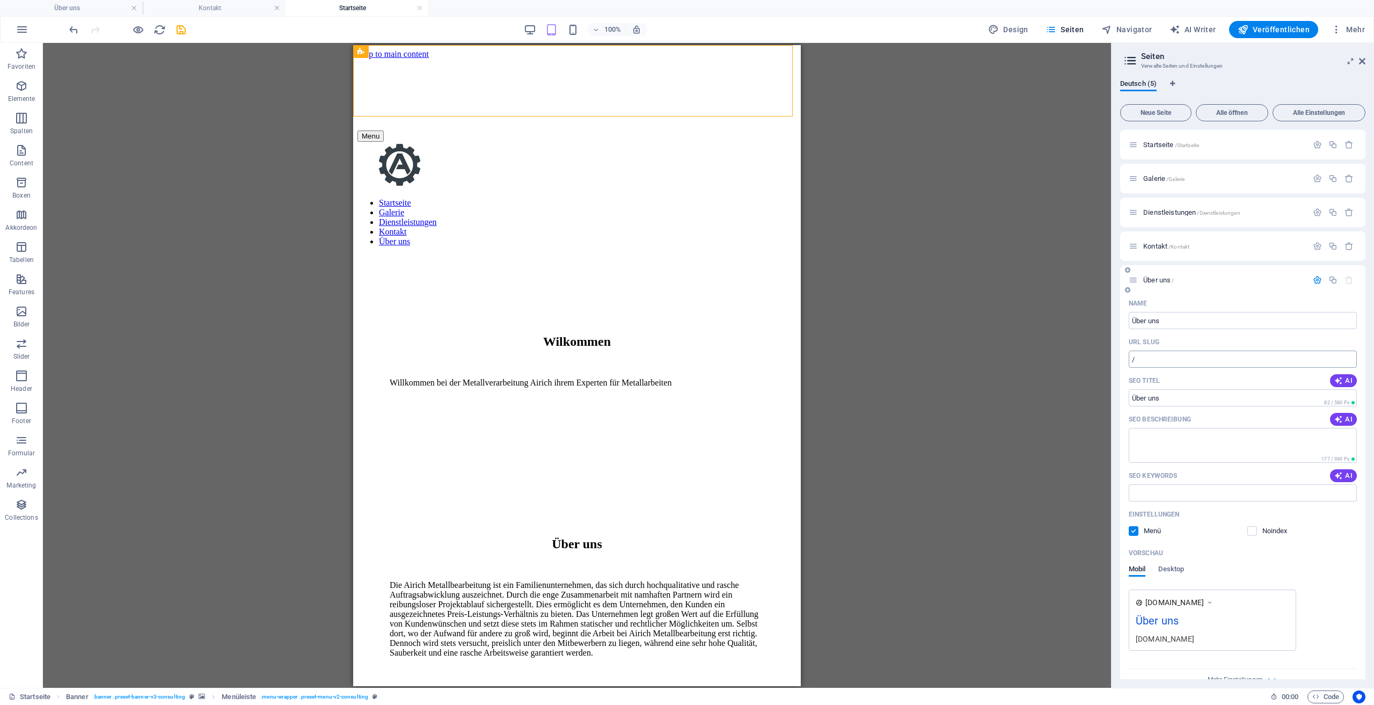
click at [1175, 359] on input "/" at bounding box center [1243, 358] width 228 height 17
paste input "text"
type input "/"
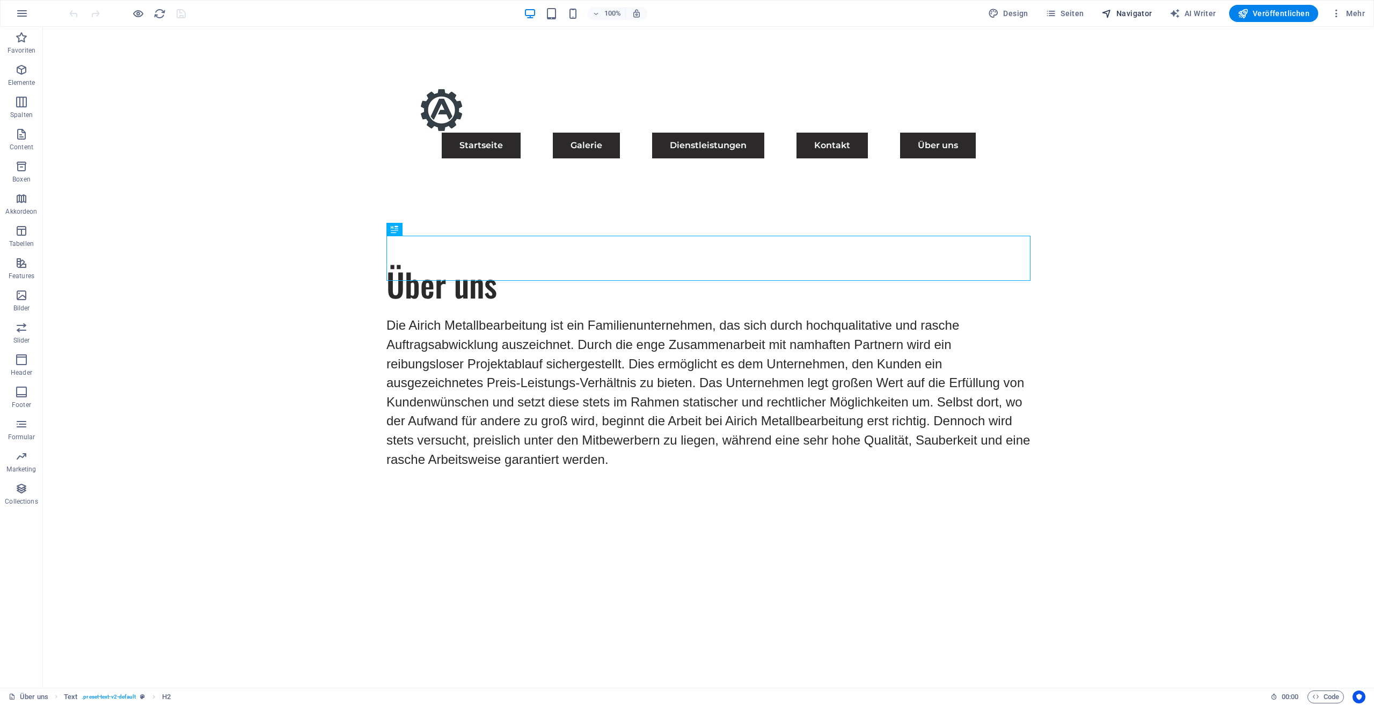
click at [1112, 15] on icon "button" at bounding box center [1106, 13] width 11 height 11
select select "17489479-de"
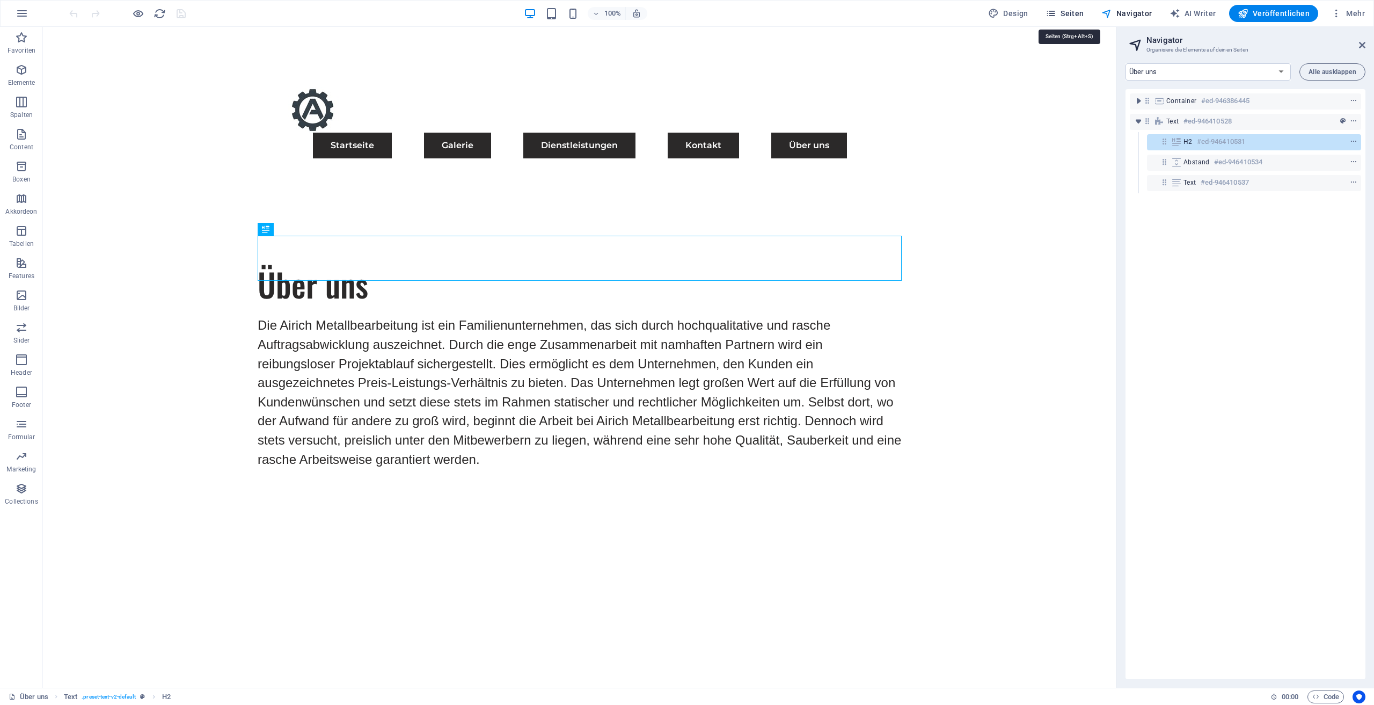
click at [1080, 20] on button "Seiten" at bounding box center [1064, 13] width 47 height 17
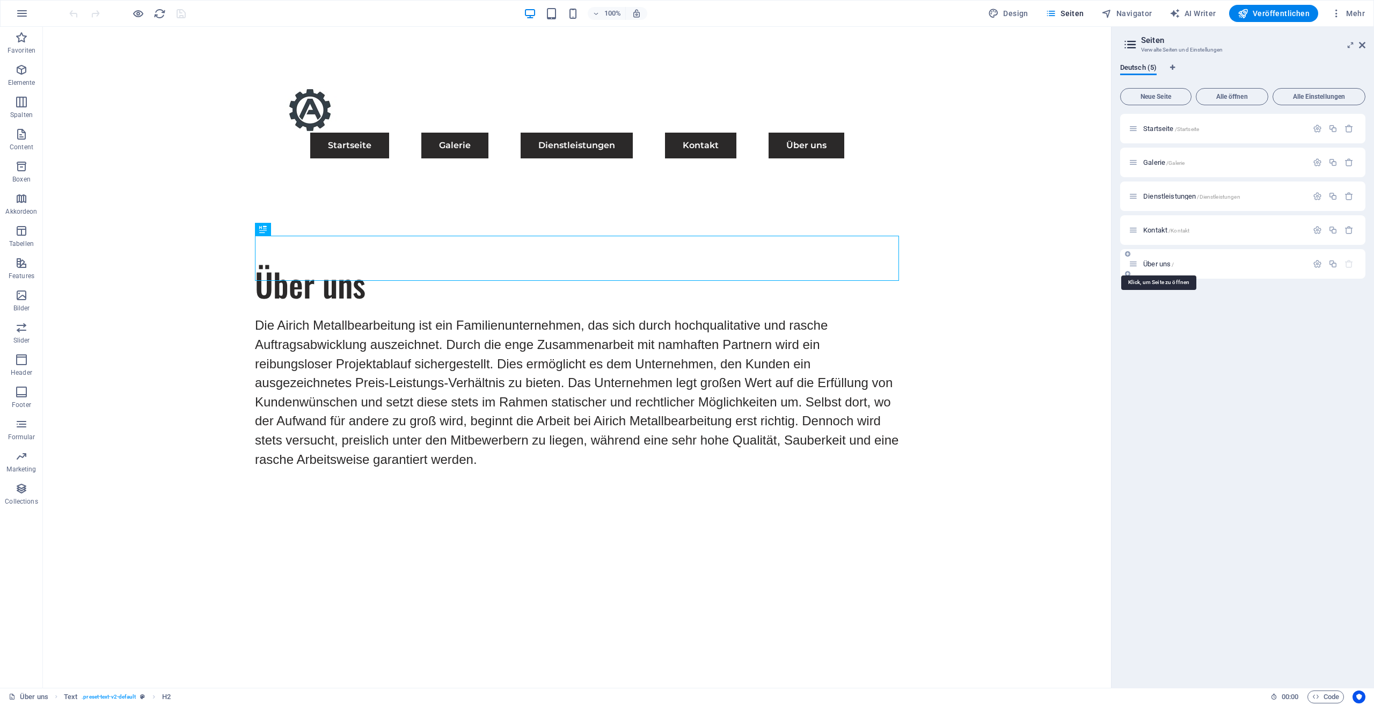
click at [1165, 265] on span "Über uns /" at bounding box center [1158, 264] width 31 height 8
click at [1316, 266] on icon "button" at bounding box center [1317, 263] width 9 height 9
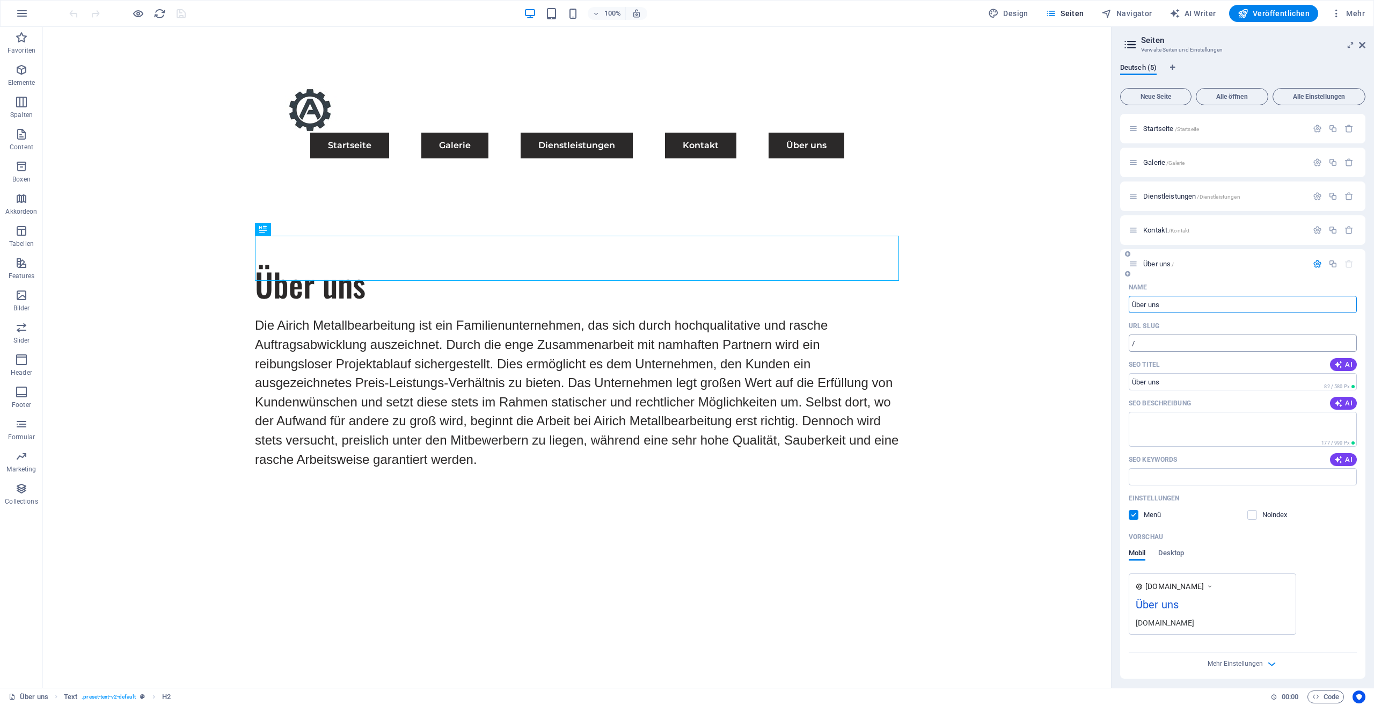
click at [1167, 340] on input "/" at bounding box center [1243, 342] width 228 height 17
click at [1170, 339] on input "/" at bounding box center [1243, 342] width 228 height 17
type input "/"
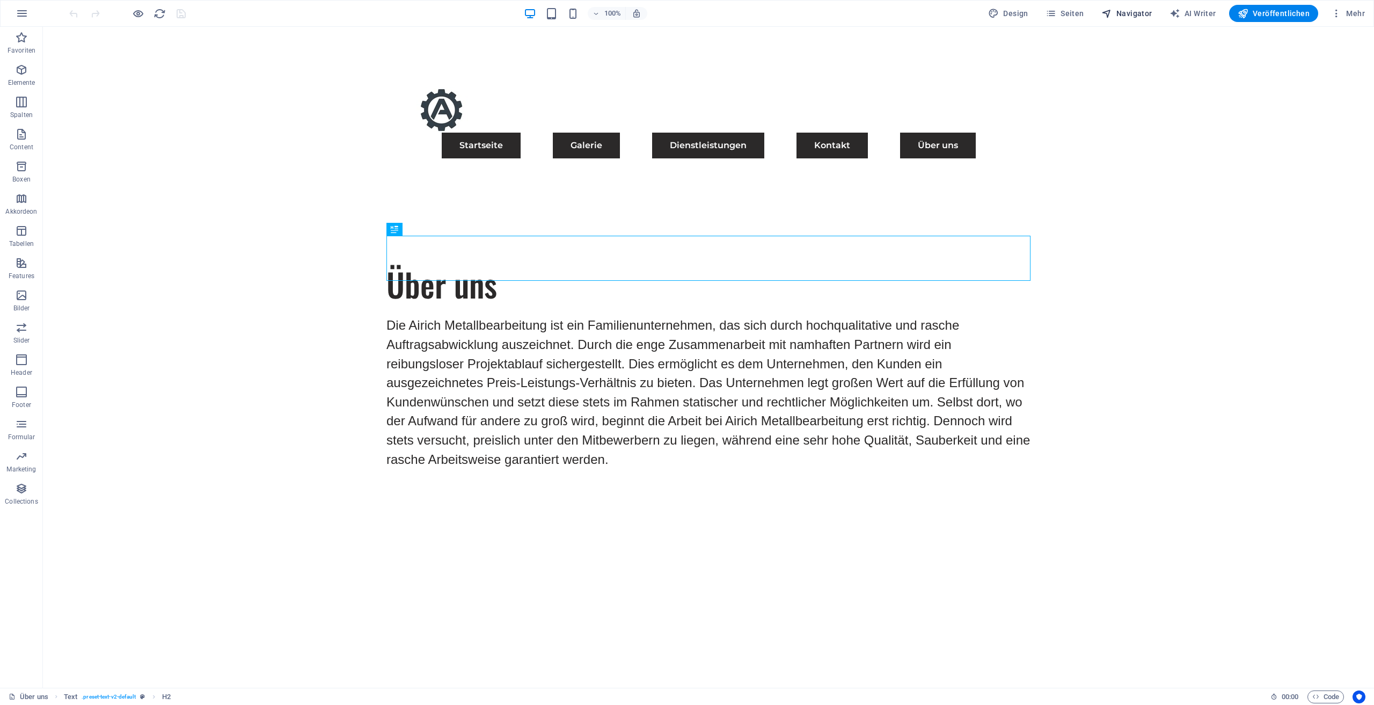
click at [1141, 13] on span "Navigator" at bounding box center [1126, 13] width 51 height 11
select select "17489479-de"
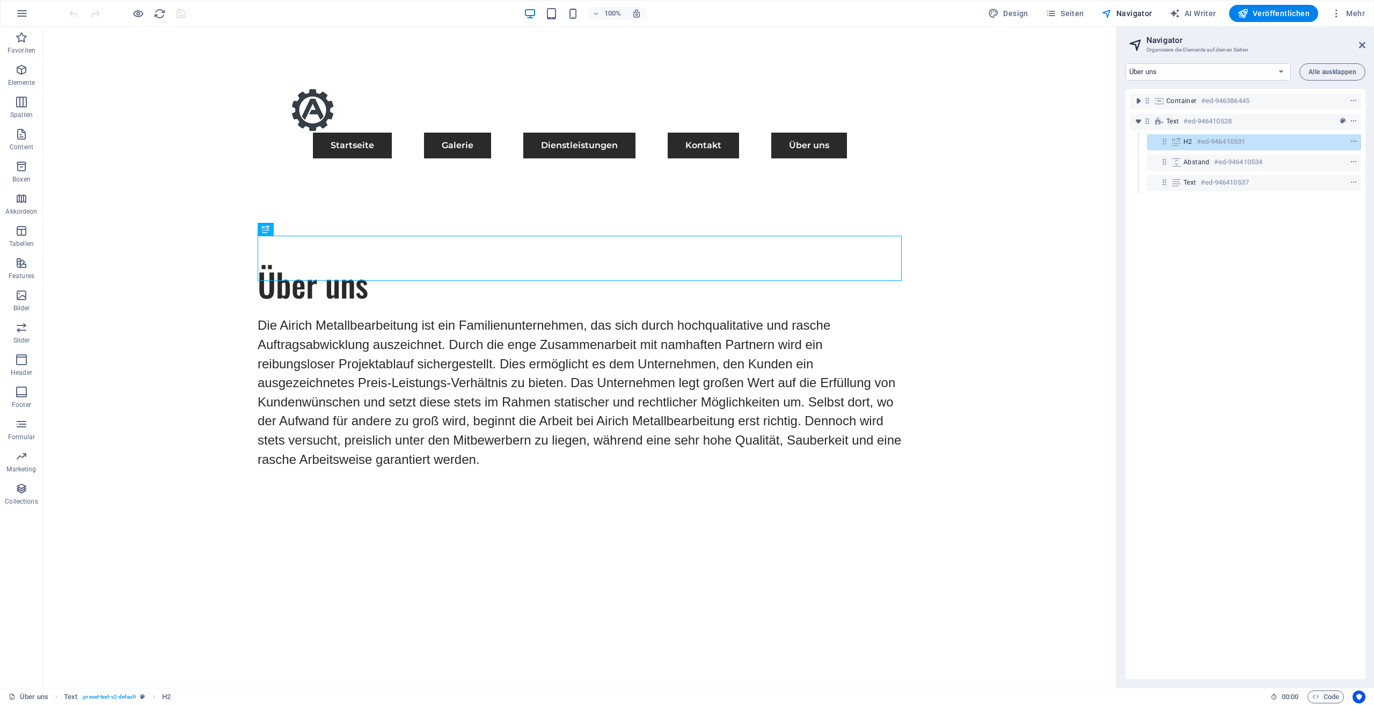
click at [1081, 22] on div "100% Design Seiten Navigator AI Writer Veröffentlichen Mehr" at bounding box center [687, 14] width 1373 height 26
click at [1078, 16] on span "Seiten" at bounding box center [1065, 13] width 39 height 11
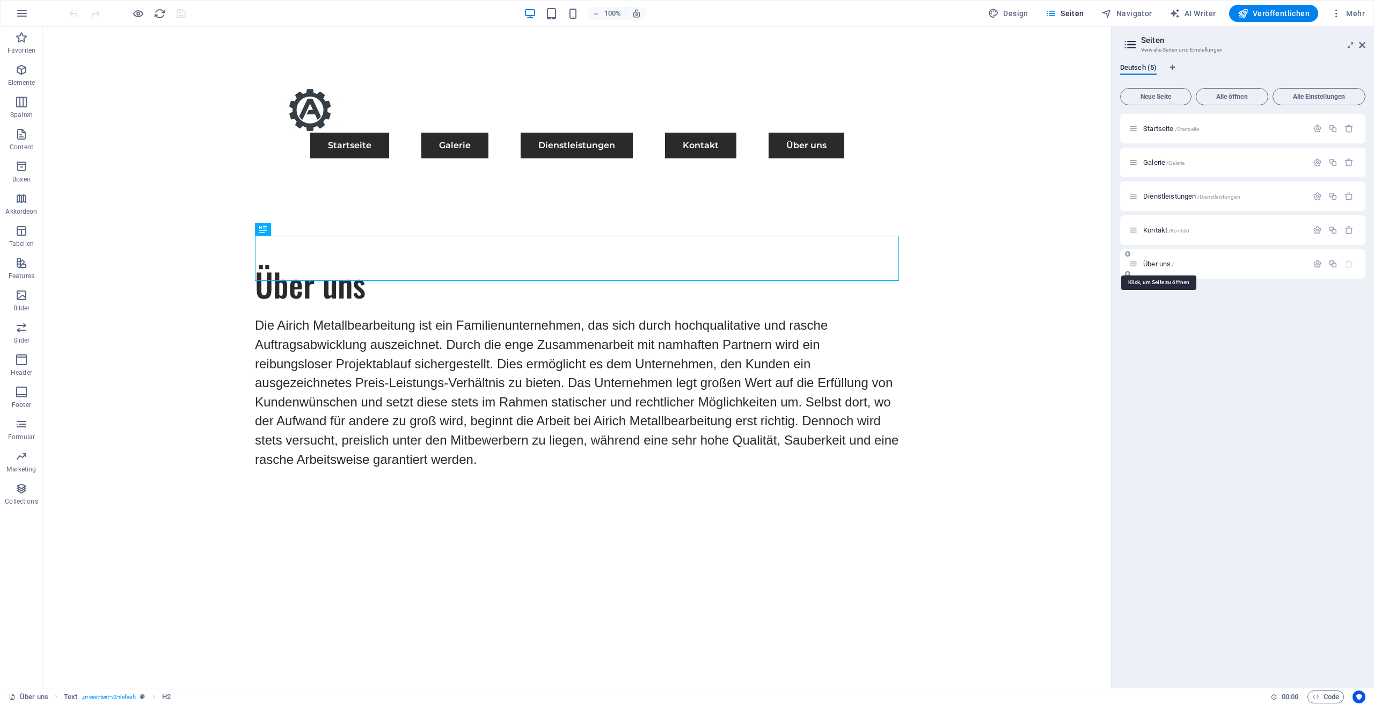
click at [1165, 265] on span "Über uns /" at bounding box center [1158, 264] width 31 height 8
click at [1313, 260] on icon "button" at bounding box center [1317, 263] width 9 height 9
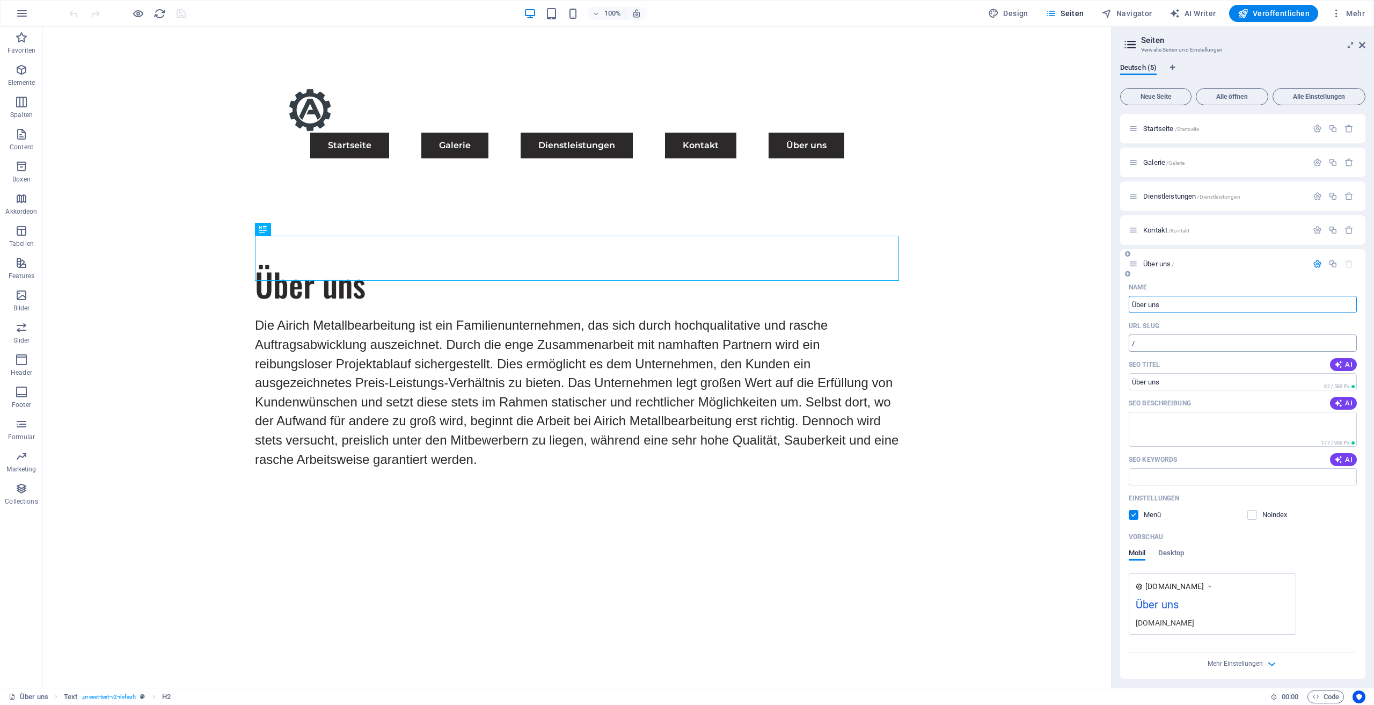
click at [1215, 348] on input "/" at bounding box center [1243, 342] width 228 height 17
paste input "text"
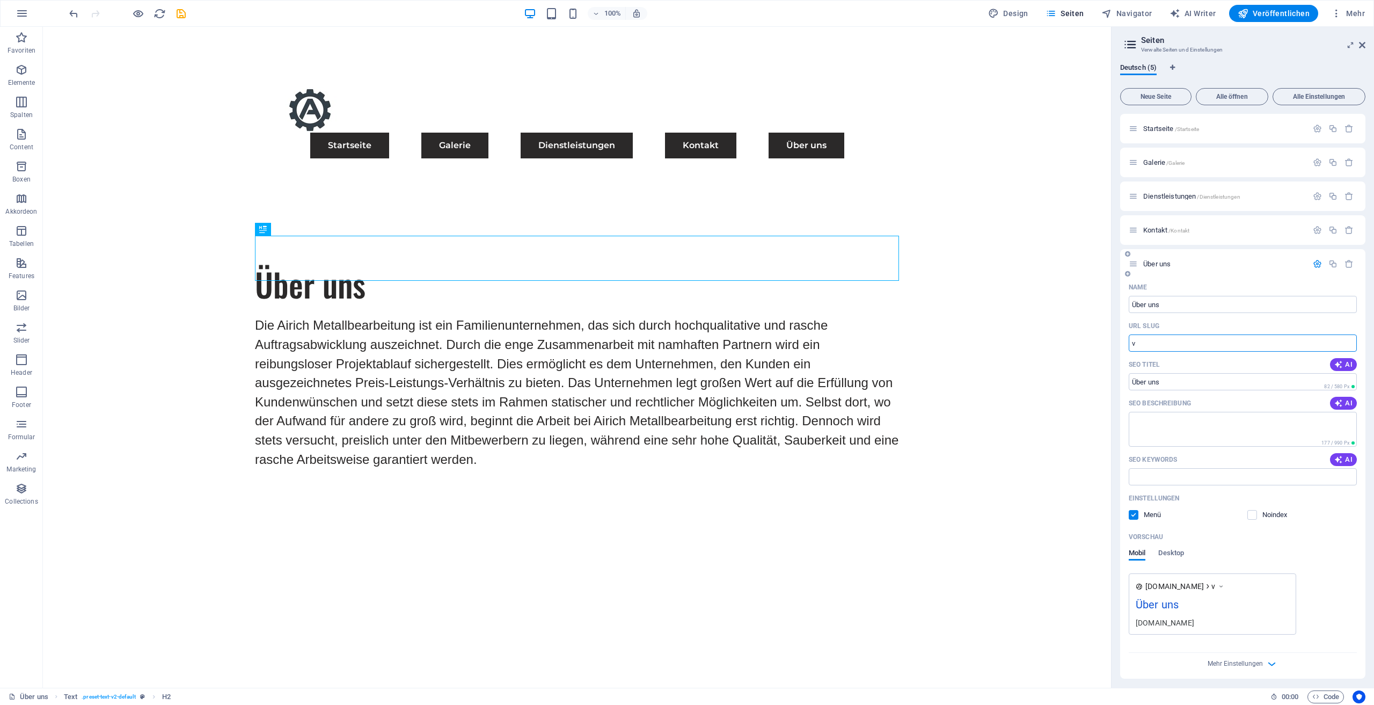
type input "v"
type input "/"
click at [1314, 264] on icon "button" at bounding box center [1317, 263] width 9 height 9
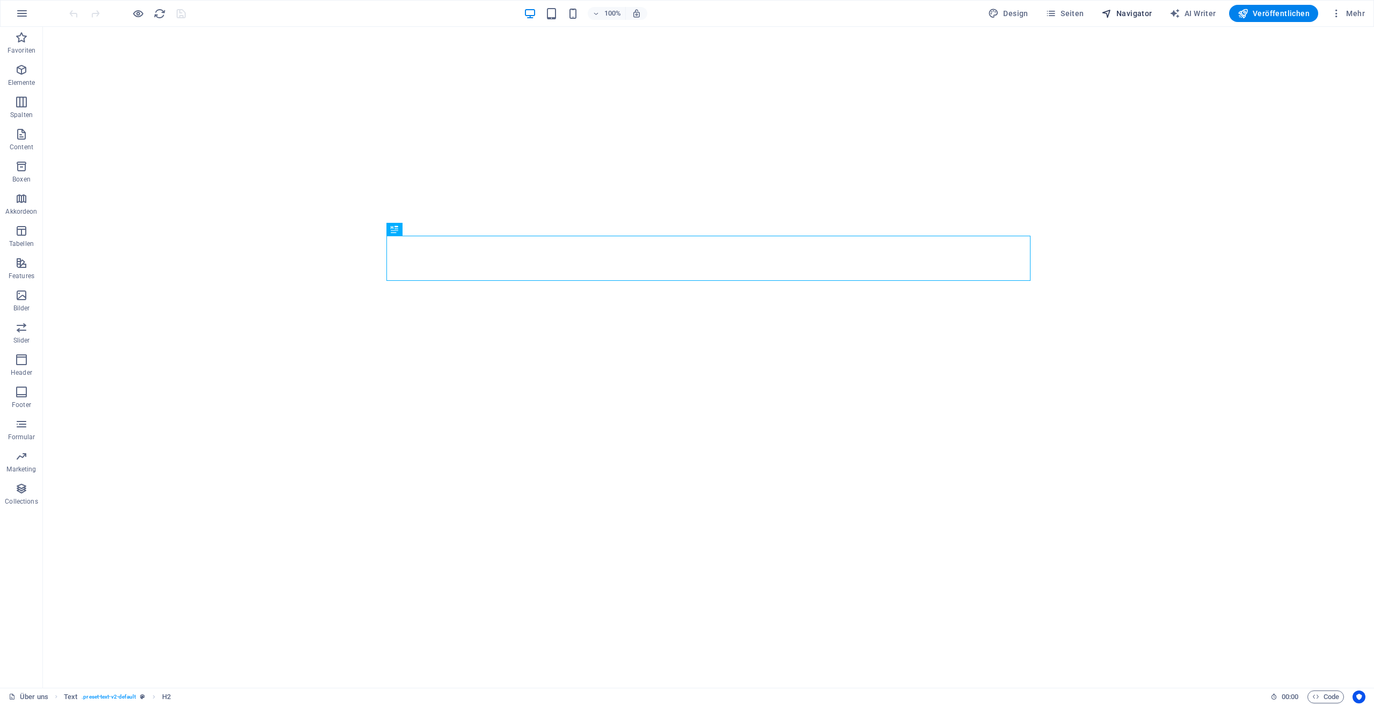
click at [1116, 14] on span "Navigator" at bounding box center [1126, 13] width 51 height 11
select select "17489479-de"
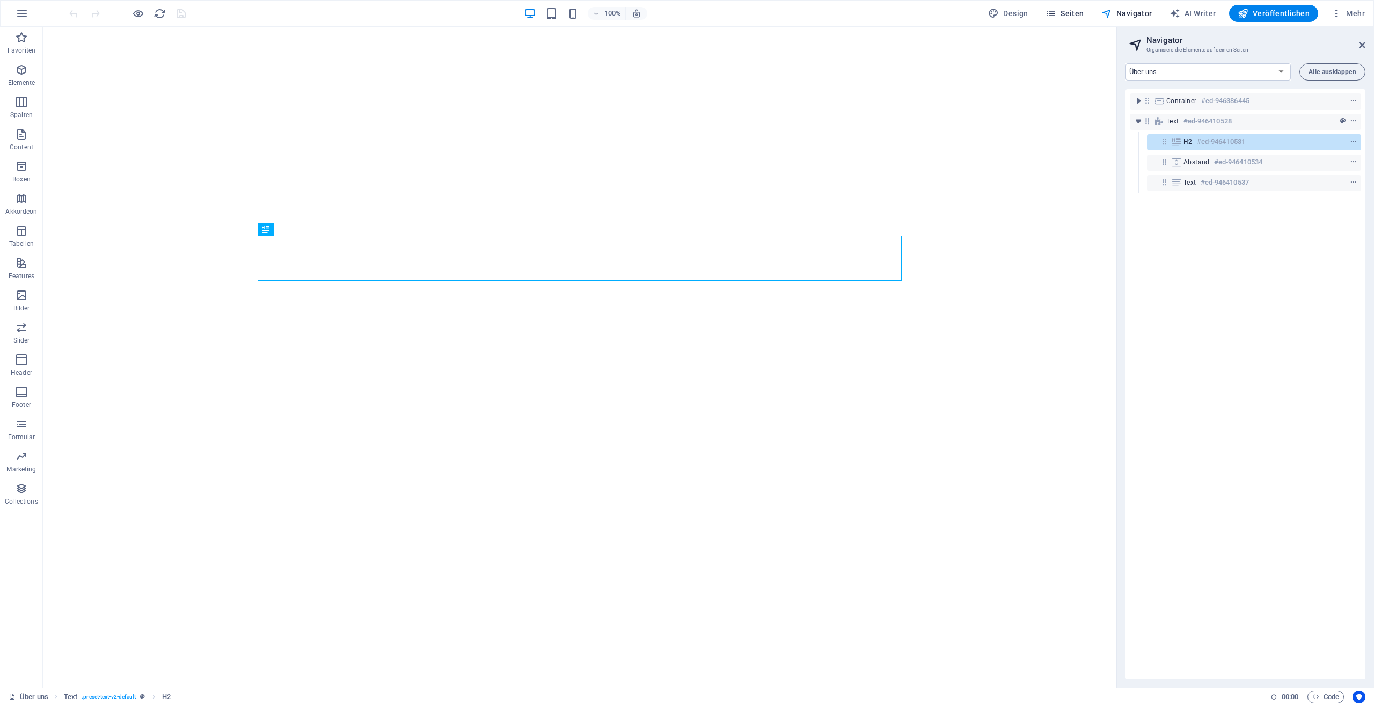
click at [1079, 13] on span "Seiten" at bounding box center [1065, 13] width 39 height 11
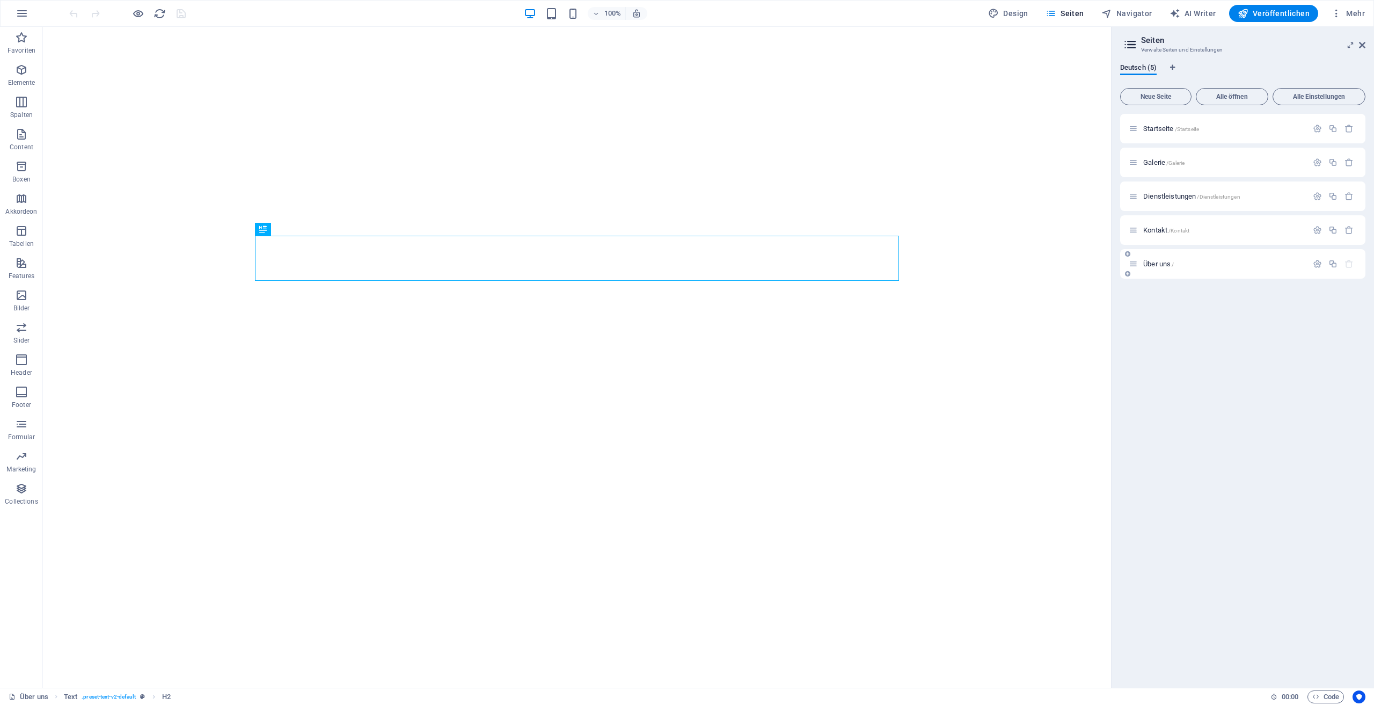
click at [1165, 253] on div "Über uns /" at bounding box center [1242, 264] width 245 height 30
click at [1310, 264] on button "button" at bounding box center [1318, 263] width 16 height 9
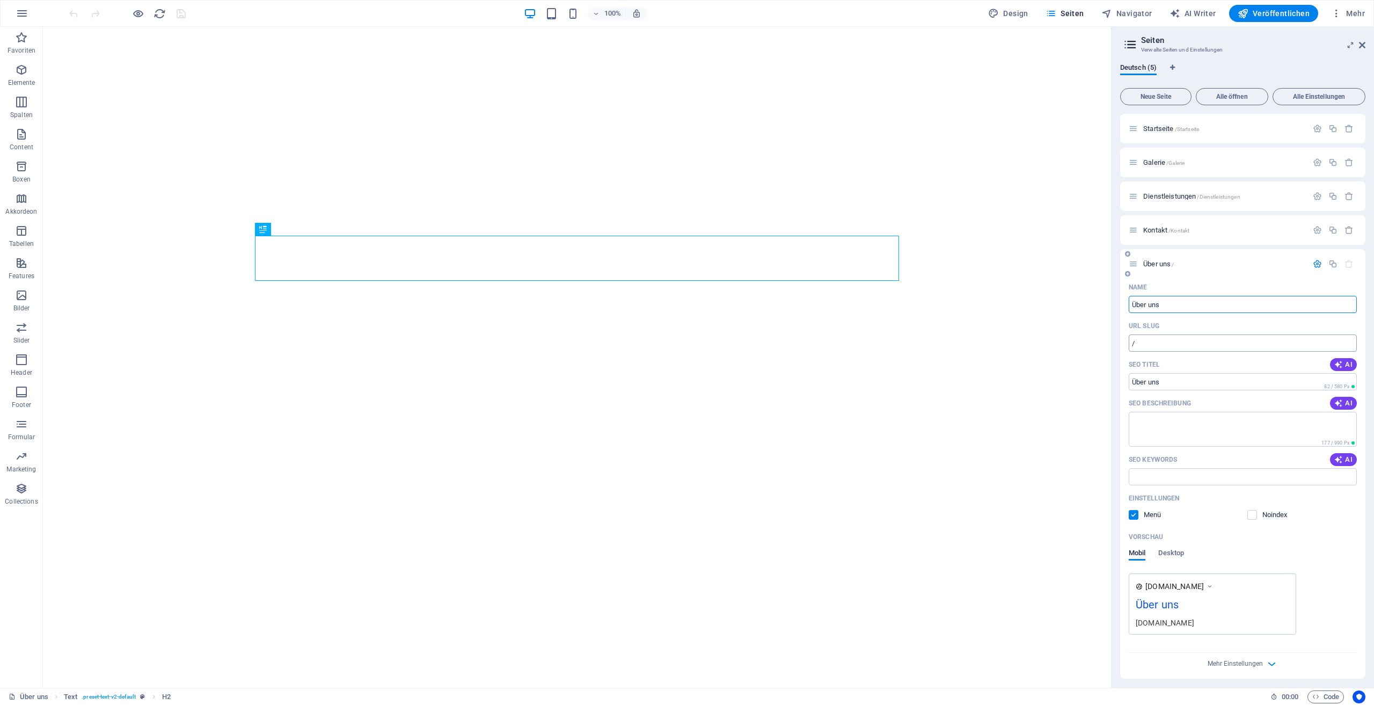
click at [1180, 348] on input "/" at bounding box center [1243, 342] width 228 height 17
paste input "text"
type input "/"
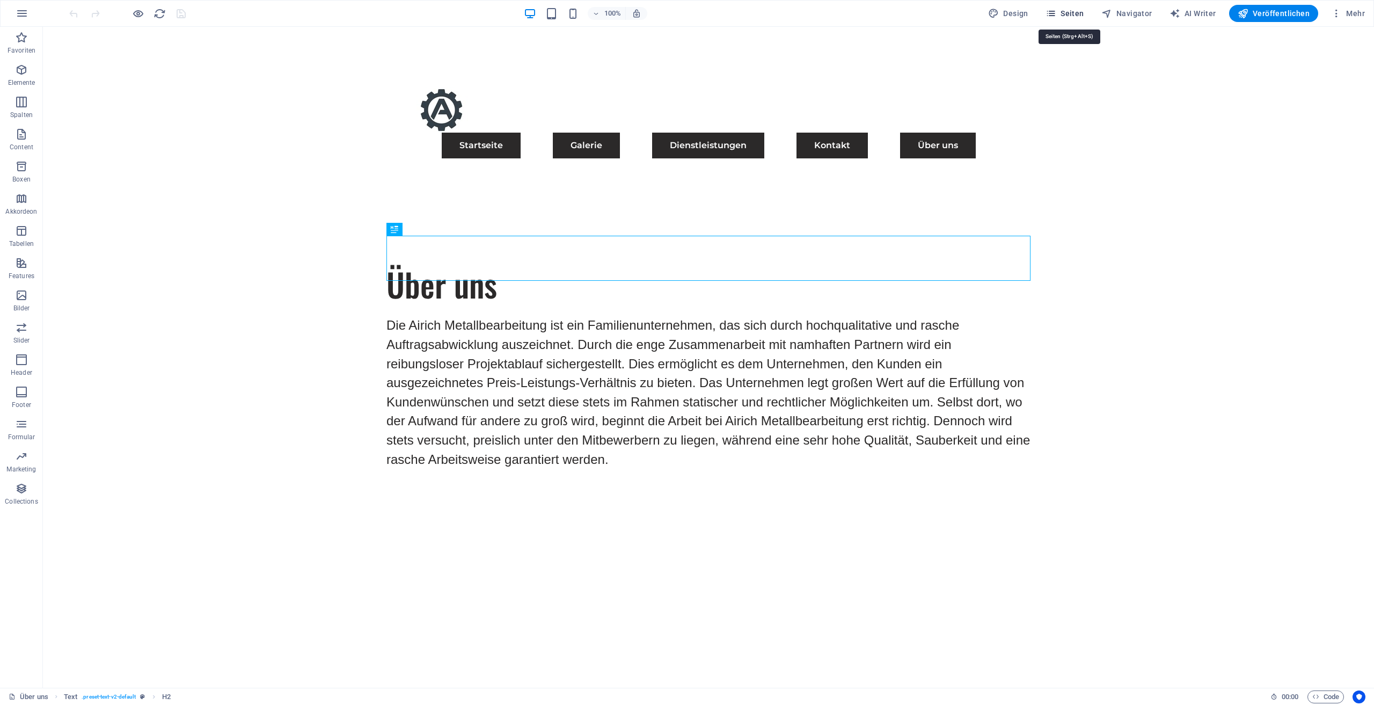
click at [1072, 17] on span "Seiten" at bounding box center [1065, 13] width 39 height 11
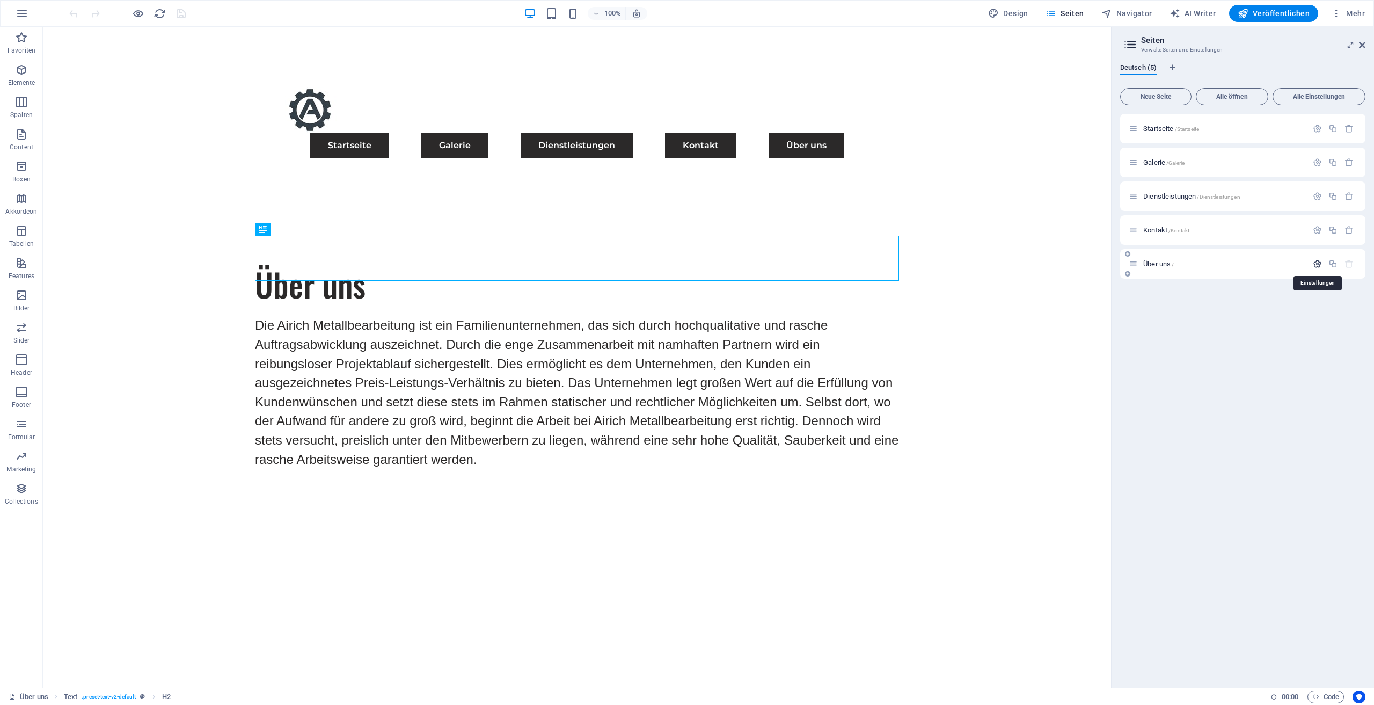
click at [1313, 265] on icon "button" at bounding box center [1317, 263] width 9 height 9
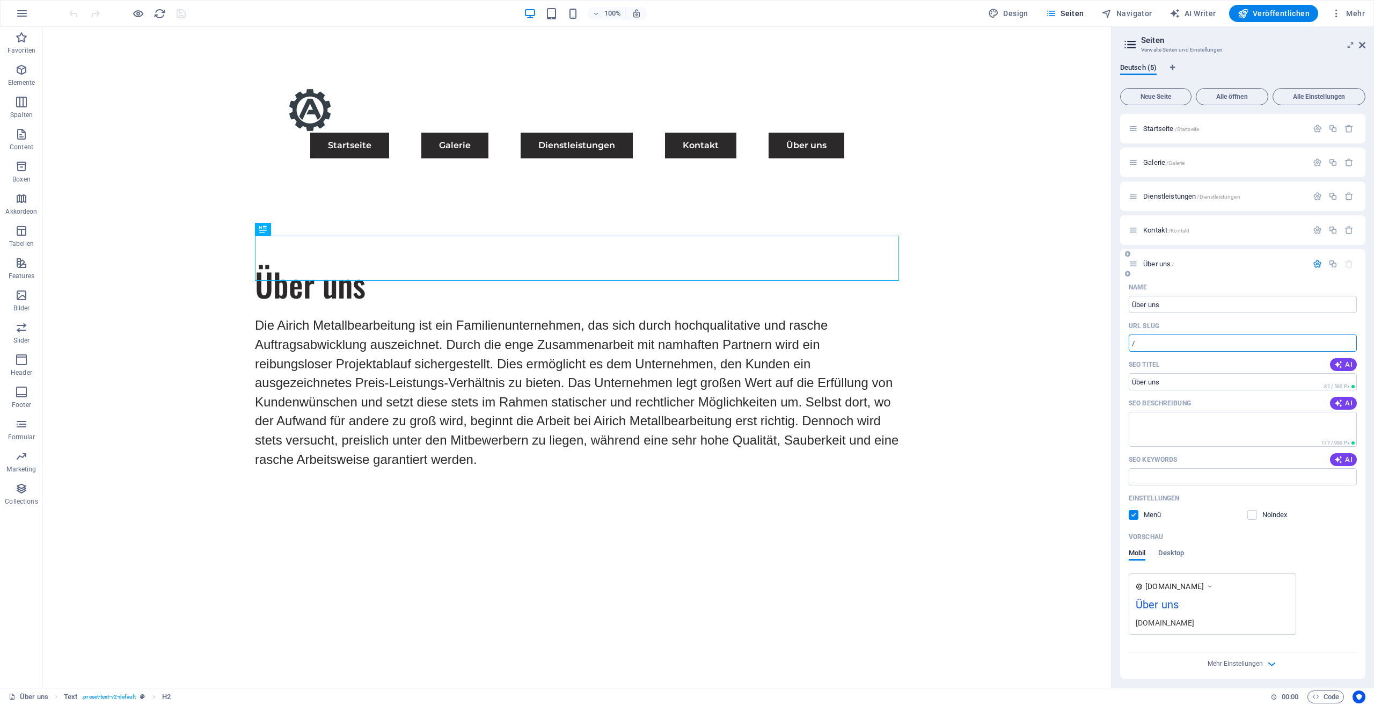
paste input "text"
click at [1167, 330] on div "URL SLUG" at bounding box center [1243, 325] width 228 height 17
click at [1166, 336] on input "/" at bounding box center [1243, 342] width 228 height 17
drag, startPoint x: 1166, startPoint y: 336, endPoint x: 1159, endPoint y: 338, distance: 6.6
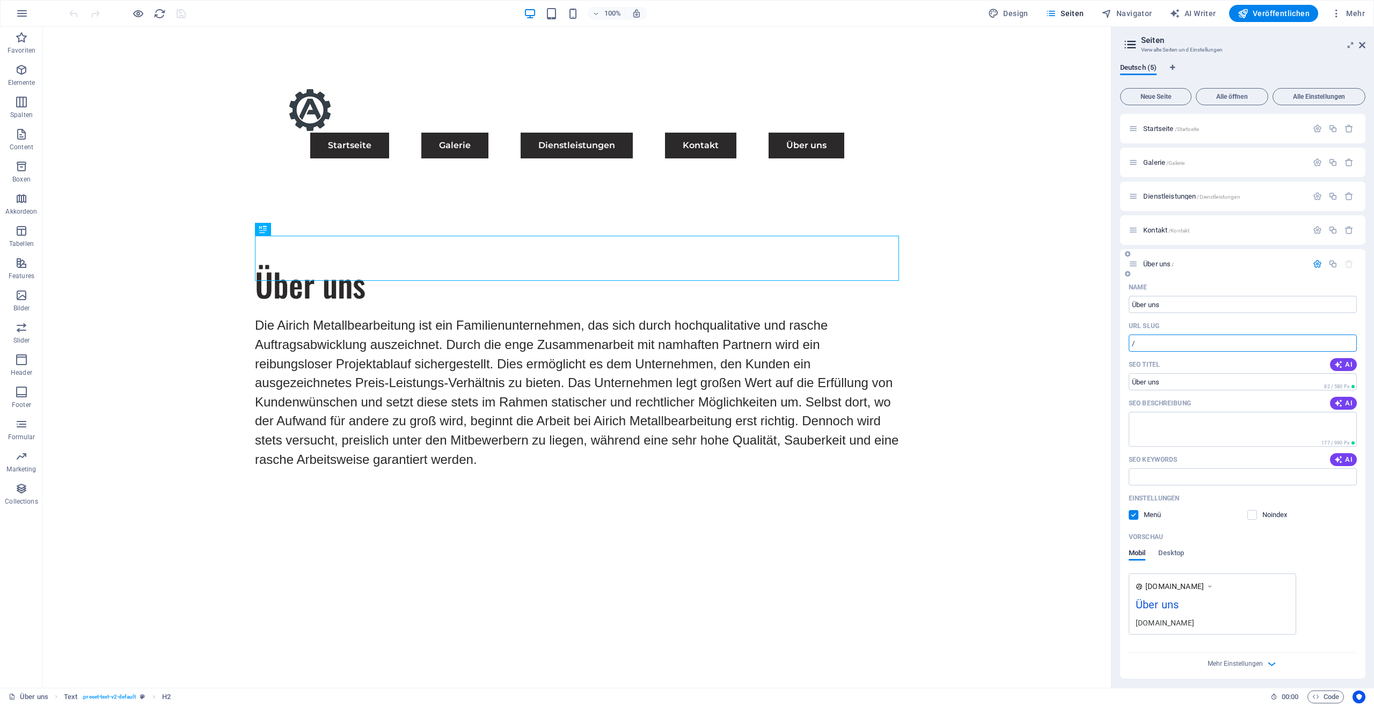
click at [1165, 336] on input "/" at bounding box center [1243, 342] width 228 height 17
click at [1151, 350] on input "/" at bounding box center [1243, 342] width 228 height 17
click at [1155, 345] on input "/" at bounding box center [1243, 342] width 228 height 17
type input "/"
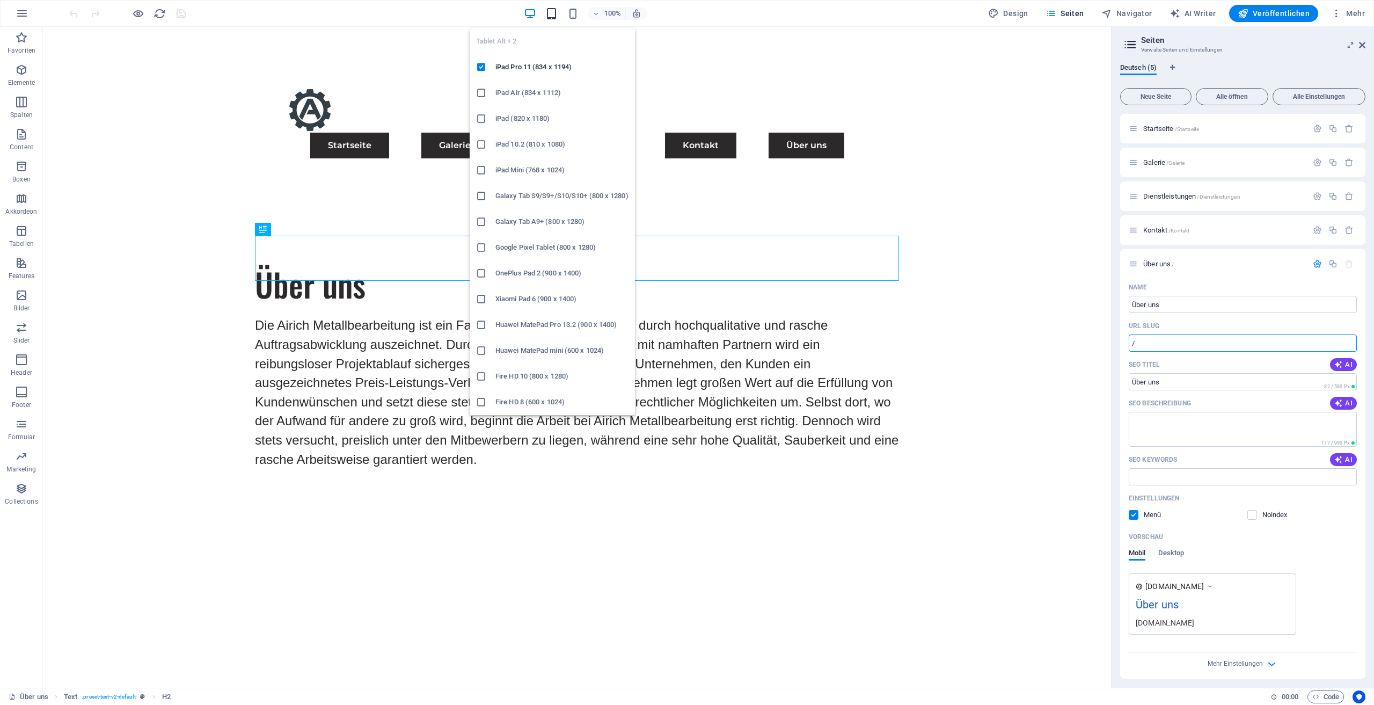
click at [554, 11] on icon "button" at bounding box center [551, 14] width 12 height 12
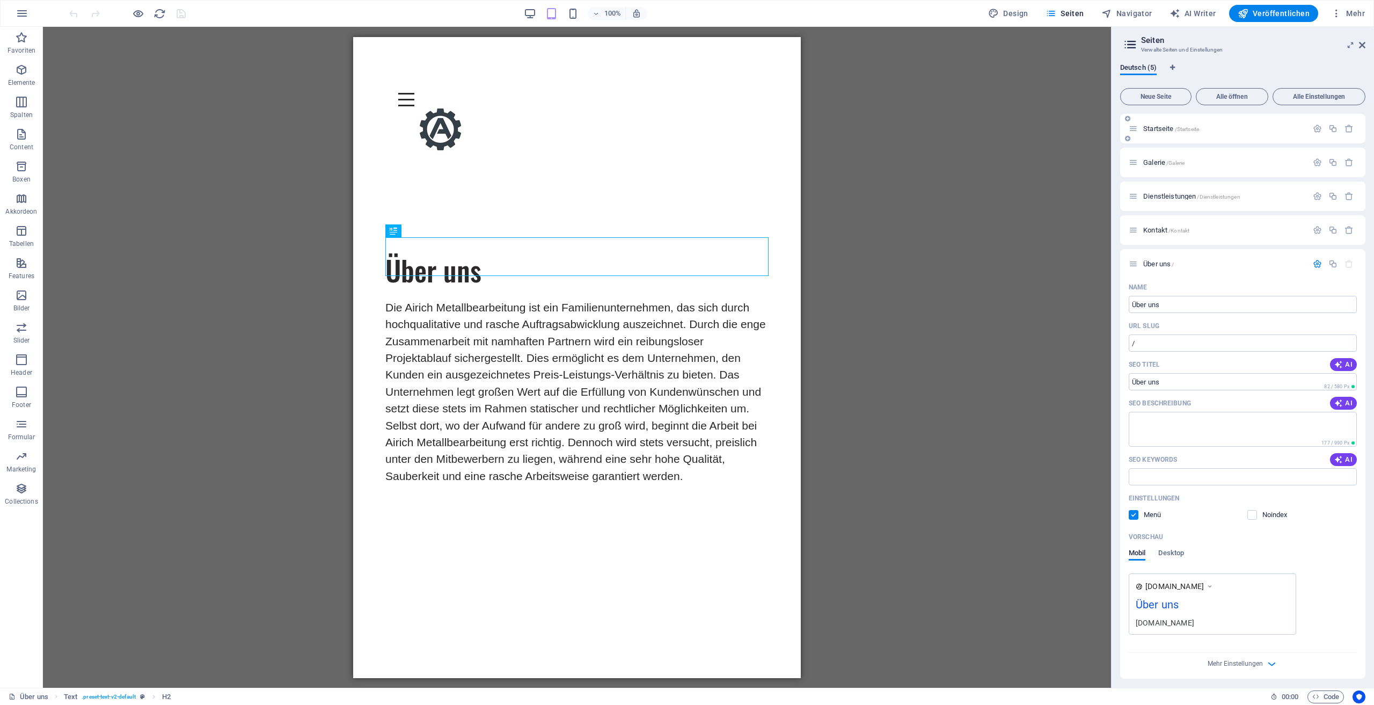
click at [1218, 128] on p "Startseite /Startseite" at bounding box center [1223, 128] width 161 height 7
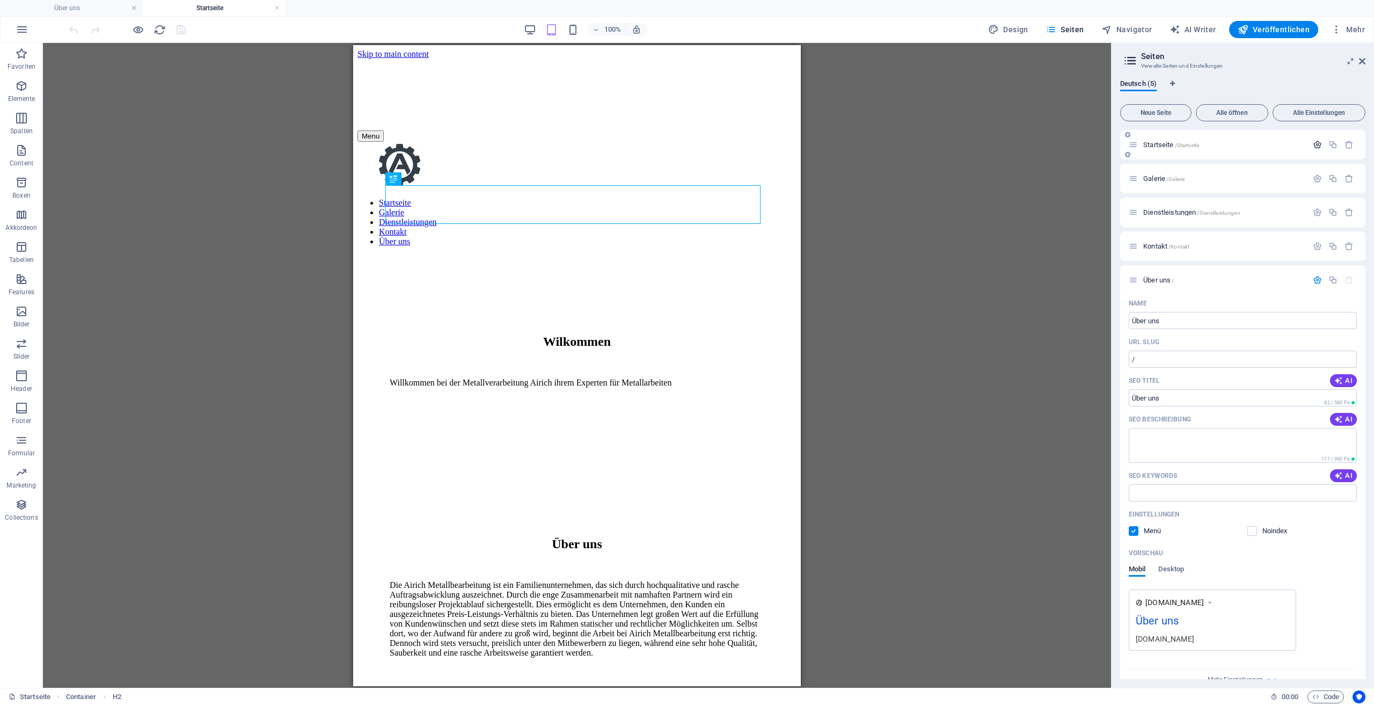
click at [1314, 148] on icon "button" at bounding box center [1317, 144] width 9 height 9
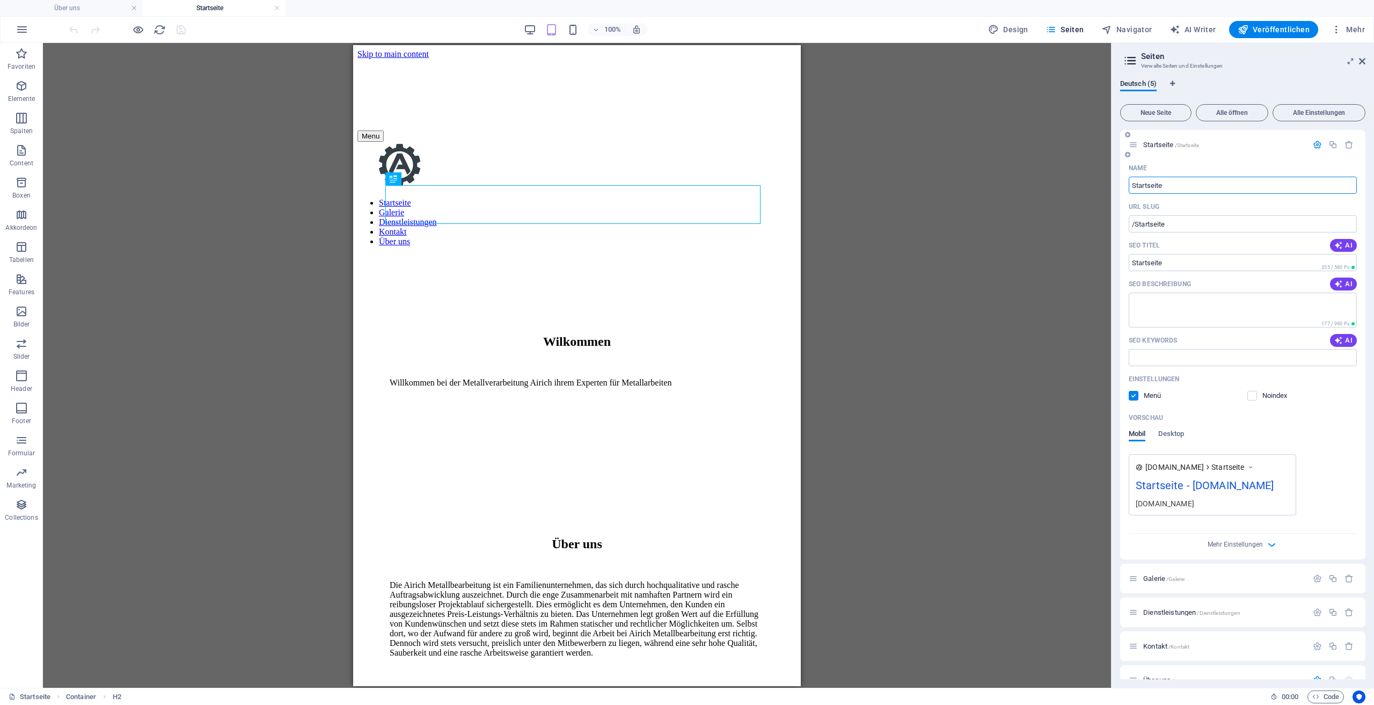
click at [1314, 148] on icon "button" at bounding box center [1317, 144] width 9 height 9
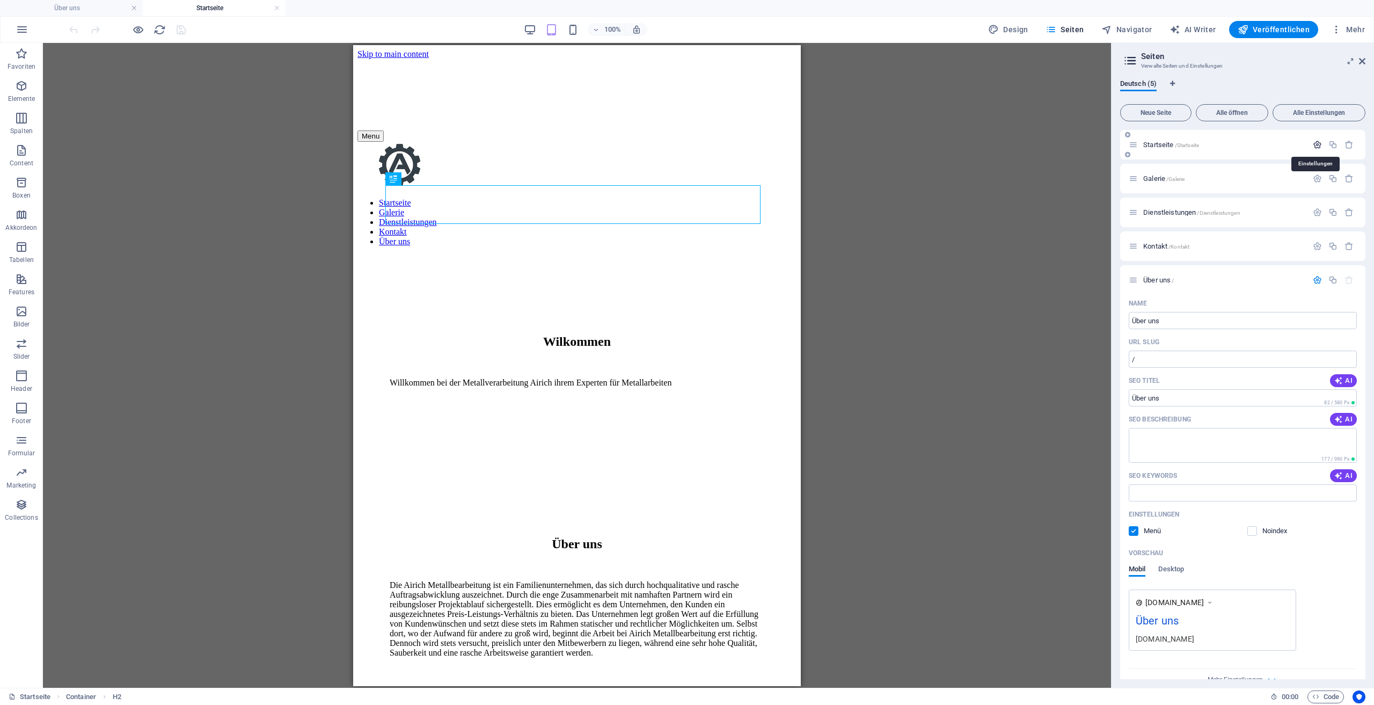
click at [1314, 148] on icon "button" at bounding box center [1317, 144] width 9 height 9
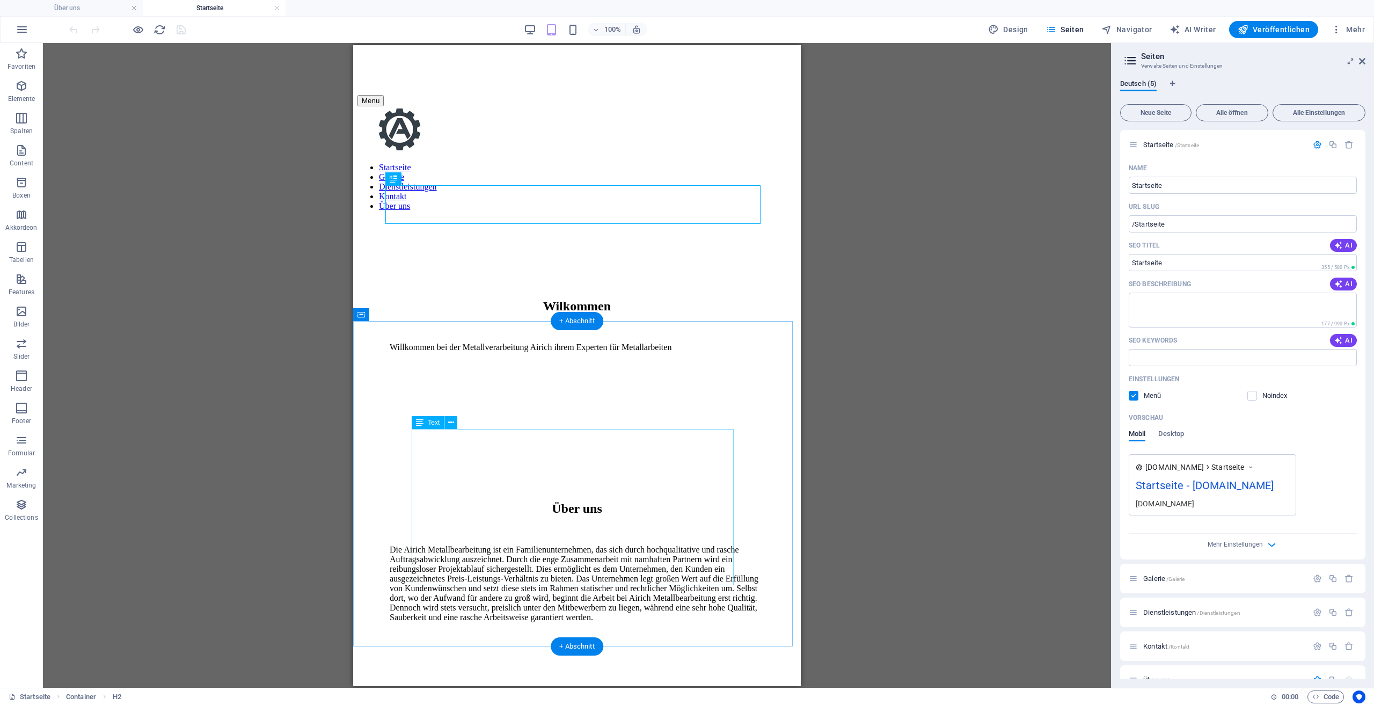
scroll to position [48, 0]
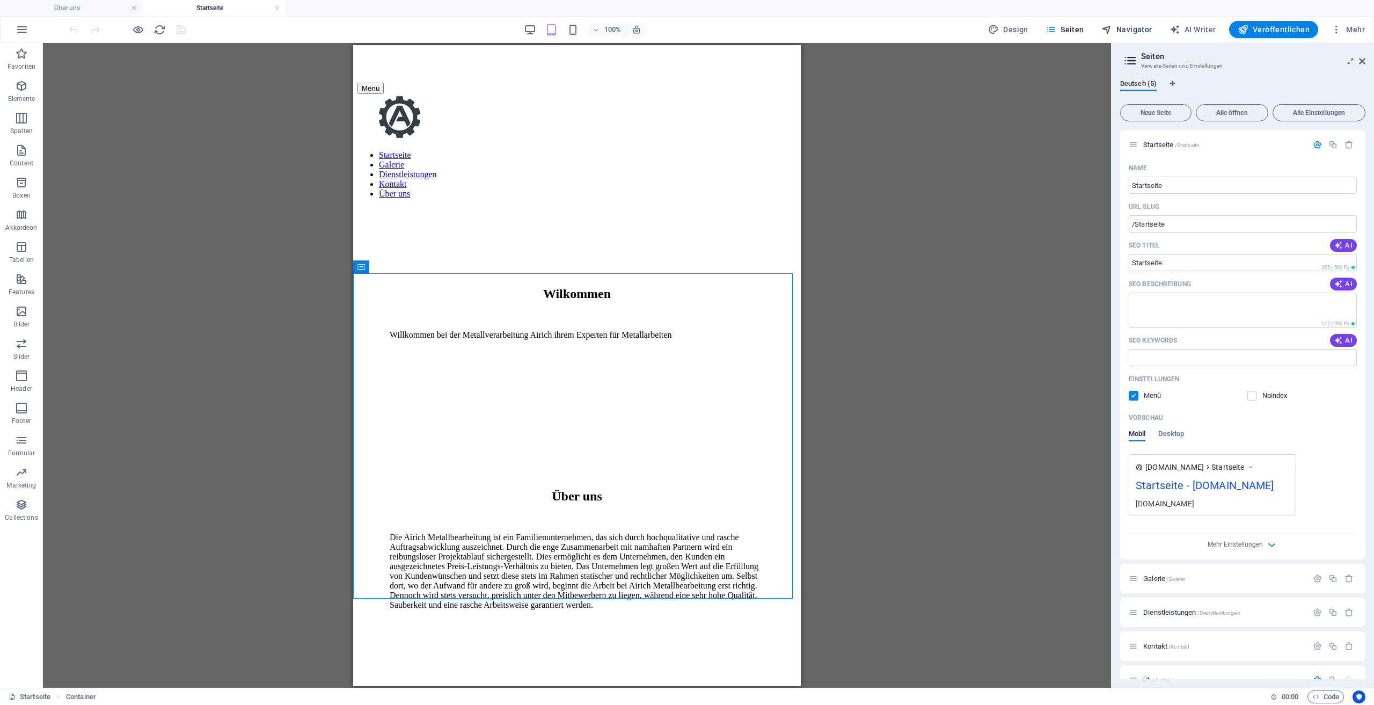
click at [1123, 31] on span "Navigator" at bounding box center [1126, 29] width 51 height 11
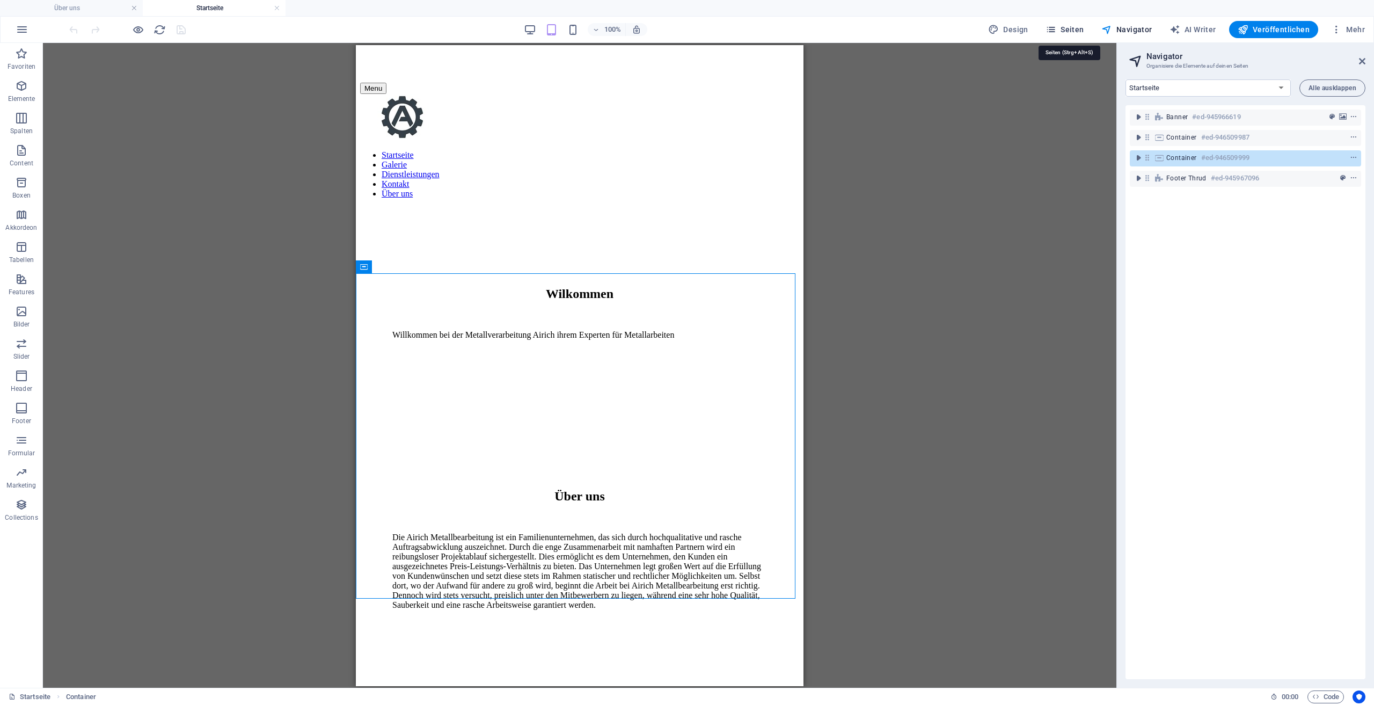
click at [1073, 31] on span "Seiten" at bounding box center [1065, 29] width 39 height 11
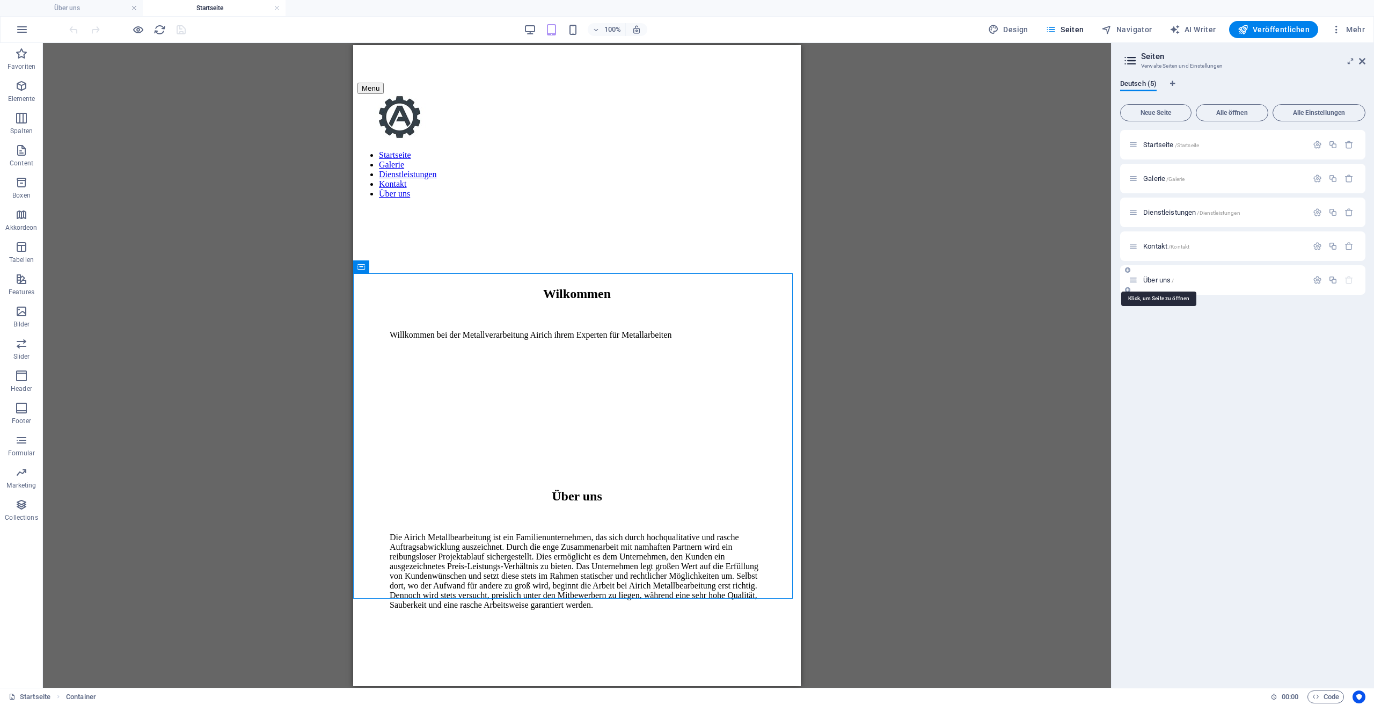
click at [1167, 281] on span "Über uns /" at bounding box center [1158, 280] width 31 height 8
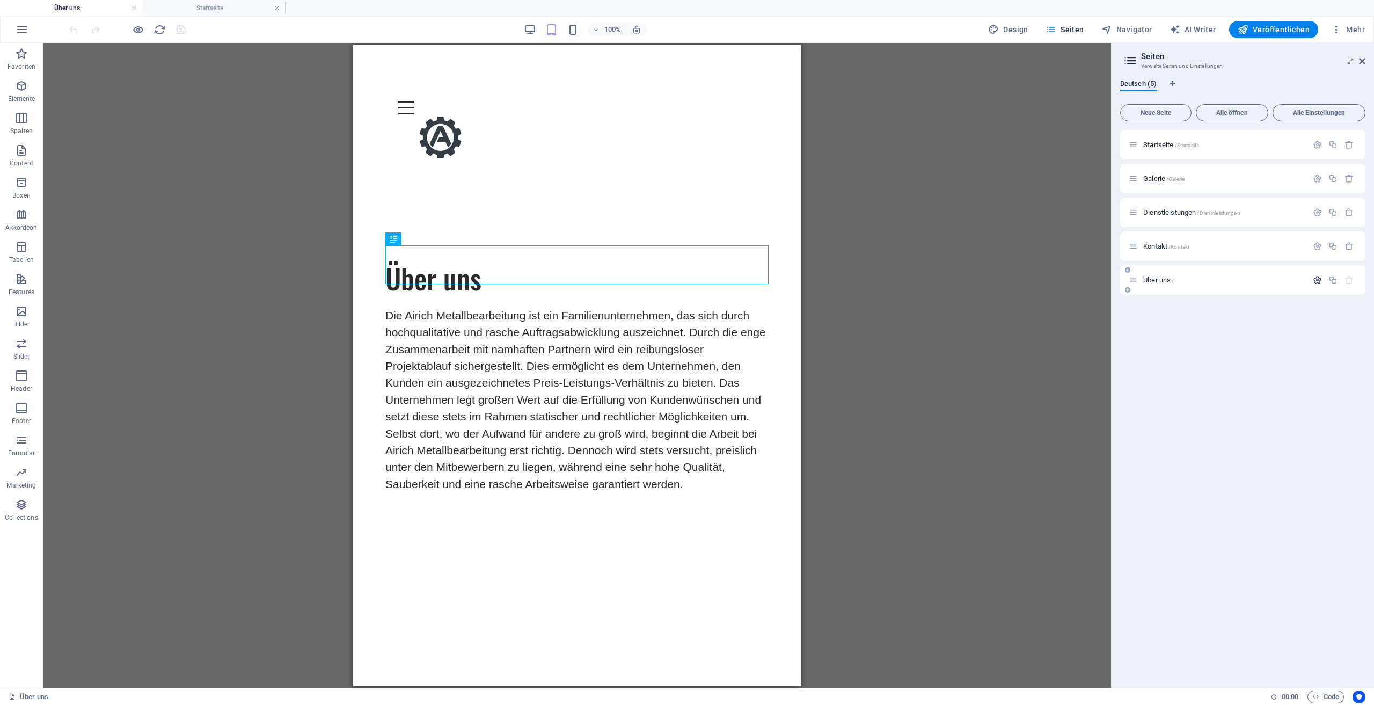
click at [1320, 284] on icon "button" at bounding box center [1317, 279] width 9 height 9
click at [1320, 284] on button "button" at bounding box center [1318, 279] width 16 height 9
click at [1318, 284] on icon "button" at bounding box center [1317, 279] width 9 height 9
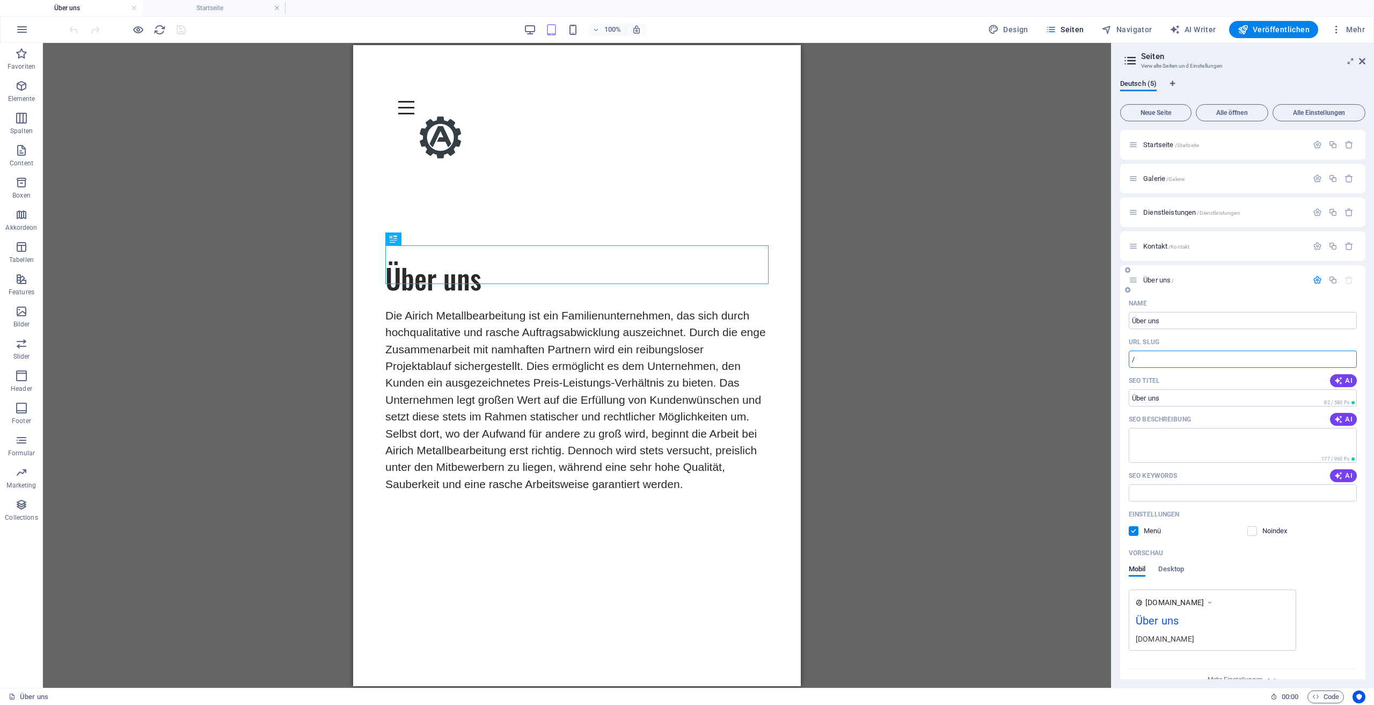
paste input "text"
type input "/"
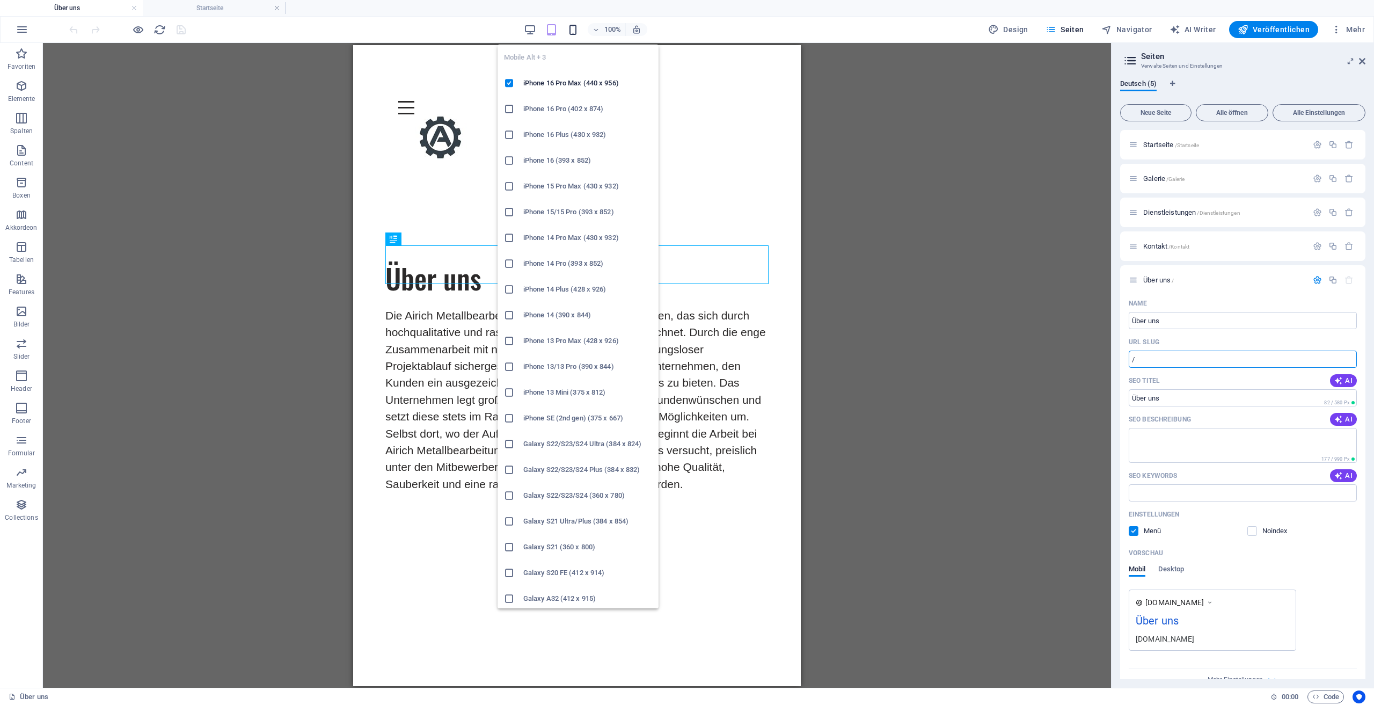
click at [573, 27] on icon "button" at bounding box center [573, 30] width 12 height 12
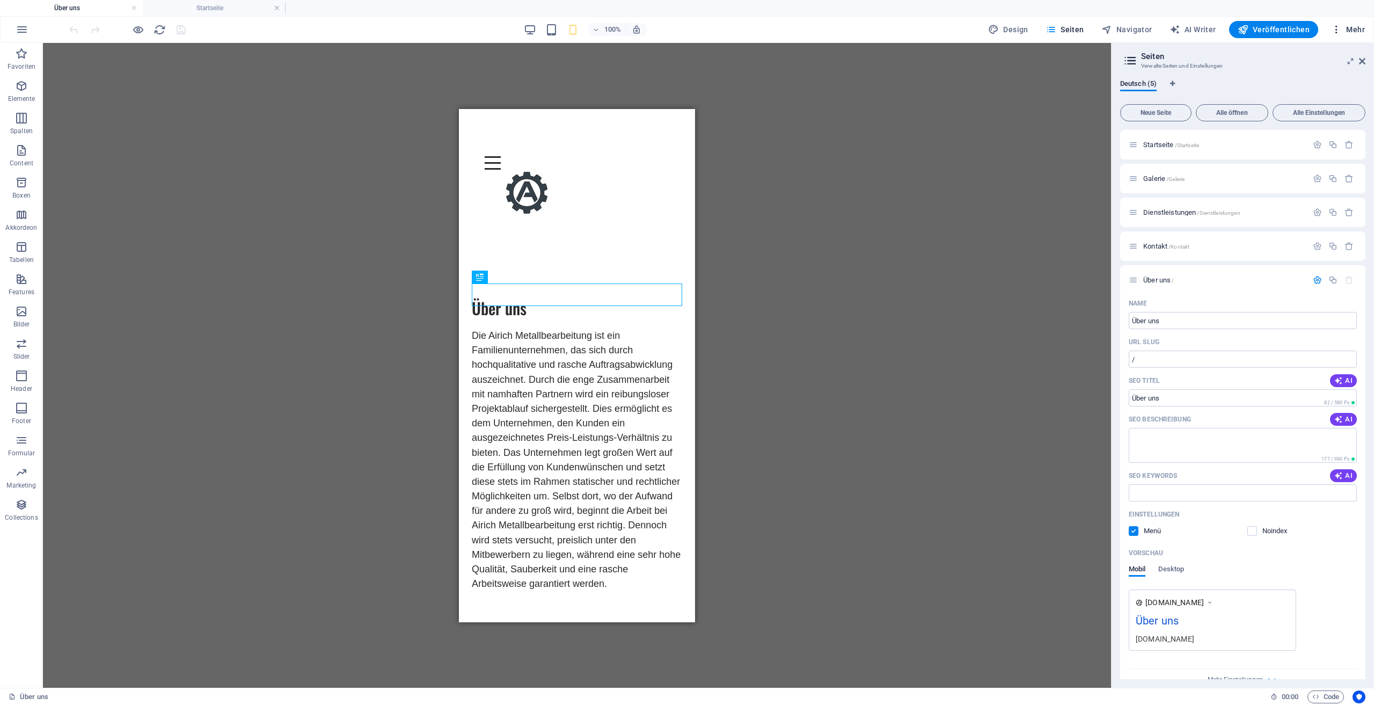
click at [1358, 27] on span "Mehr" at bounding box center [1348, 29] width 34 height 11
click at [1018, 28] on div at bounding box center [687, 352] width 1374 height 705
click at [1018, 28] on div "Website-Einstellungen SEO-Einstellungen SEO Analyse Sprachen Collections-Manage…" at bounding box center [687, 355] width 1374 height 698
click at [1018, 28] on span "Design" at bounding box center [1008, 29] width 40 height 11
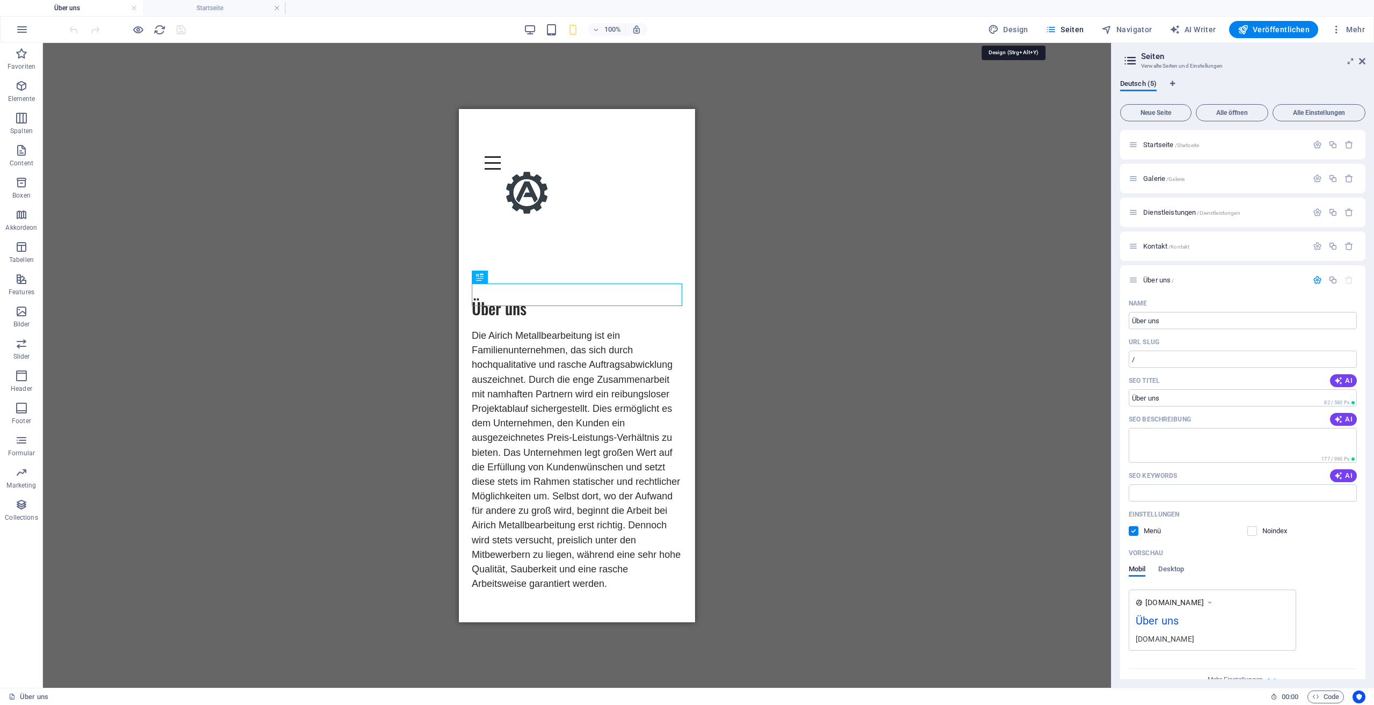
click at [1018, 28] on span "Design" at bounding box center [1008, 29] width 40 height 11
select select "px"
select select "400"
select select "px"
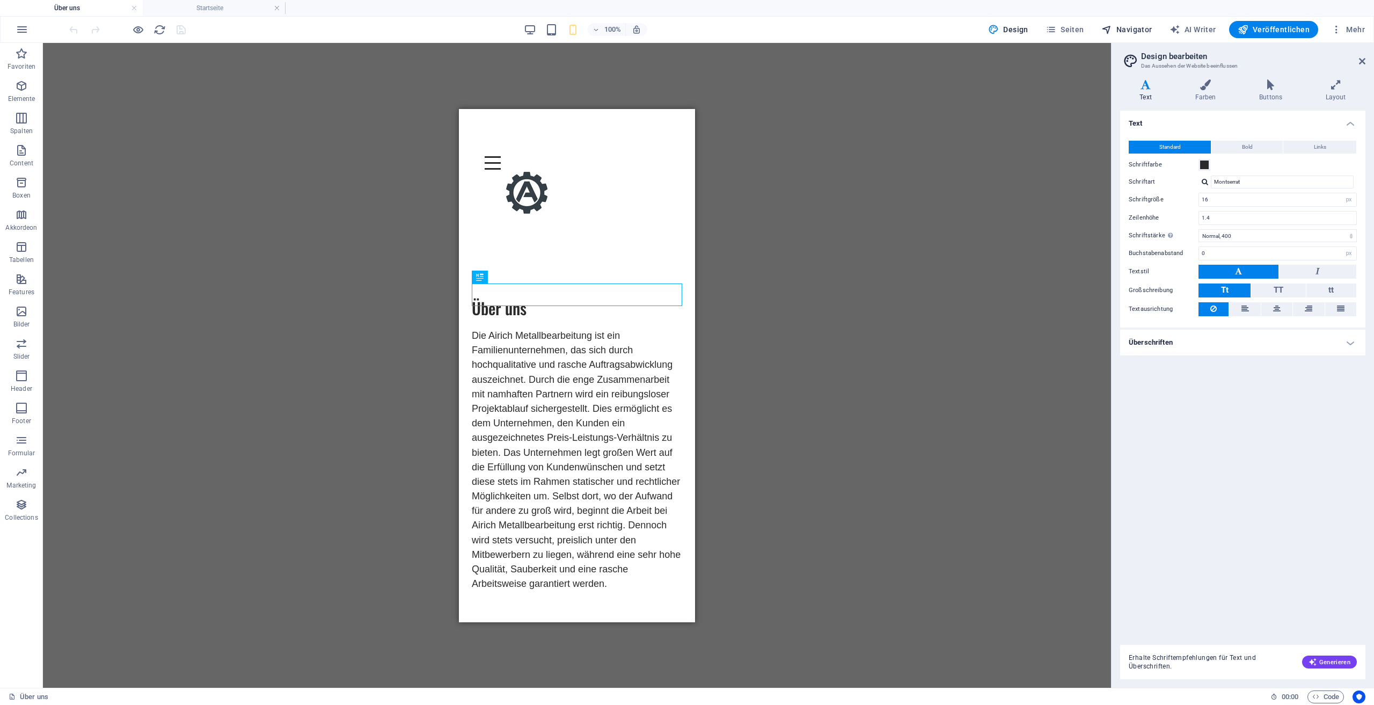
click at [1135, 31] on span "Navigator" at bounding box center [1126, 29] width 51 height 11
select select "17489479-de"
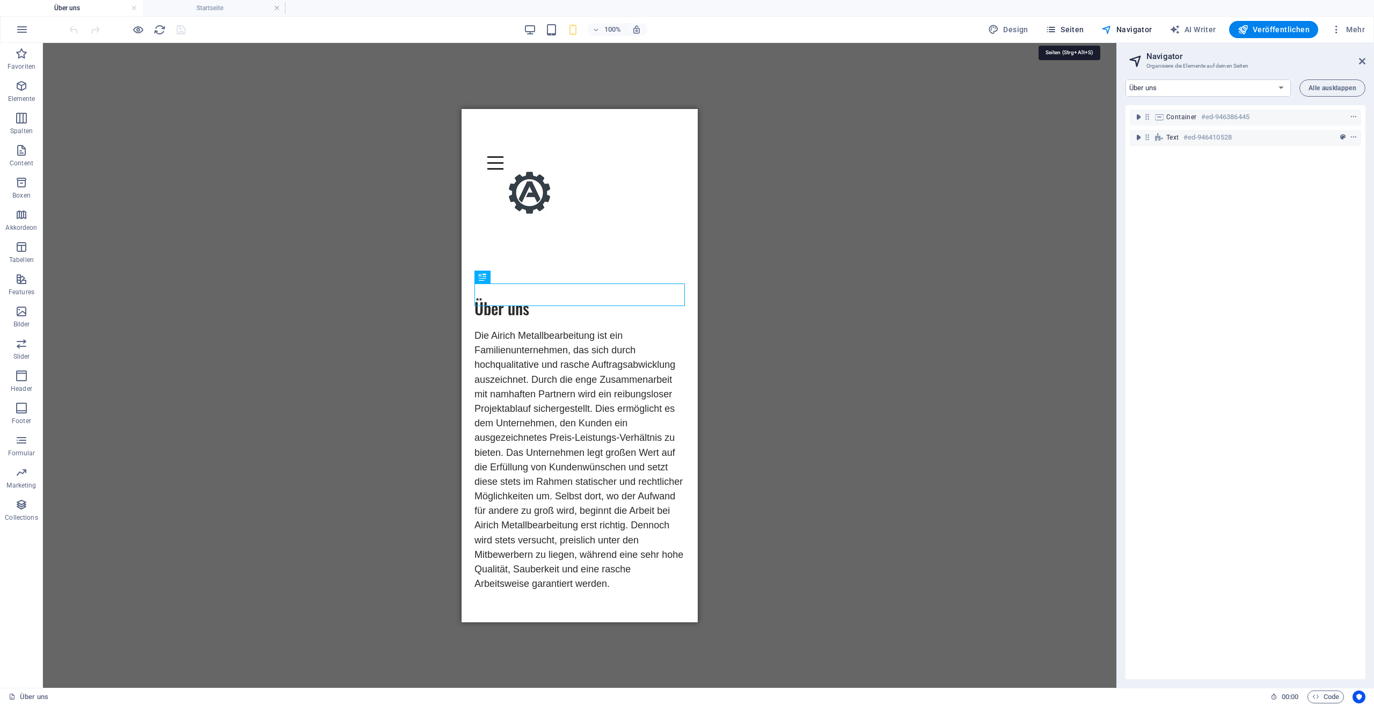
click at [1078, 28] on span "Seiten" at bounding box center [1065, 29] width 39 height 11
